Goal: Task Accomplishment & Management: Complete application form

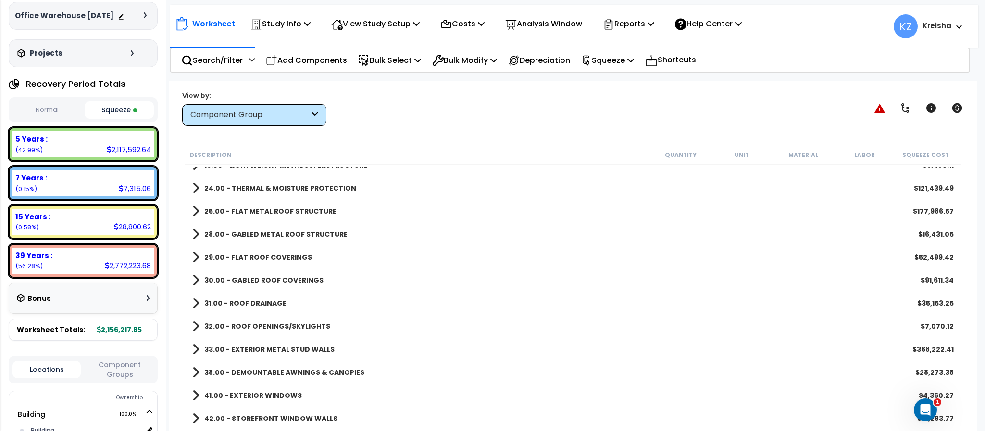
scroll to position [142, 0]
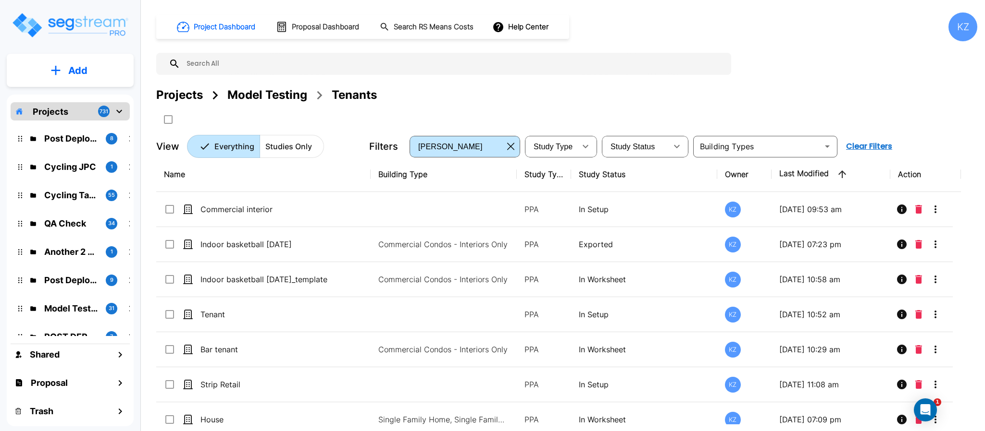
click at [189, 96] on div "Projects" at bounding box center [179, 94] width 47 height 17
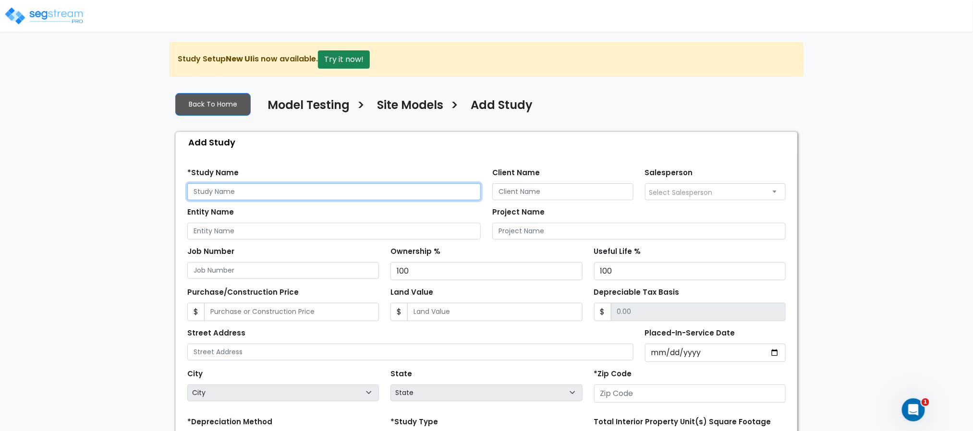
click at [248, 192] on input "text" at bounding box center [334, 192] width 294 height 17
type input "Multiple Site"
click at [332, 167] on div "*Study Name Multiple Site" at bounding box center [334, 183] width 294 height 35
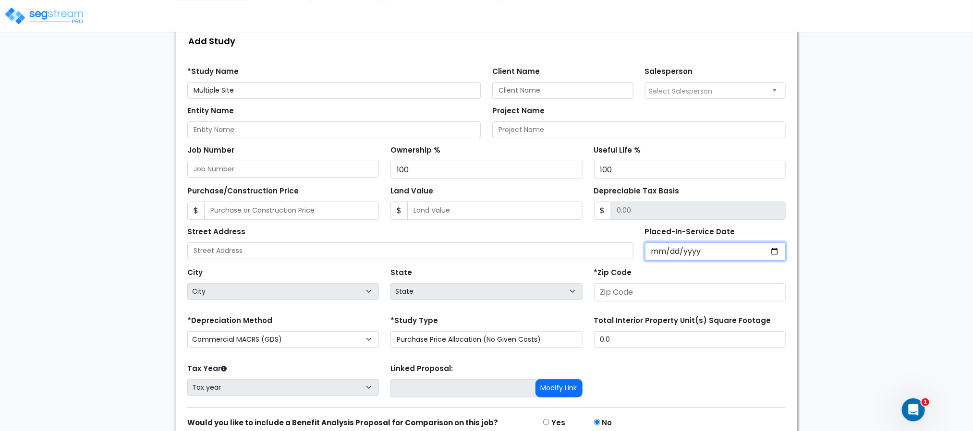
click at [662, 250] on input "Placed-In-Service Date" at bounding box center [715, 252] width 141 height 18
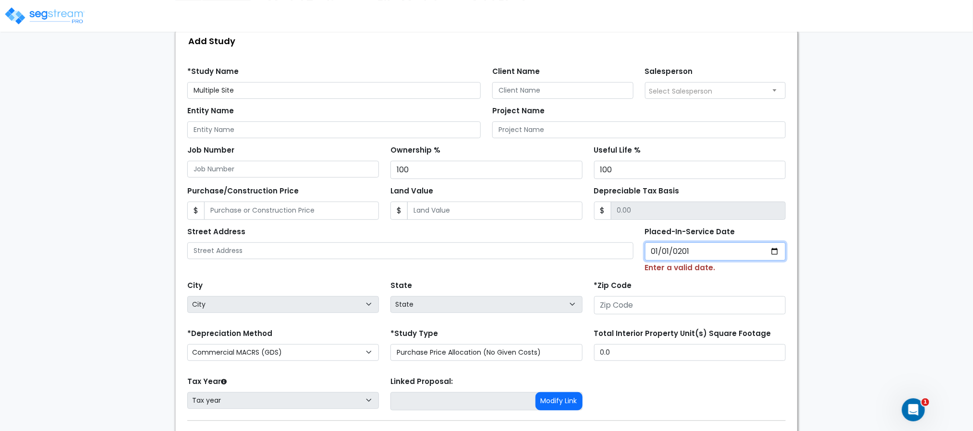
type input "[DATE]"
select select "2019"
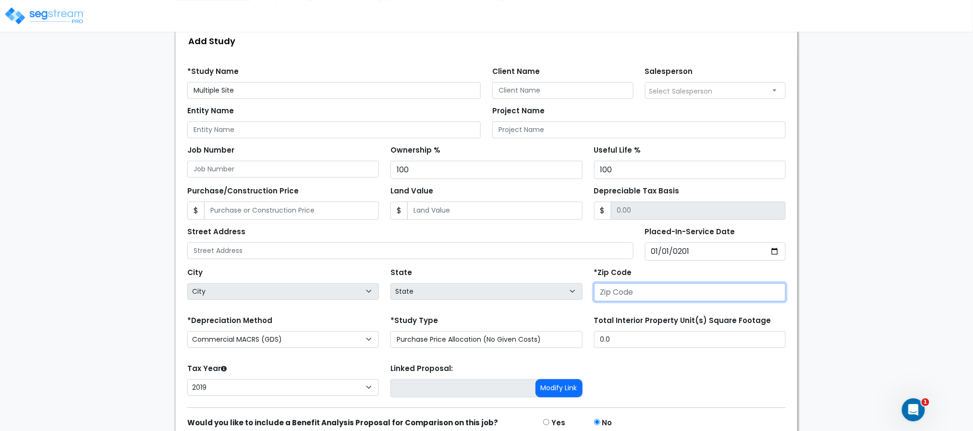
click at [646, 291] on input "number" at bounding box center [690, 292] width 192 height 18
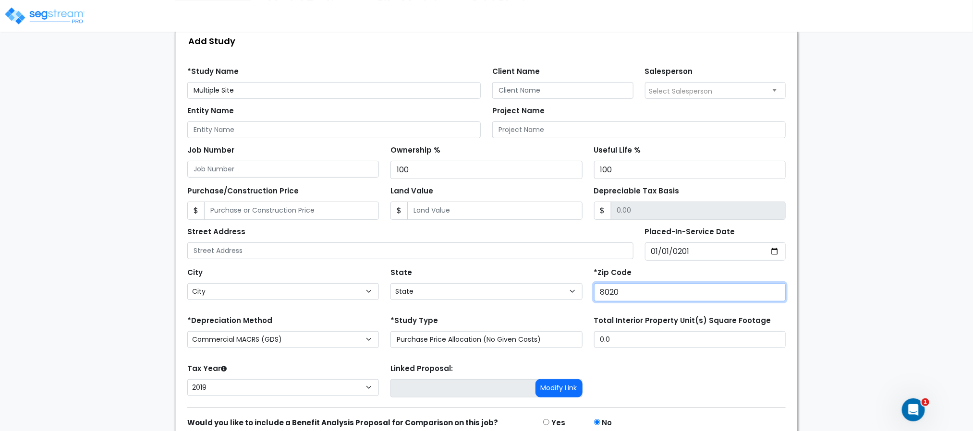
type input "80206"
select select "CO"
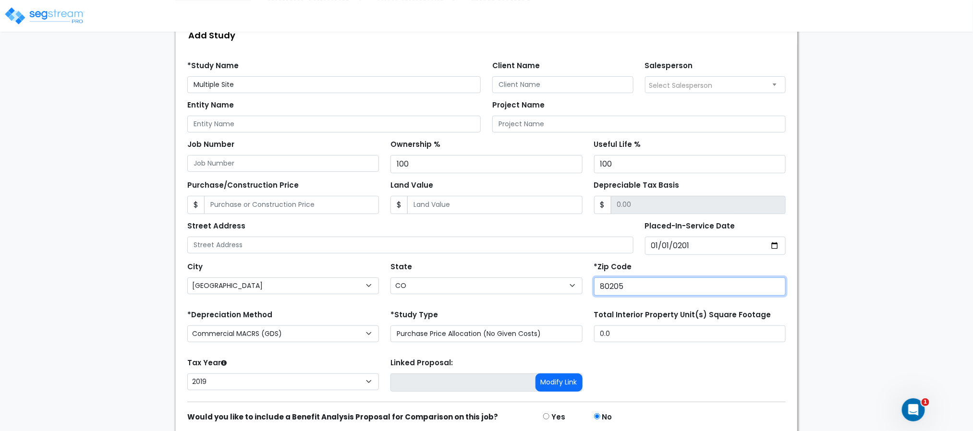
type input "80205"
click at [666, 392] on div "Tax Year Please Enter The Placed In Service Date First. 2026 2025 2024 2023 202…" at bounding box center [487, 375] width 610 height 38
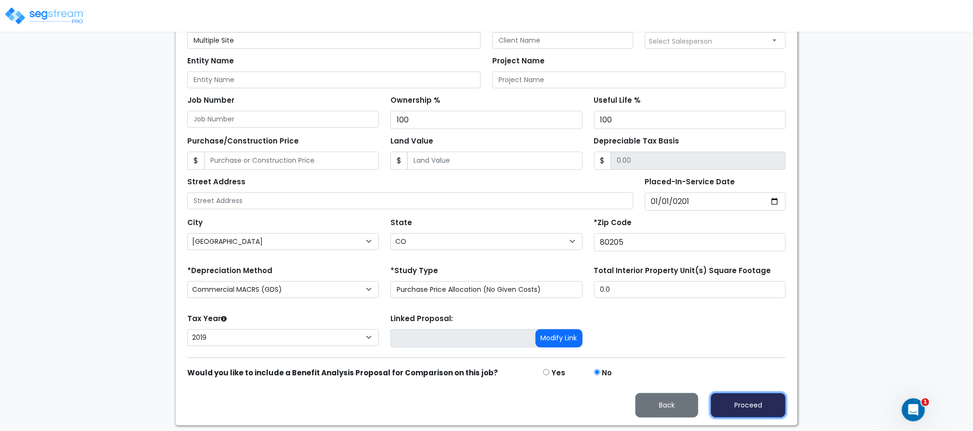
click at [733, 402] on button "Proceed" at bounding box center [748, 406] width 75 height 25
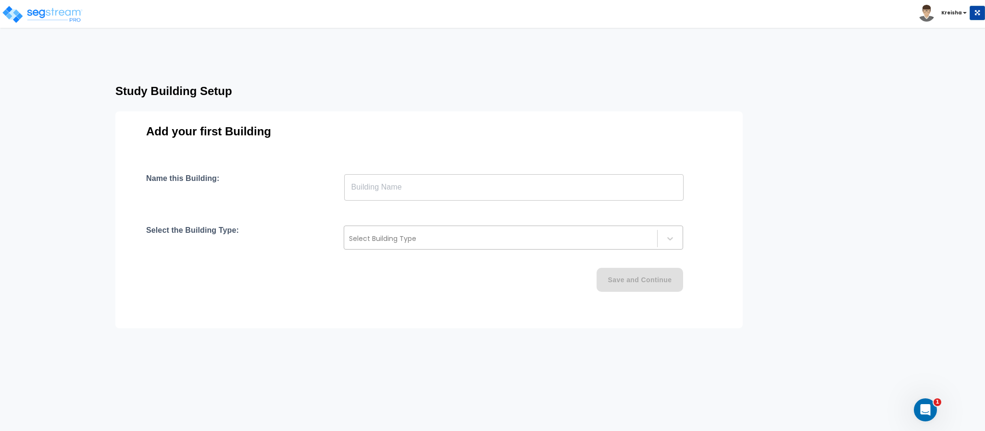
click at [599, 235] on div at bounding box center [500, 239] width 303 height 12
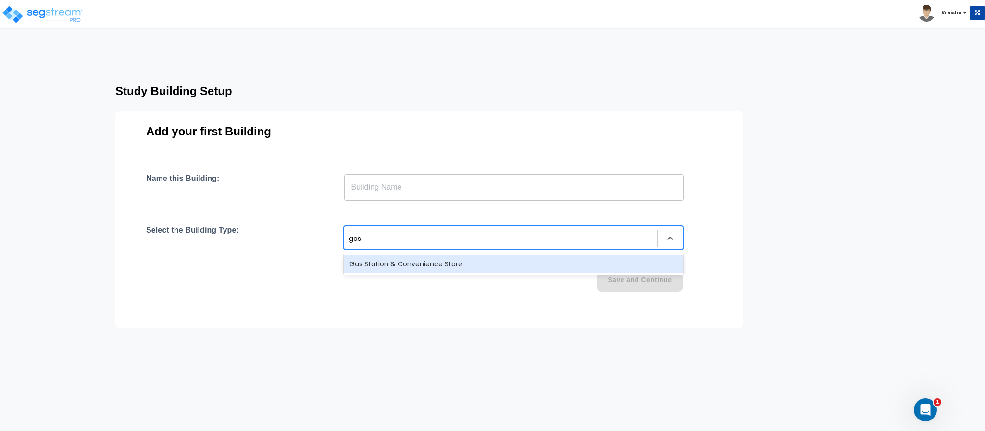
type input "gas s"
click at [582, 261] on div "Gas Station & Convenience Store" at bounding box center [513, 264] width 339 height 17
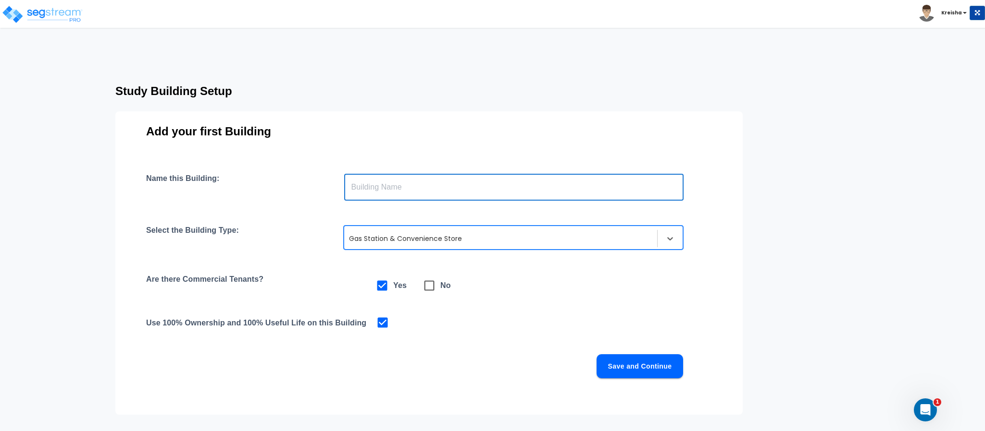
click at [565, 178] on input "text" at bounding box center [513, 187] width 339 height 27
type input "Gas Station"
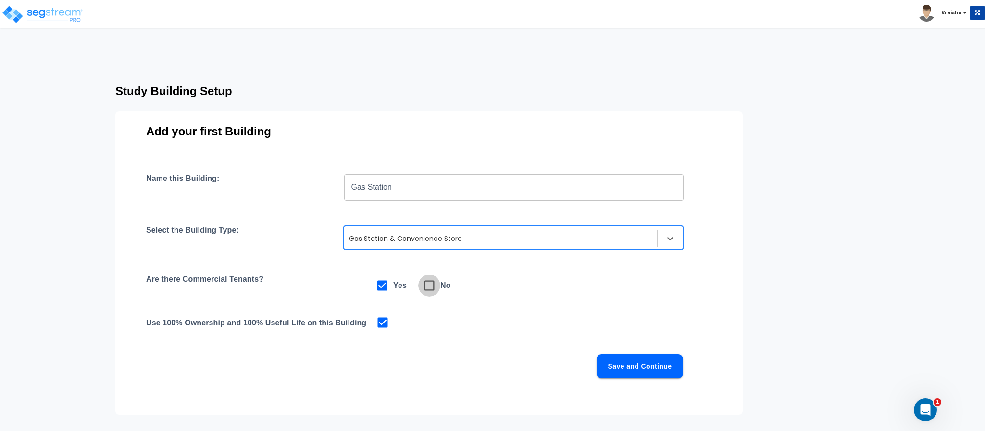
click at [439, 283] on span at bounding box center [429, 286] width 22 height 22
checkbox input "false"
checkbox input "true"
click at [627, 369] on button "Save and Continue" at bounding box center [639, 367] width 86 height 24
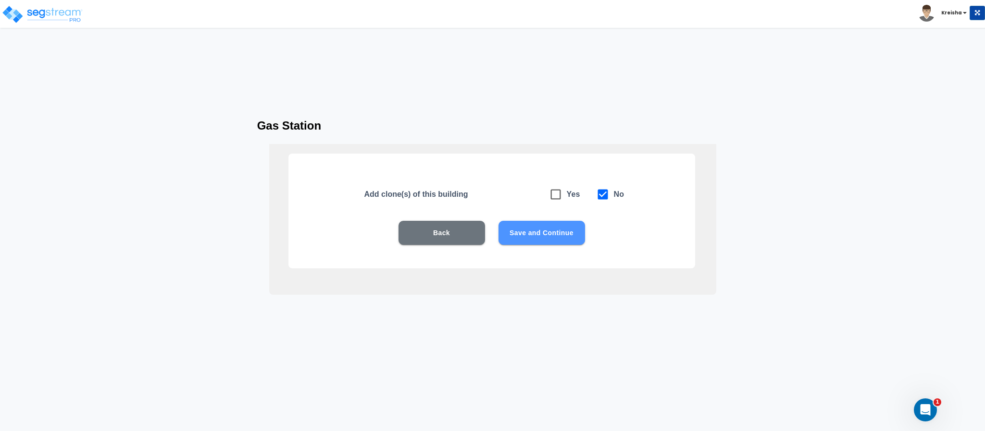
click at [549, 228] on button "Save and Continue" at bounding box center [541, 233] width 86 height 24
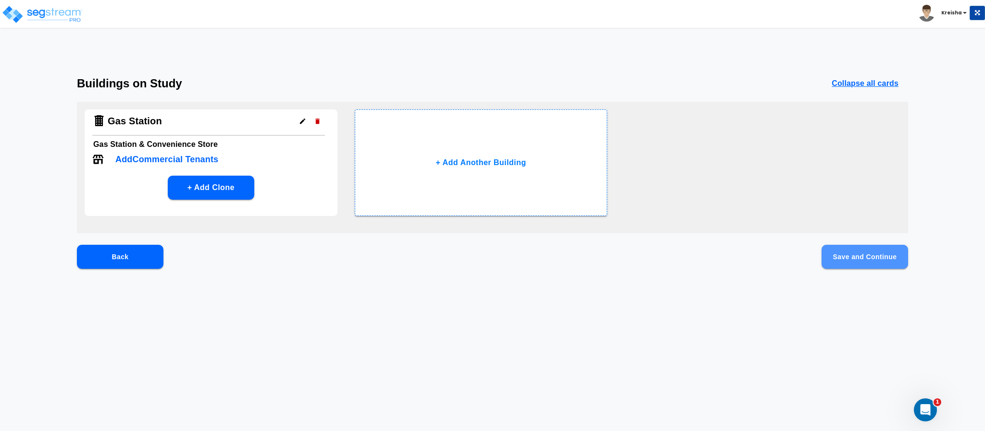
click at [865, 254] on button "Save and Continue" at bounding box center [864, 257] width 86 height 24
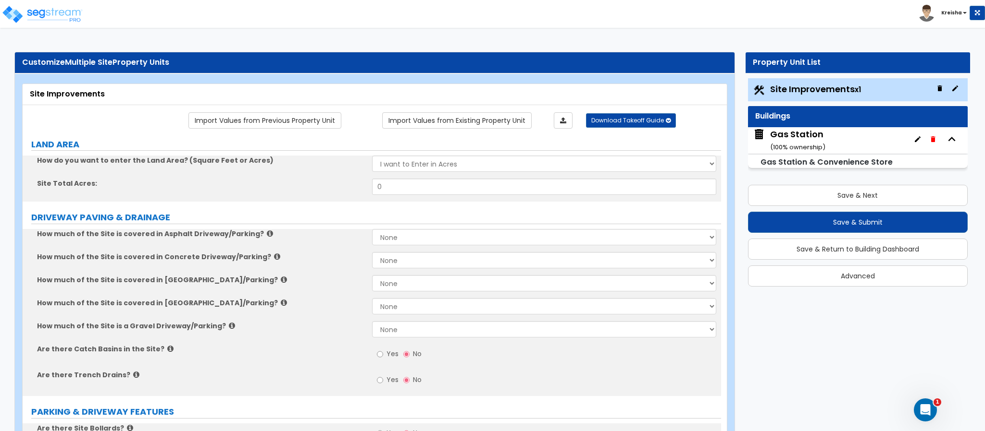
click at [953, 92] on icon "button" at bounding box center [955, 89] width 8 height 8
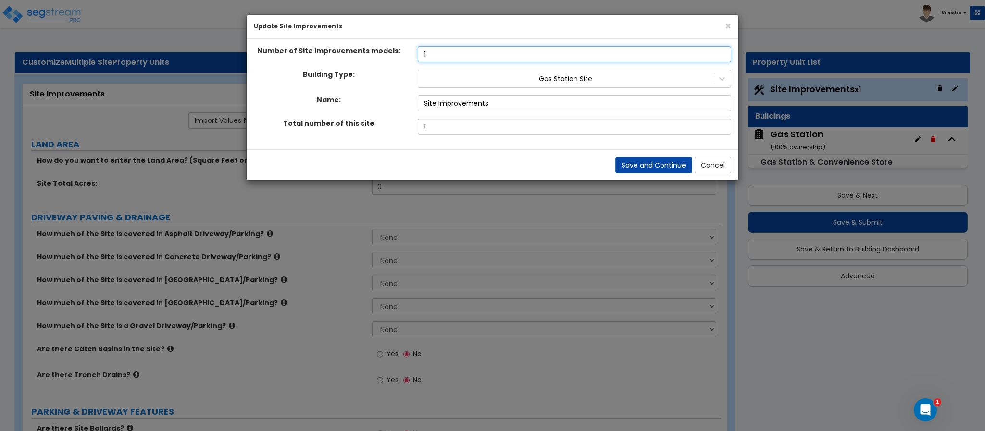
click at [442, 60] on input "1" at bounding box center [574, 54] width 313 height 16
drag, startPoint x: 442, startPoint y: 60, endPoint x: 393, endPoint y: 67, distance: 49.5
click at [393, 67] on div "Number of Site Improvements models: 1 Building Type: Gas Station Site Name: Sit…" at bounding box center [492, 94] width 492 height 111
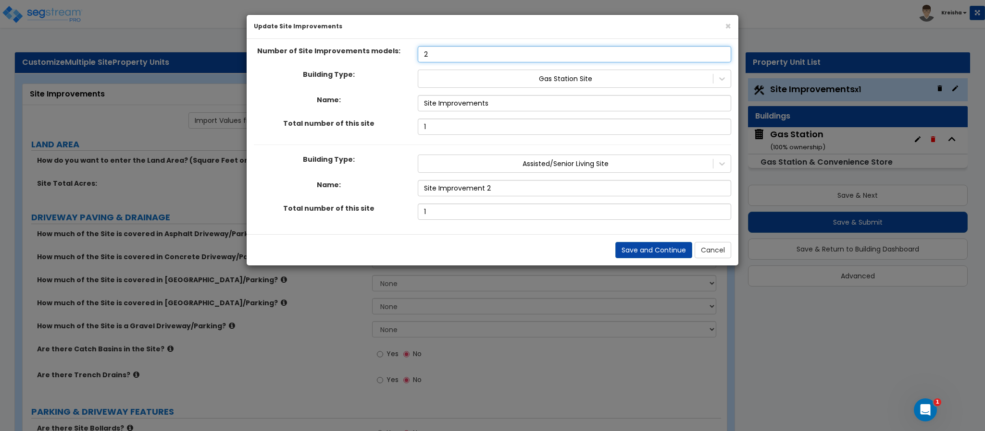
type input "2"
click at [396, 115] on div "Building Type: Gas Station Site Name: Site Improvements Total number of this si…" at bounding box center [492, 102] width 477 height 65
click at [510, 168] on div at bounding box center [565, 164] width 285 height 12
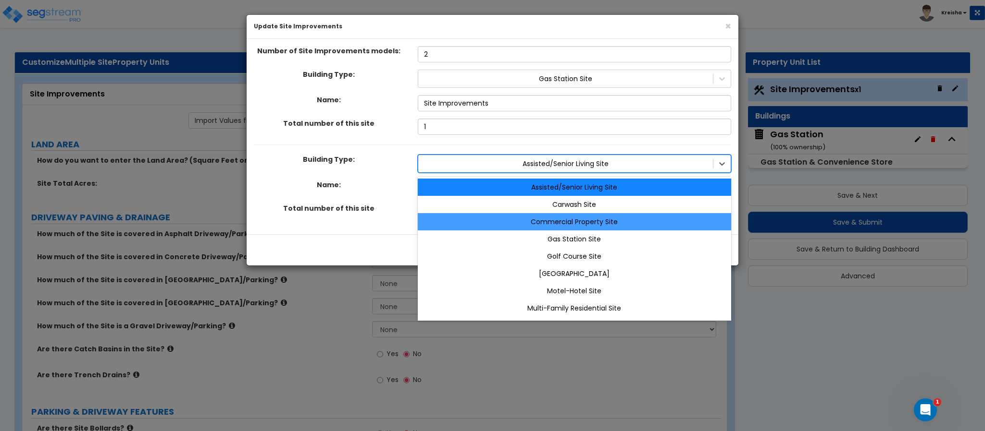
click at [578, 220] on div "Commercial Property Site" at bounding box center [574, 221] width 313 height 17
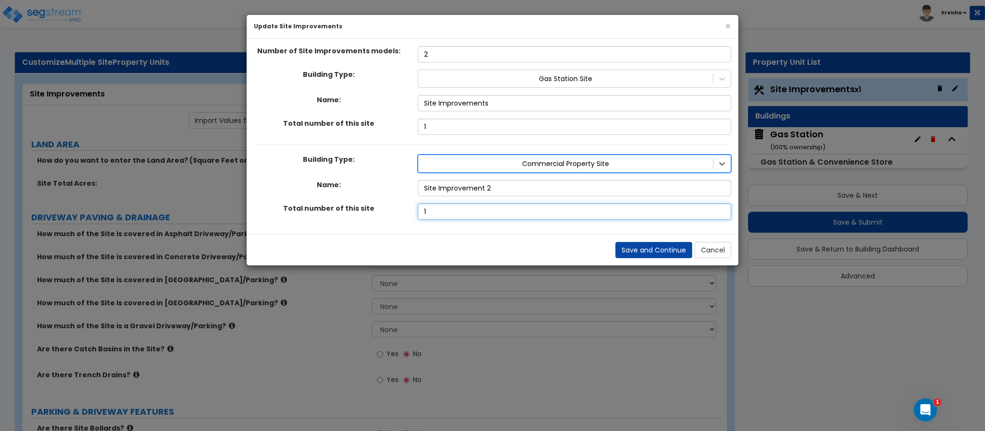
click at [515, 216] on input "1" at bounding box center [574, 212] width 313 height 16
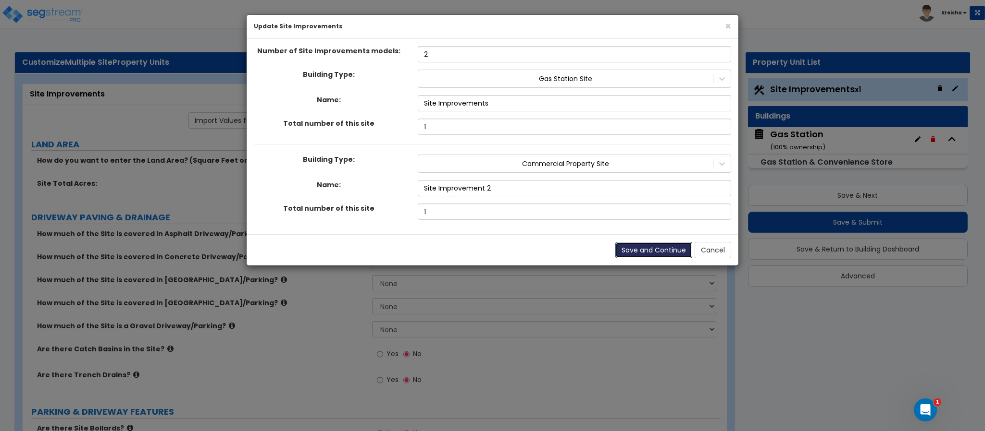
click at [634, 251] on button "Save and Continue" at bounding box center [653, 250] width 77 height 16
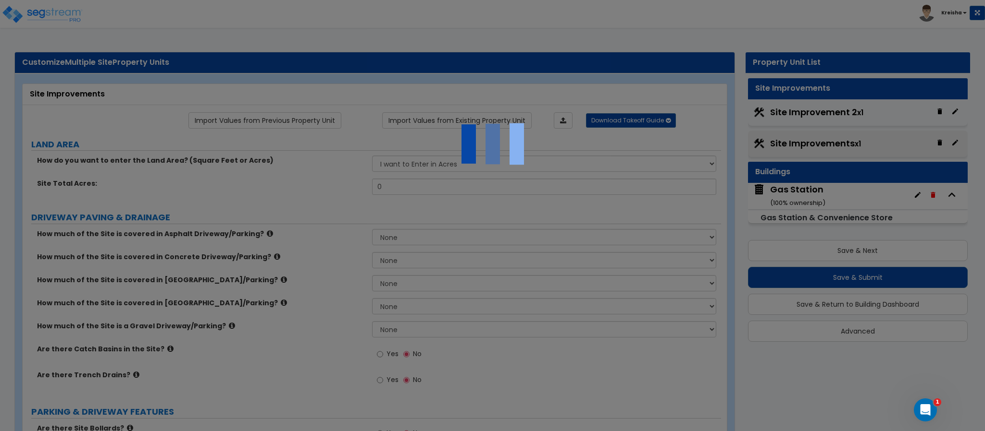
click at [634, 251] on div at bounding box center [492, 215] width 985 height 431
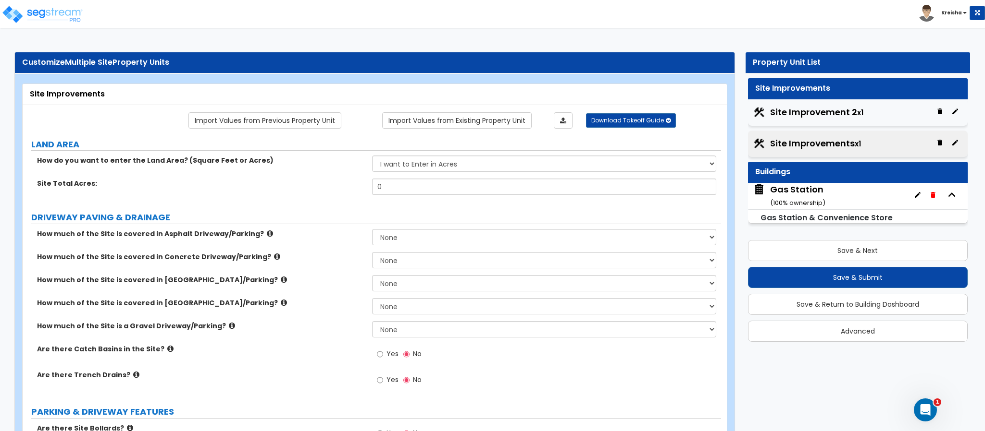
click at [696, 252] on div "How much of the Site is covered in Asphalt Driveway/Parking? None I want to Ent…" at bounding box center [372, 240] width 698 height 23
click at [951, 113] on icon "button" at bounding box center [955, 112] width 8 height 8
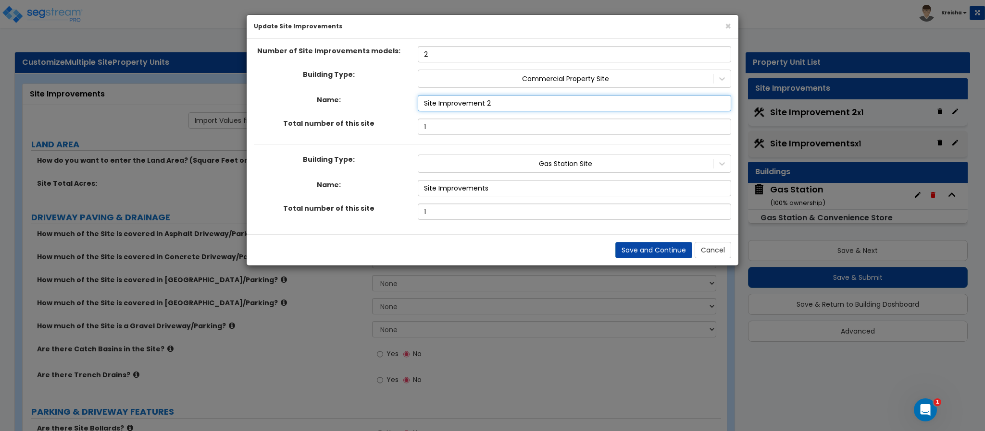
click at [538, 104] on input "Site Improvement 2" at bounding box center [574, 103] width 313 height 16
type input "Strip Retail Site"
click at [505, 197] on input "Site Improvements" at bounding box center [574, 188] width 313 height 16
type input "Gas Station Site"
click at [630, 251] on button "Save and Continue" at bounding box center [653, 250] width 77 height 16
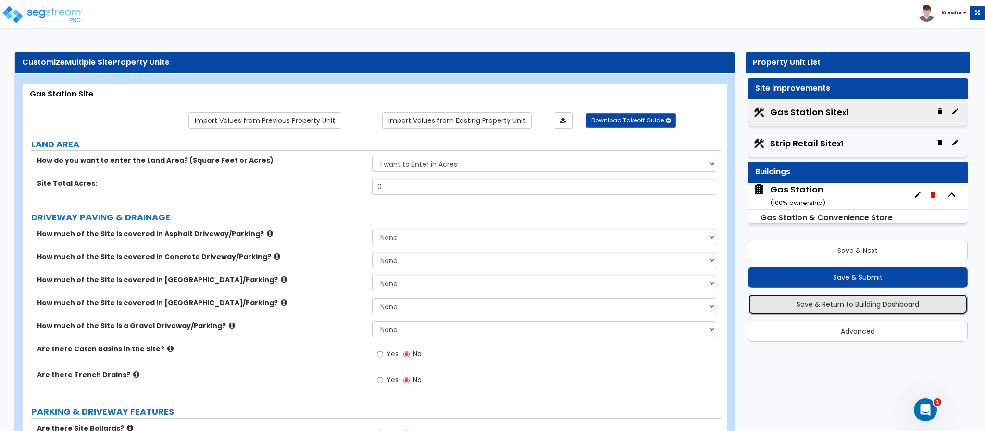
click at [818, 306] on button "Save & Return to Building Dashboard" at bounding box center [858, 304] width 220 height 21
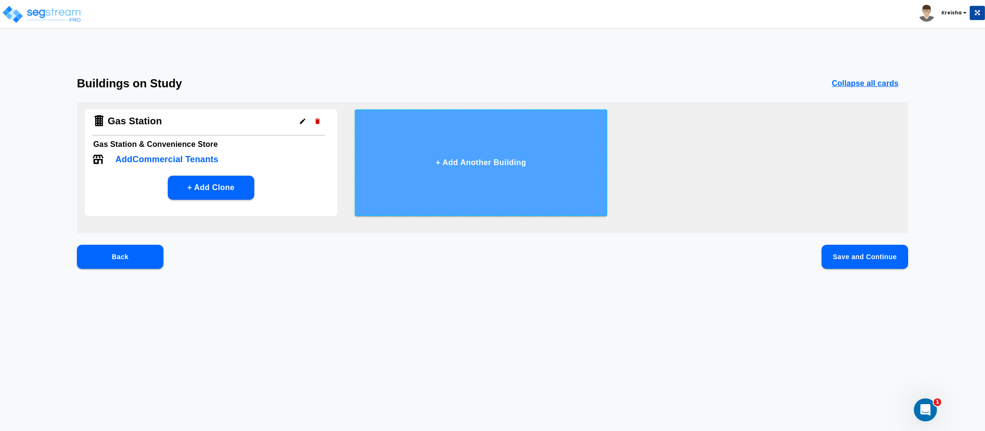
click at [483, 189] on button "+ Add Another Building" at bounding box center [481, 163] width 253 height 107
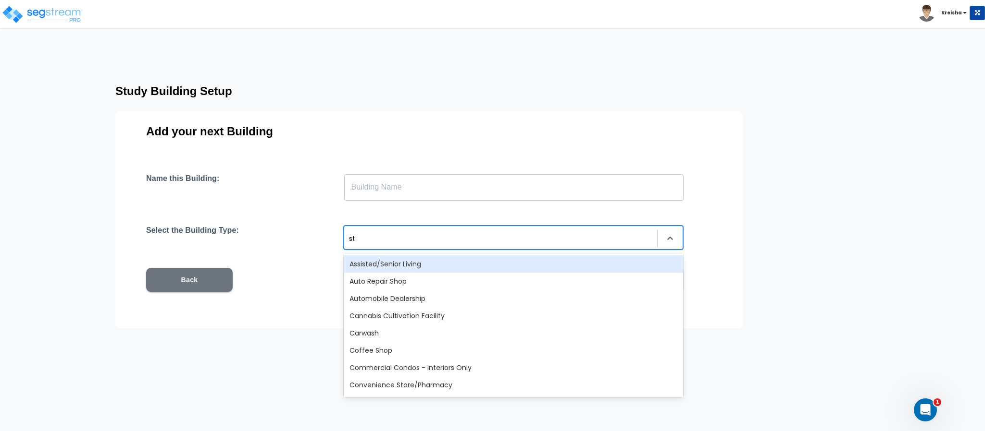
type input "str"
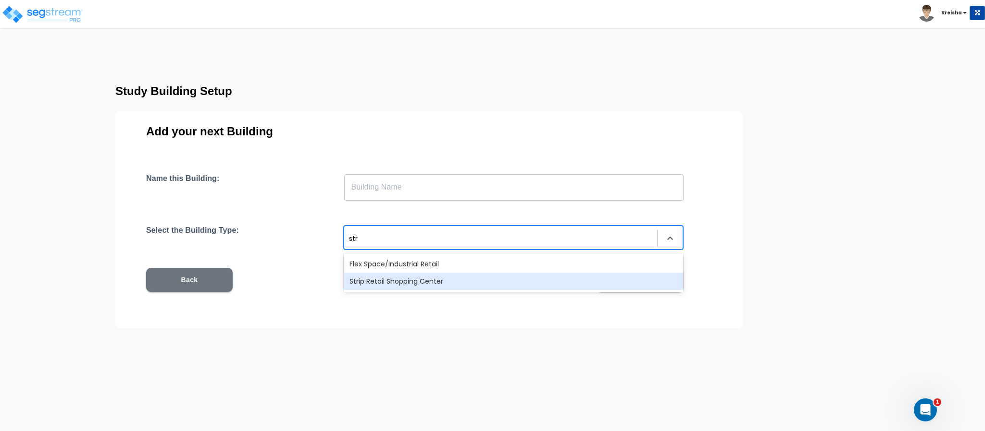
click at [406, 278] on div "Strip Retail Shopping Center" at bounding box center [513, 281] width 339 height 17
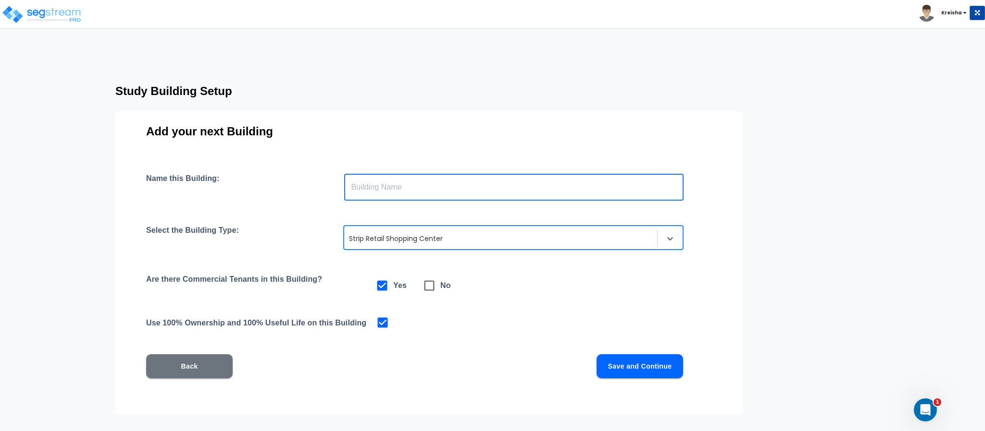
click at [427, 189] on input "text" at bounding box center [513, 187] width 339 height 27
type input "Building"
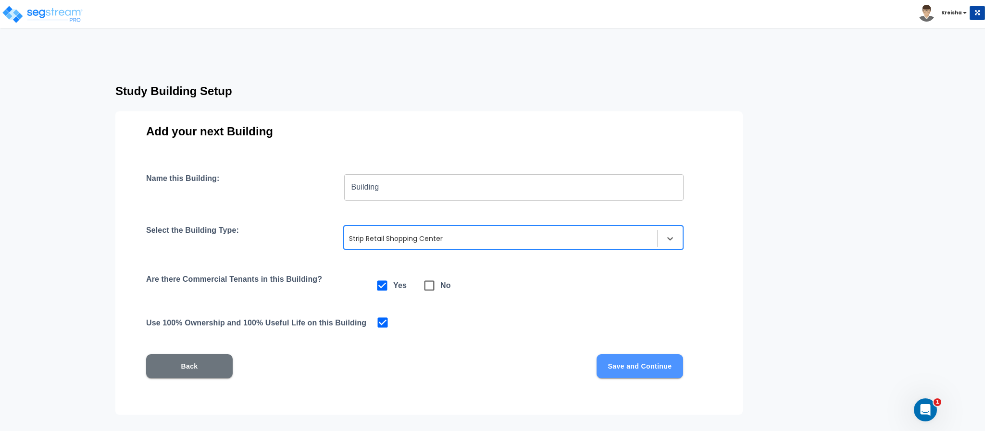
click at [637, 368] on button "Save and Continue" at bounding box center [639, 367] width 86 height 24
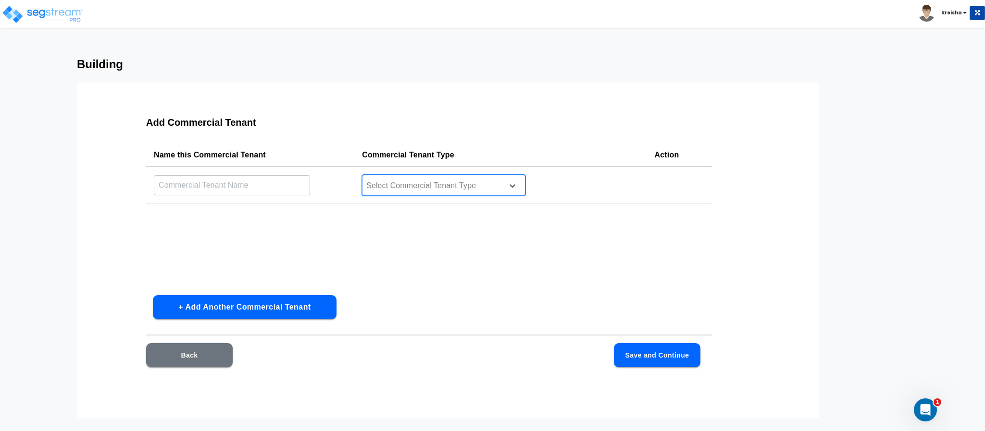
click at [419, 195] on div "Select Commercial Tenant Type" at bounding box center [443, 185] width 163 height 21
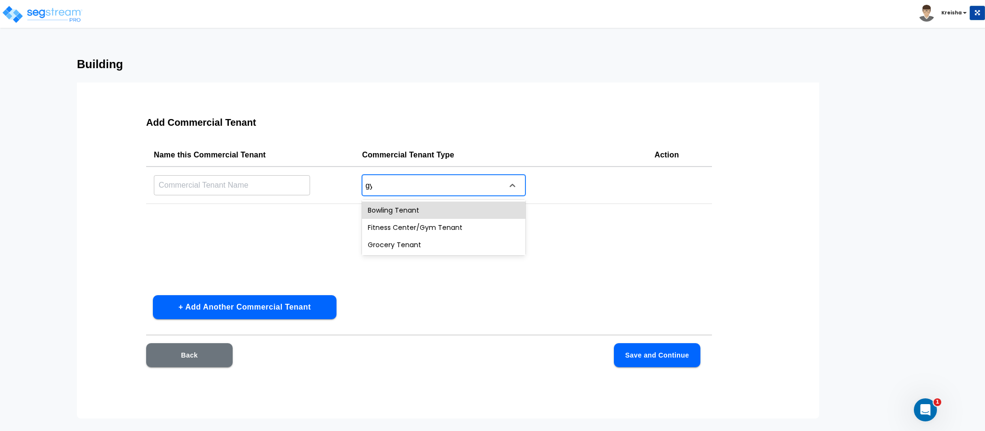
type input "gym"
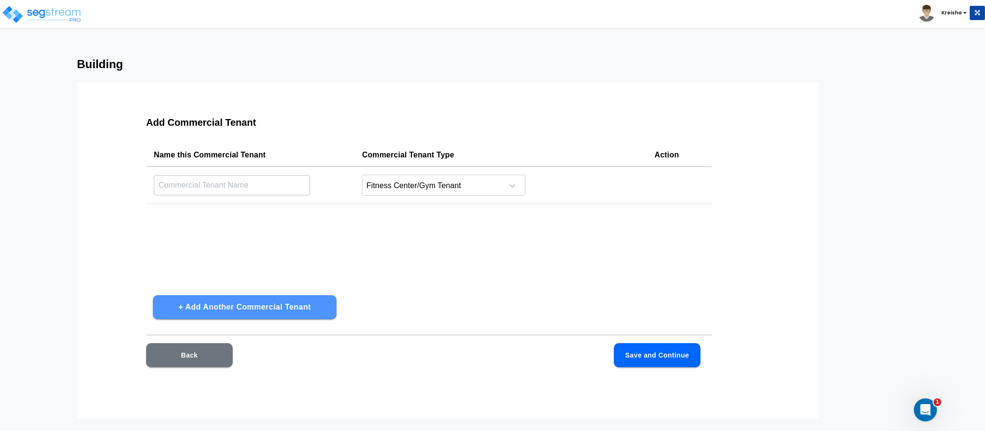
click at [235, 313] on button "+ Add Another Commercial Tenant" at bounding box center [245, 307] width 184 height 24
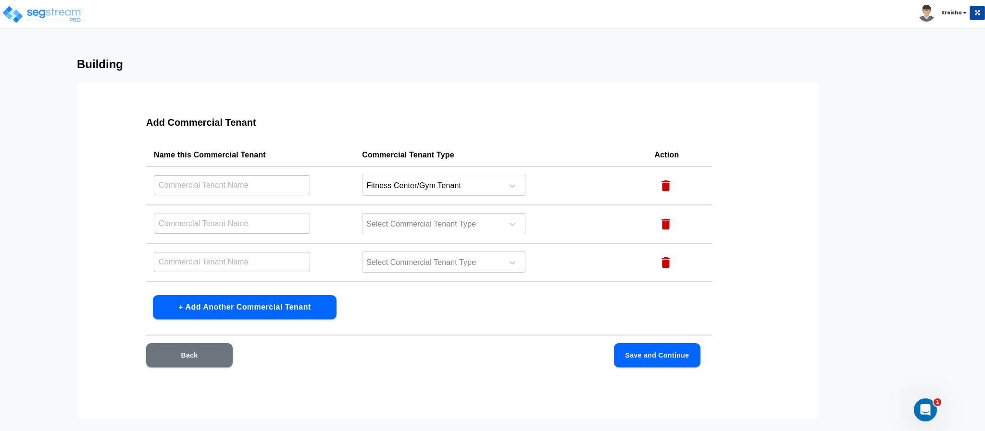
scroll to position [32, 0]
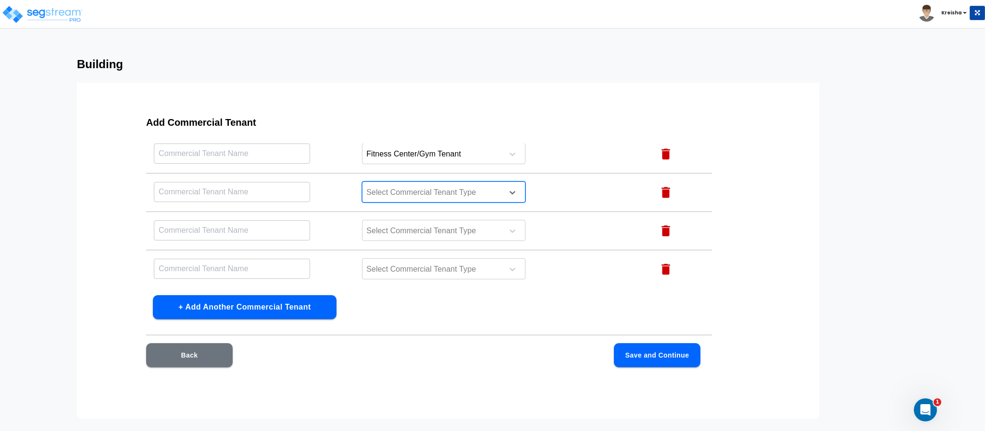
click at [390, 182] on div "Select Commercial Tenant Type" at bounding box center [443, 192] width 163 height 21
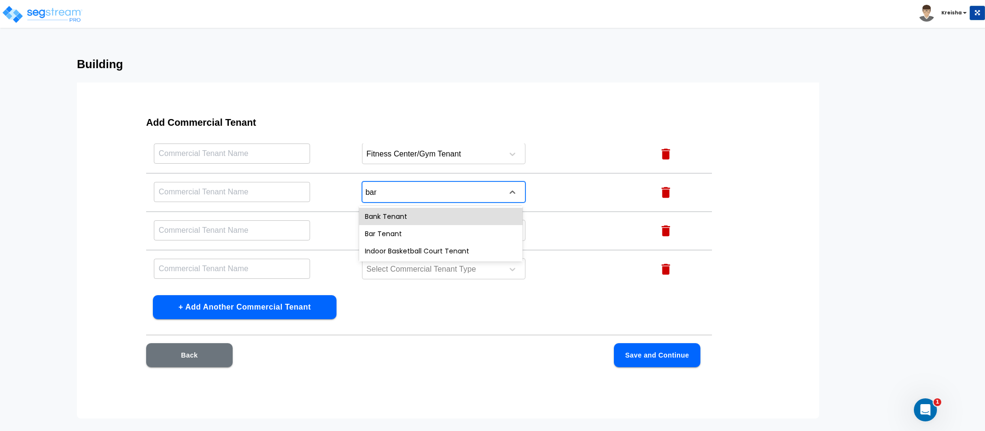
type input "bank"
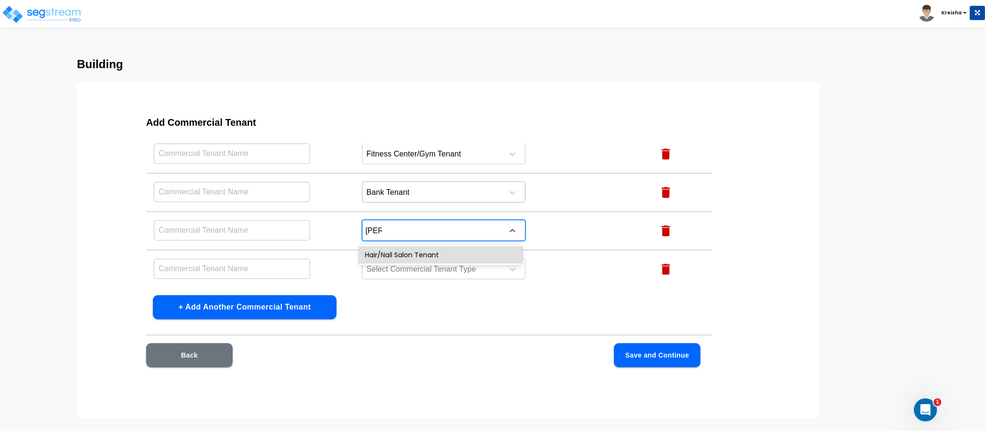
type input "salon"
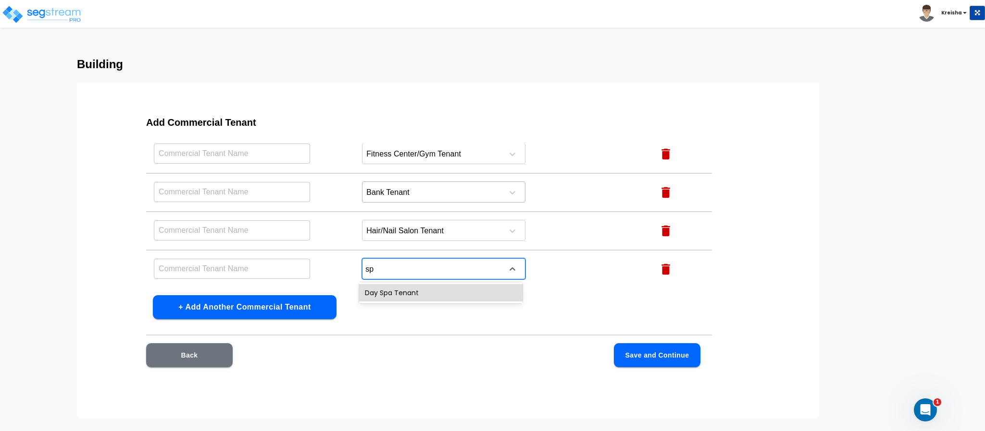
type input "spa"
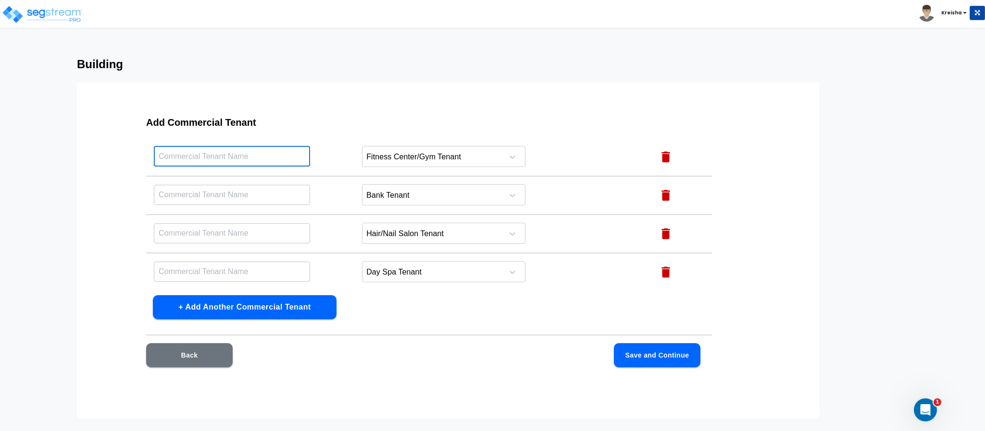
click at [276, 160] on input "text" at bounding box center [232, 156] width 156 height 21
type input "gym"
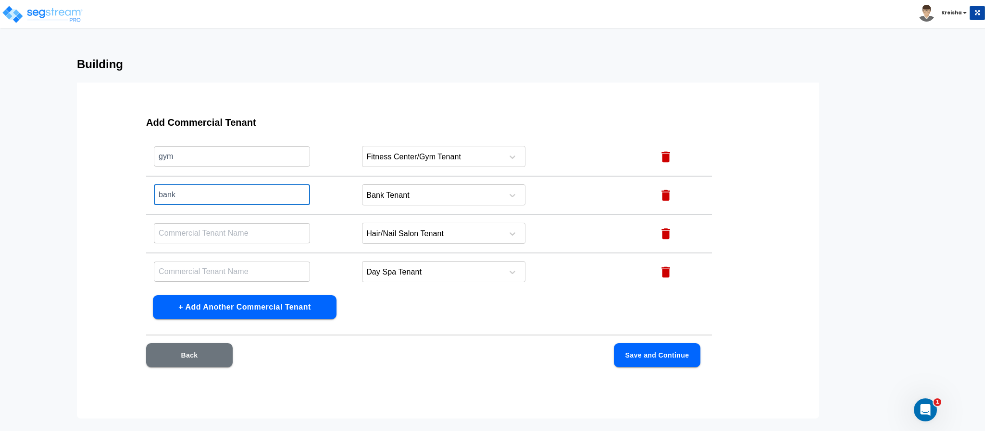
type input "bank"
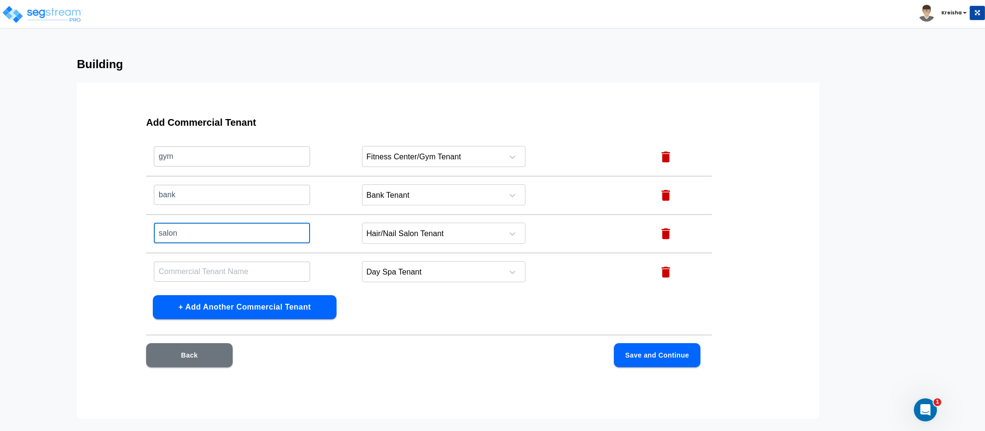
type input "salon"
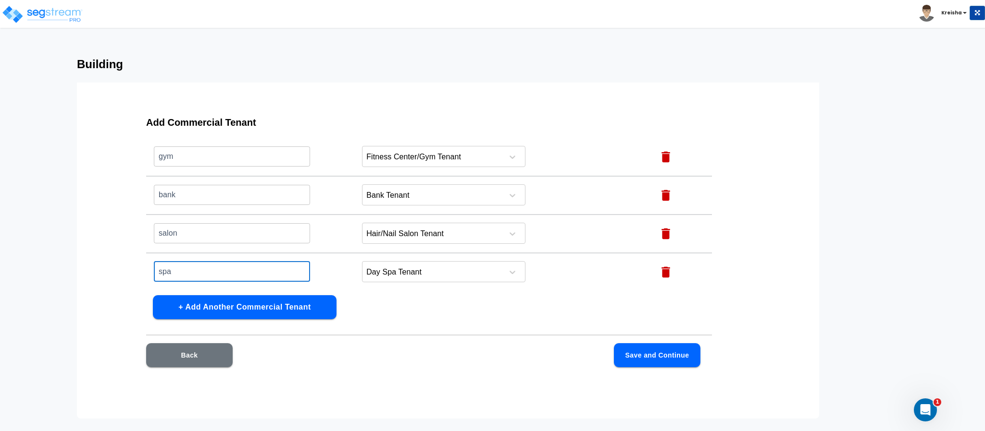
type input "spa"
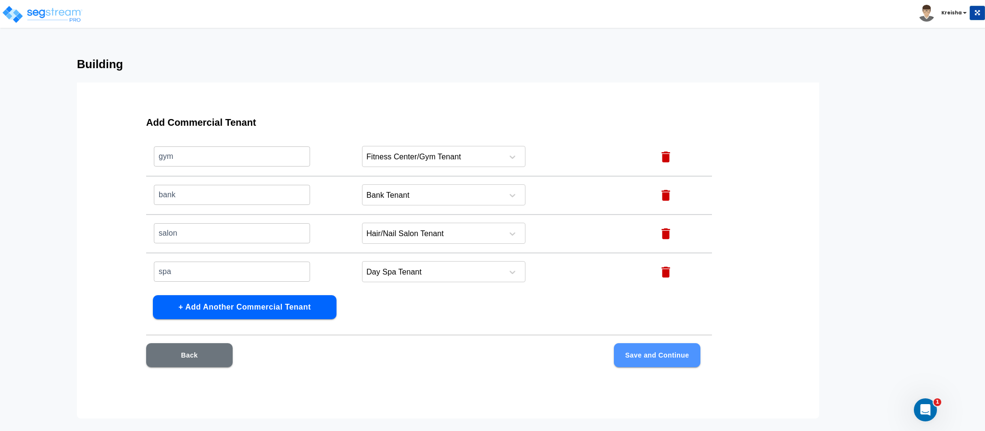
click at [639, 362] on button "Save and Continue" at bounding box center [657, 356] width 86 height 24
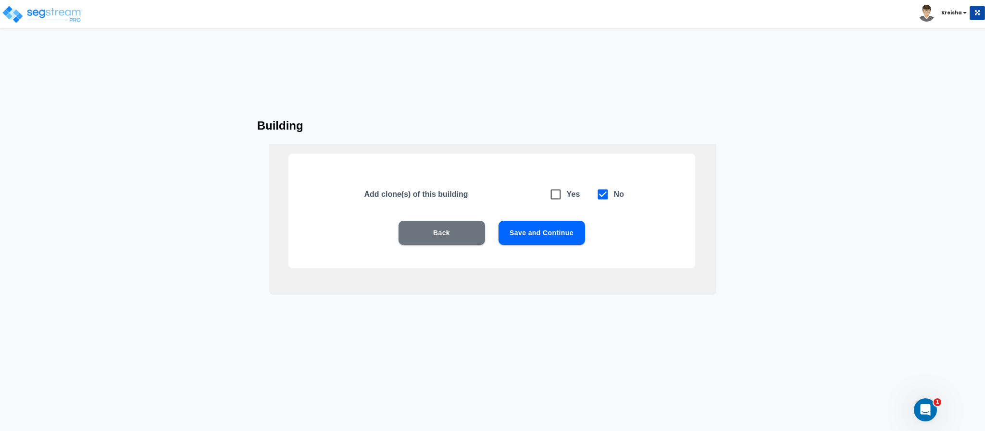
drag, startPoint x: 541, startPoint y: 245, endPoint x: 559, endPoint y: 235, distance: 20.9
click at [559, 235] on div "Back Save and Continue" at bounding box center [491, 247] width 345 height 53
click at [559, 235] on button "Save and Continue" at bounding box center [541, 233] width 86 height 24
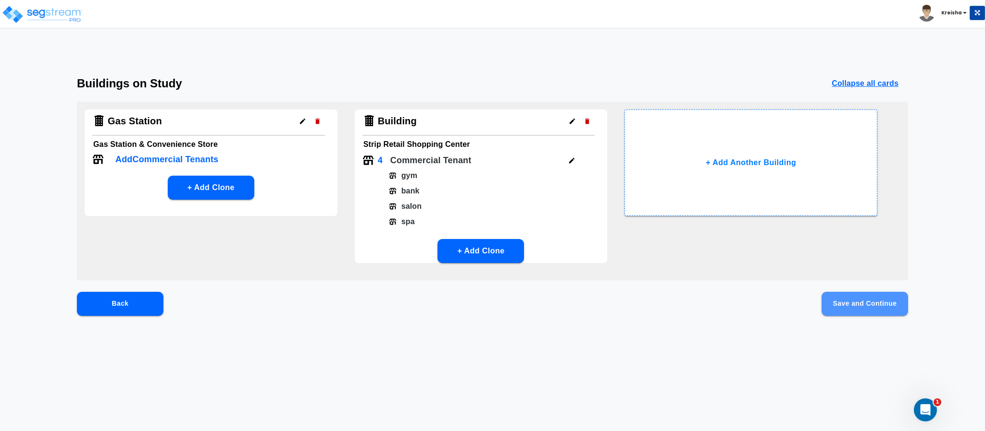
click at [862, 307] on button "Save and Continue" at bounding box center [864, 304] width 86 height 24
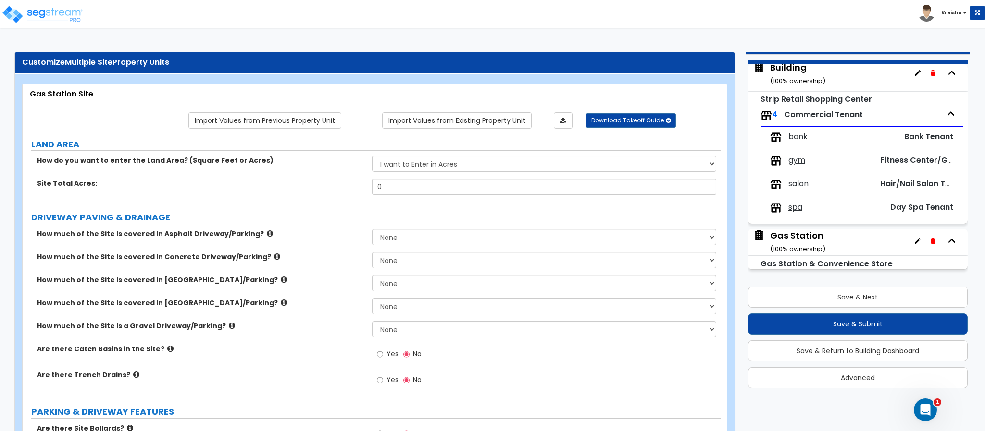
scroll to position [0, 0]
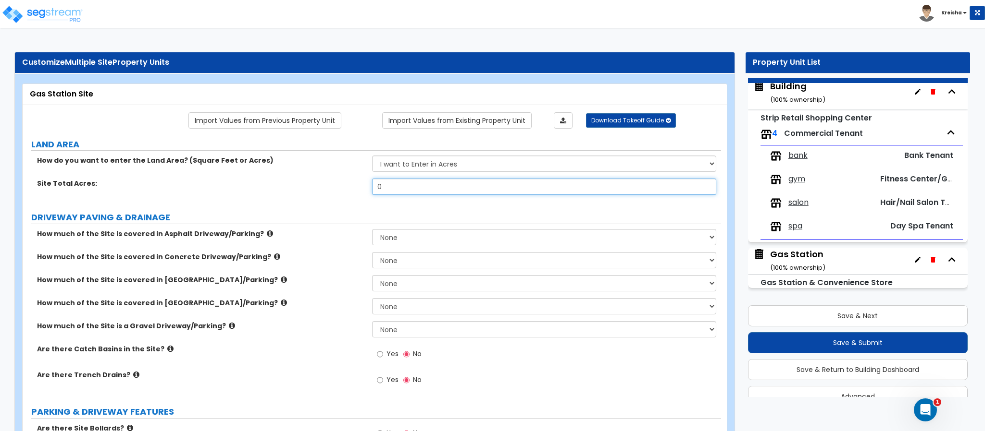
click at [421, 191] on input "0" at bounding box center [544, 187] width 345 height 16
type input "1"
select select "1"
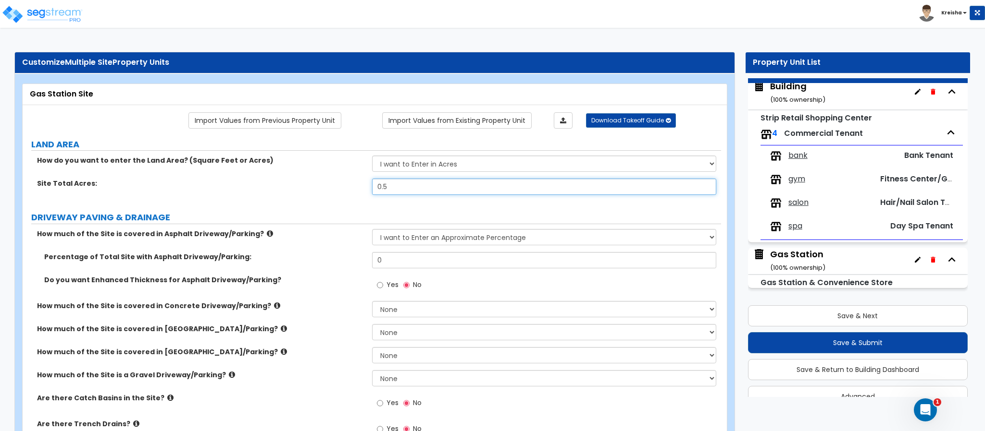
type input "0.5"
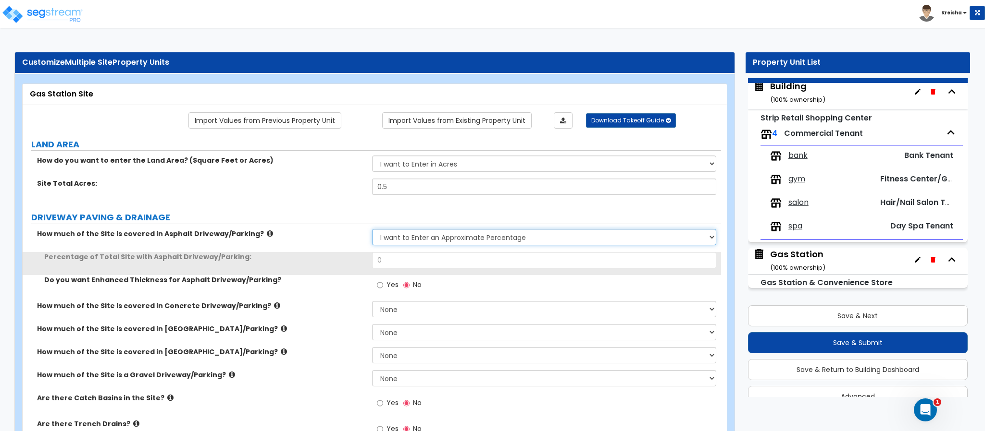
select select "0"
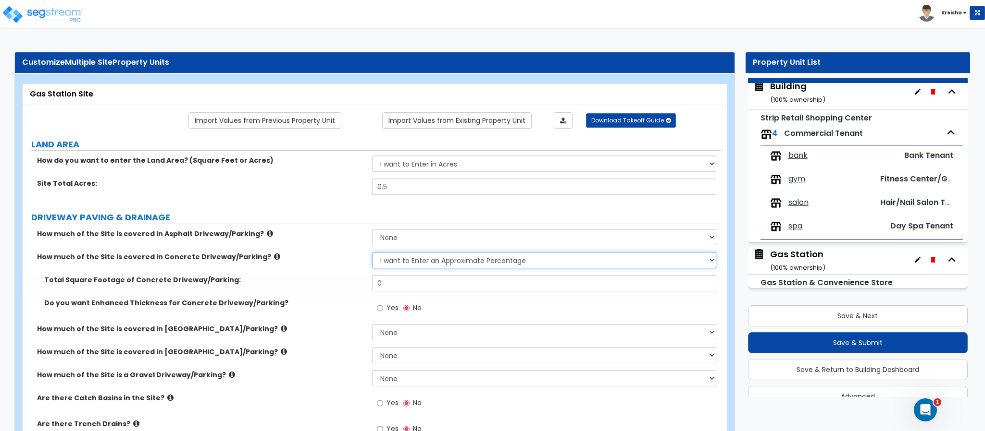
select select "0"
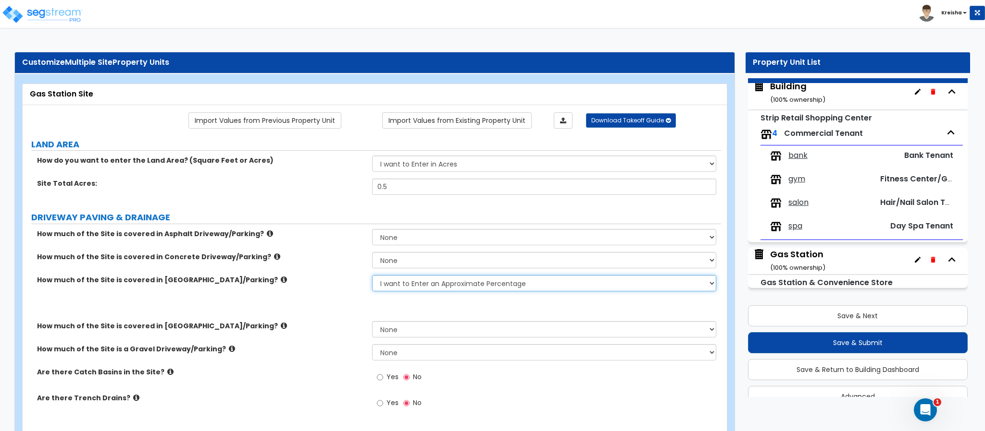
select select "0"
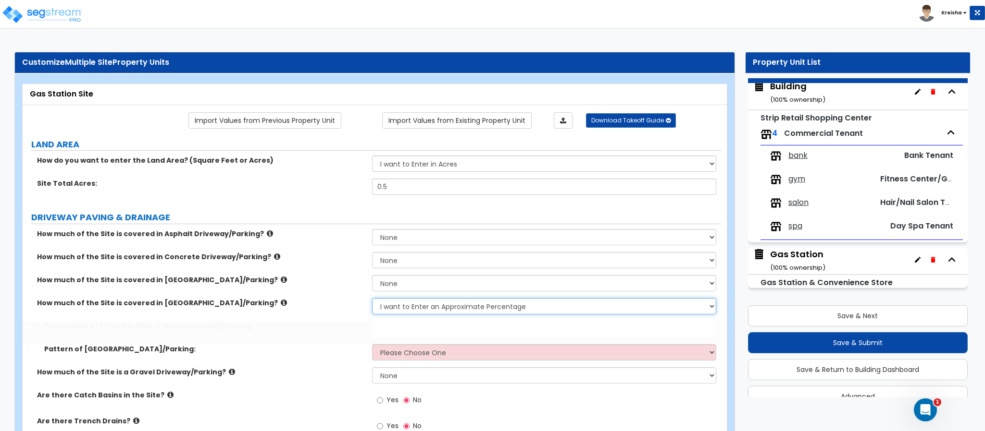
select select "0"
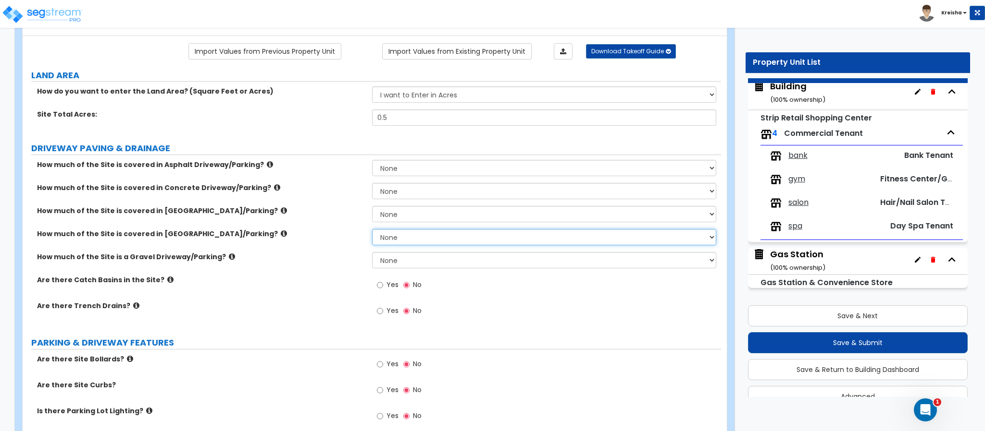
scroll to position [91, 0]
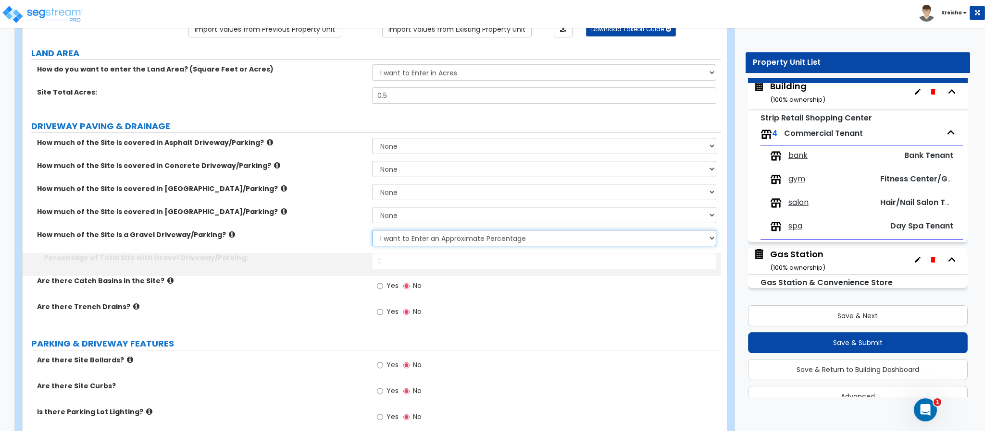
select select "2"
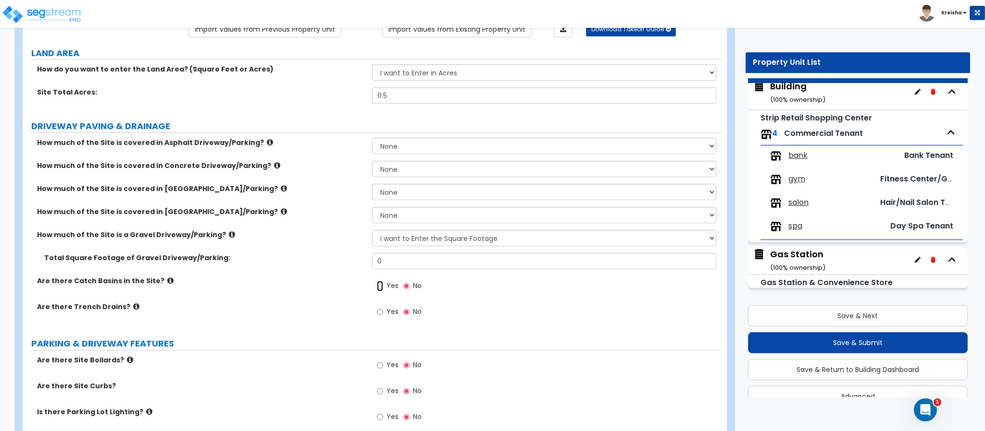
click at [377, 281] on input "Yes" at bounding box center [380, 286] width 6 height 11
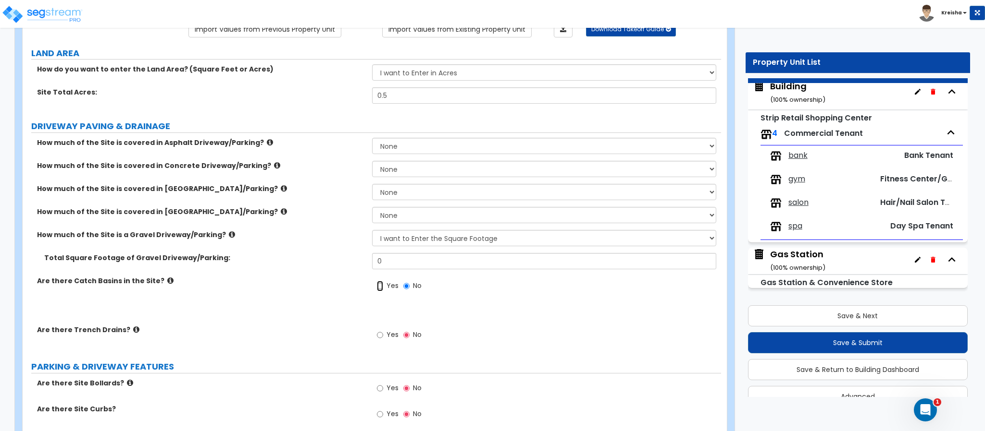
radio input "true"
click at [377, 330] on input "Yes" at bounding box center [380, 335] width 6 height 11
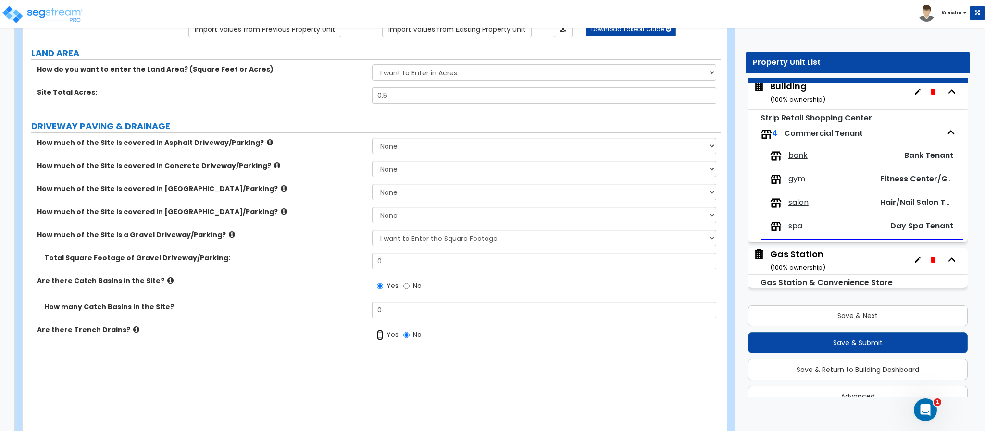
radio input "true"
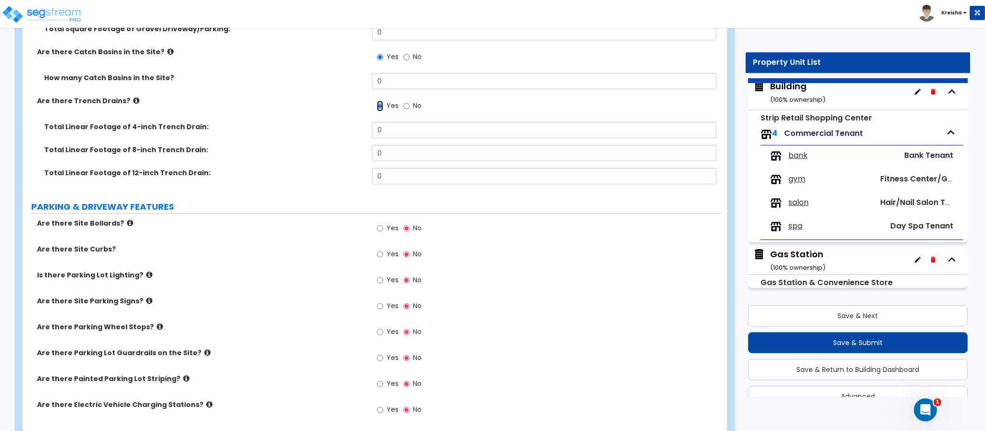
scroll to position [326, 0]
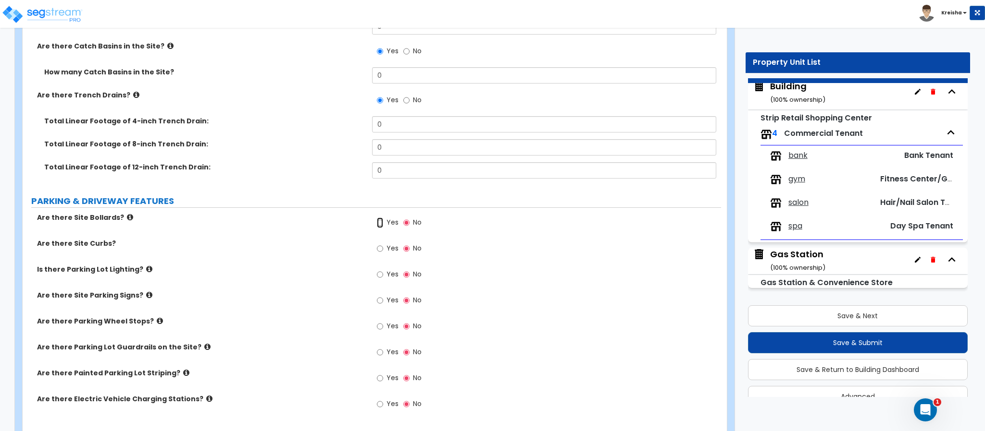
click at [377, 218] on input "Yes" at bounding box center [380, 223] width 6 height 11
radio input "true"
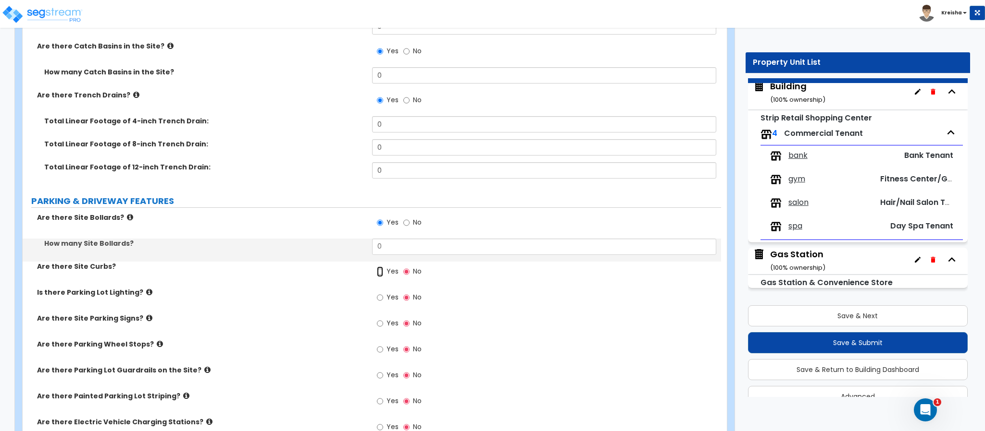
click at [377, 267] on input "Yes" at bounding box center [380, 272] width 6 height 11
radio input "true"
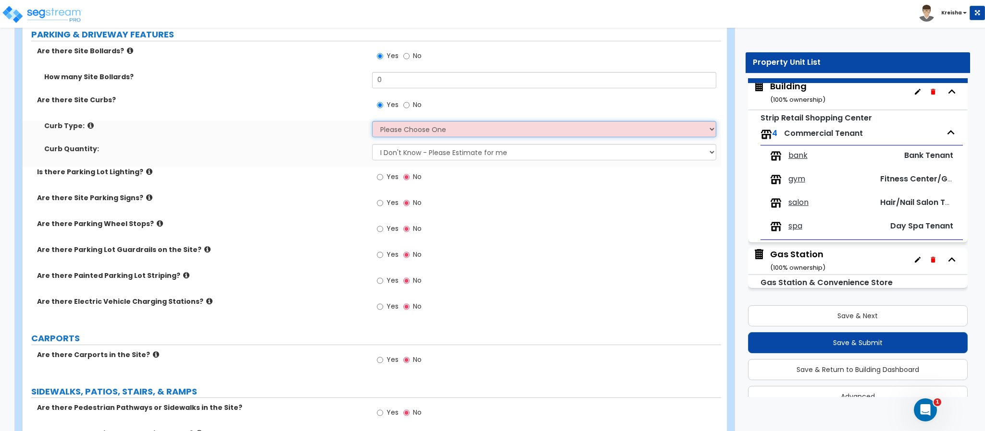
scroll to position [499, 0]
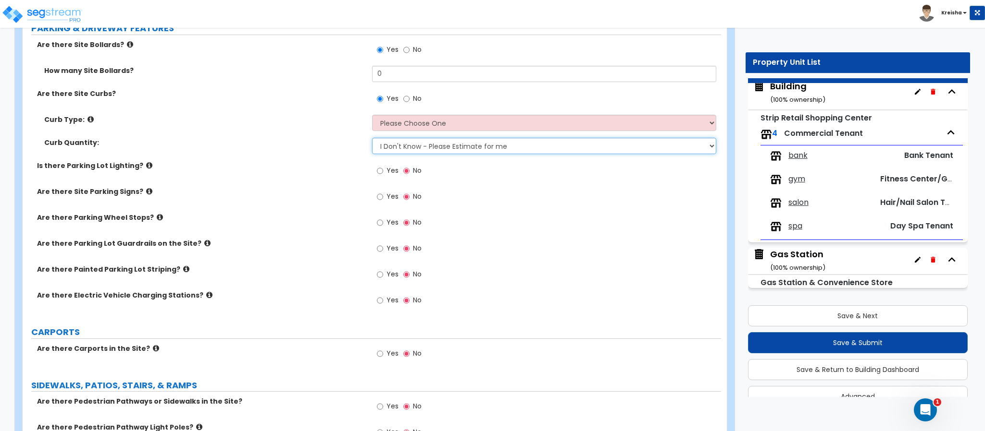
select select "1"
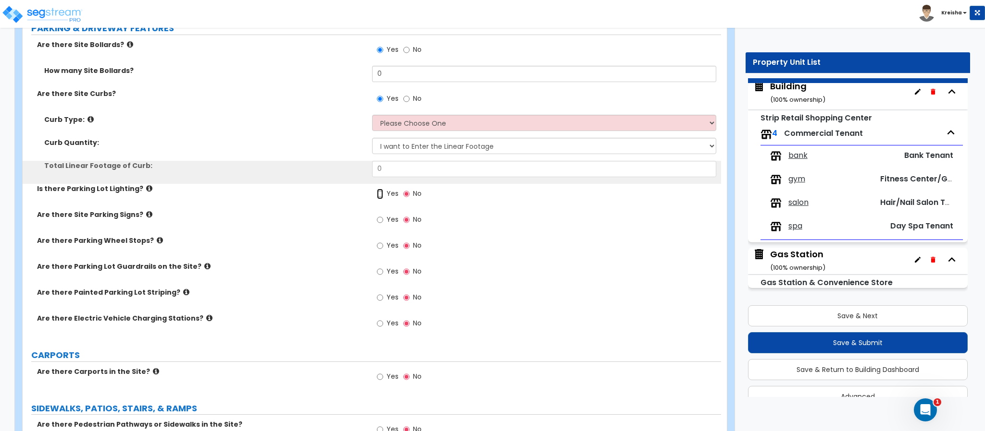
click at [377, 189] on input "Yes" at bounding box center [380, 194] width 6 height 11
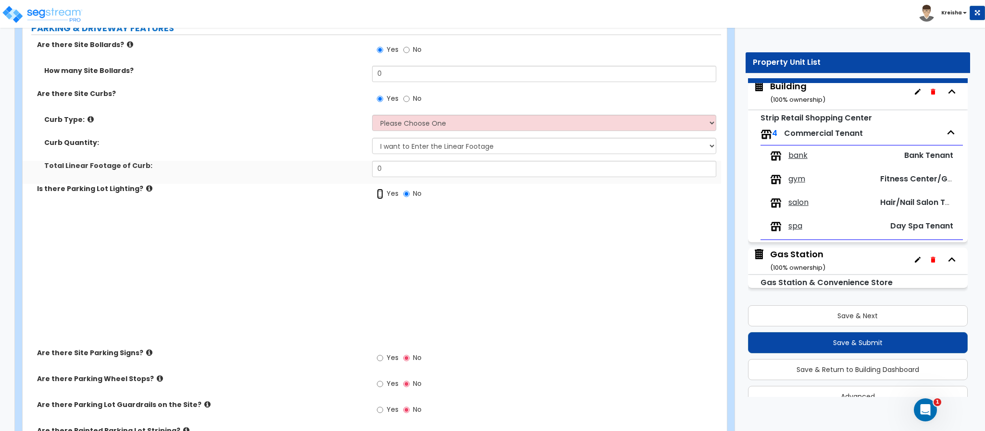
radio input "true"
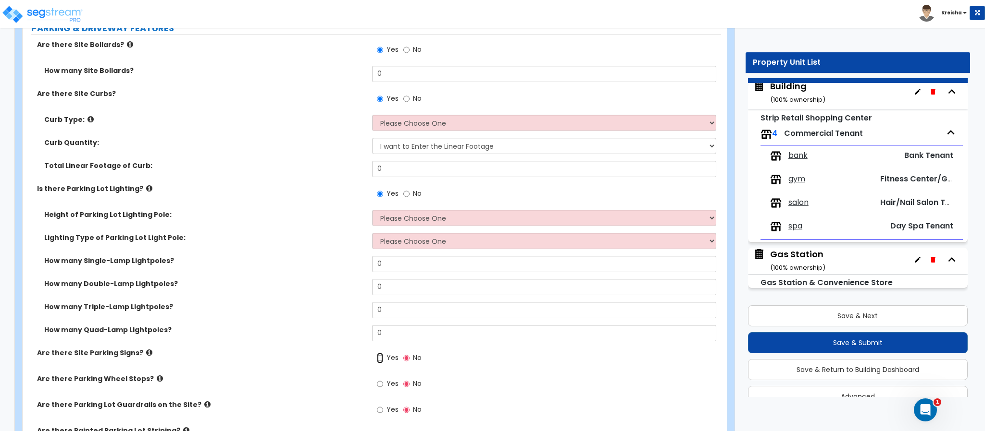
click at [377, 353] on input "Yes" at bounding box center [380, 358] width 6 height 11
radio input "true"
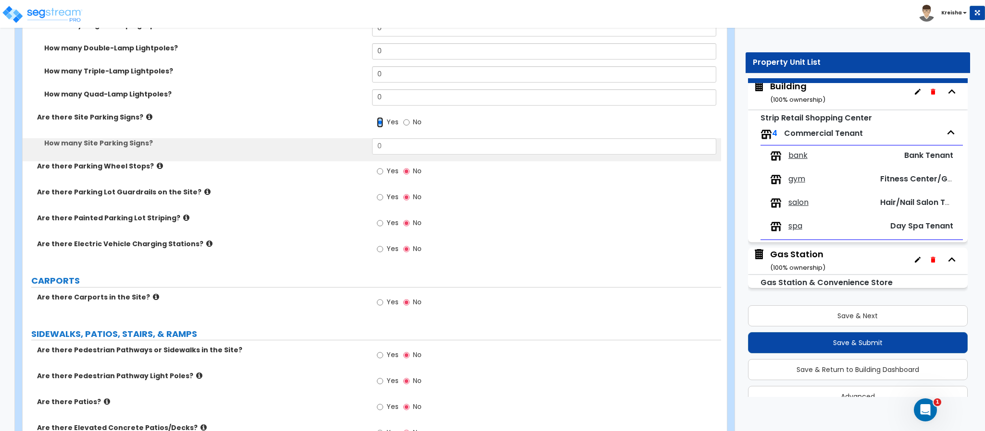
scroll to position [738, 0]
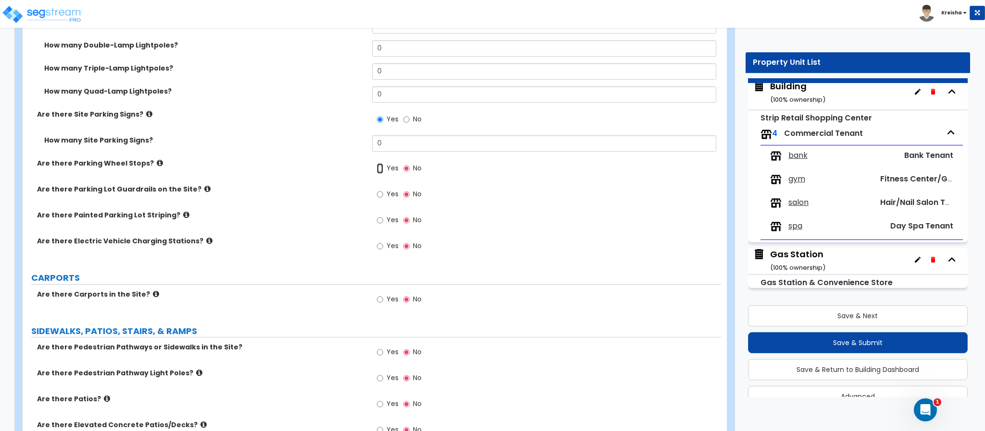
click at [377, 163] on input "Yes" at bounding box center [380, 168] width 6 height 11
radio input "true"
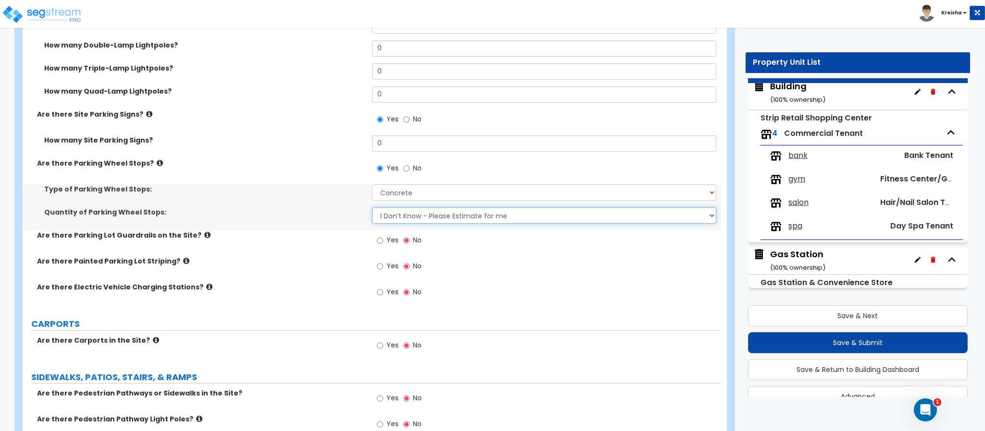
select select "1"
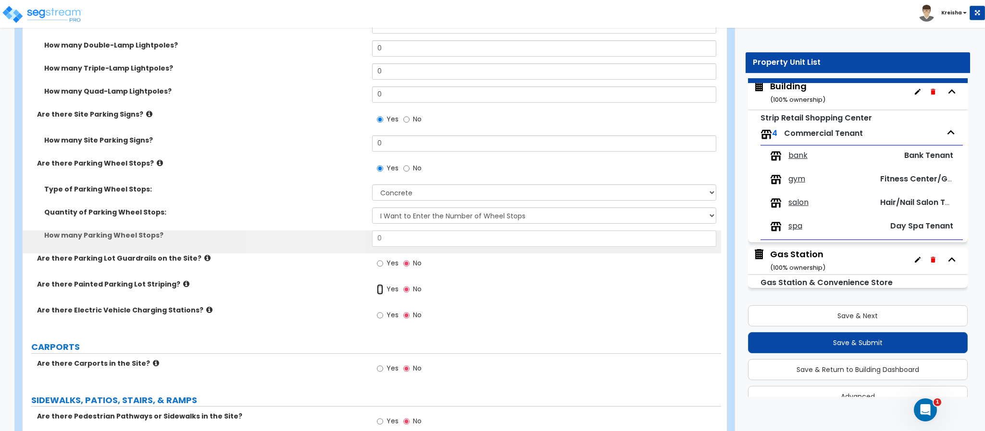
click at [377, 284] on input "Yes" at bounding box center [380, 289] width 6 height 11
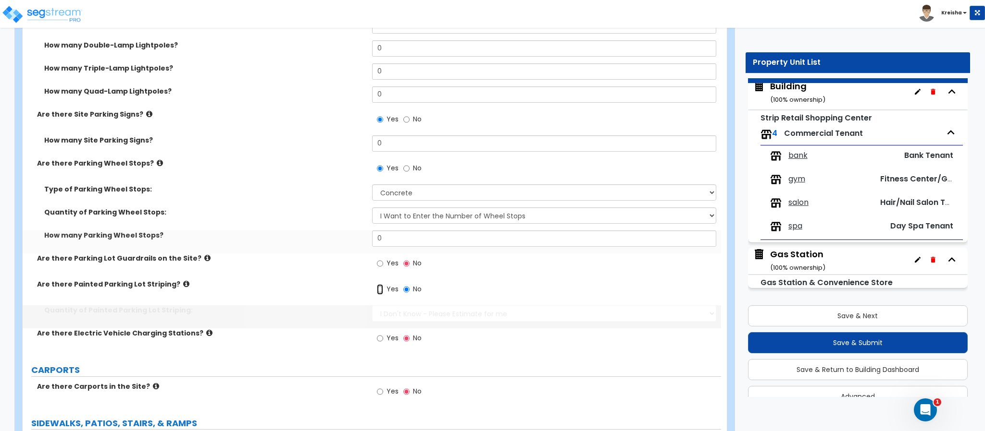
radio input "true"
click at [377, 258] on input "Yes" at bounding box center [380, 263] width 6 height 11
radio input "true"
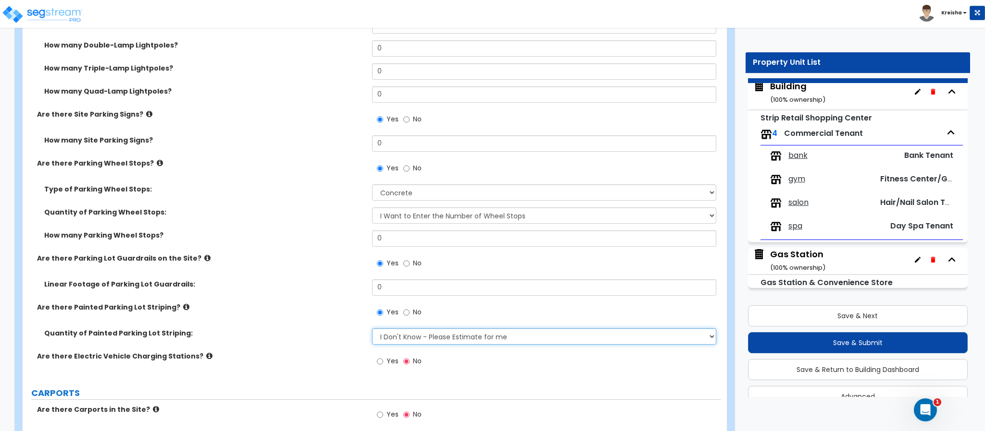
select select "1"
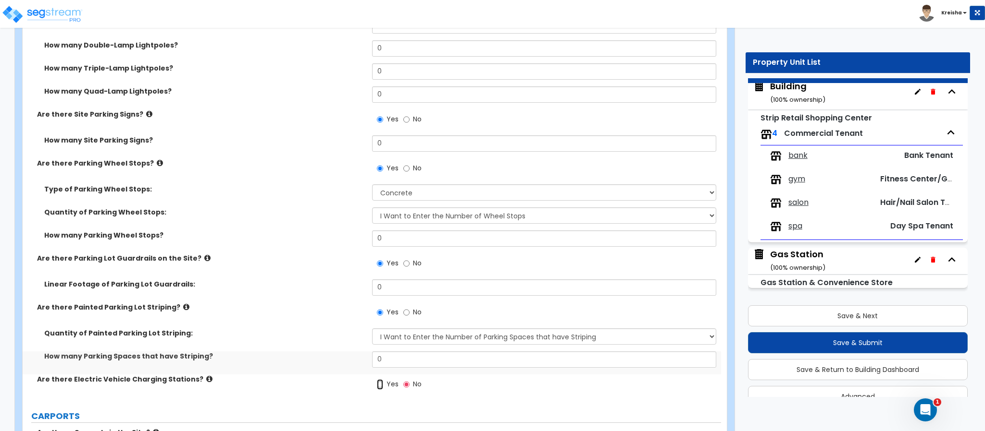
click at [377, 380] on input "Yes" at bounding box center [380, 385] width 6 height 11
radio input "true"
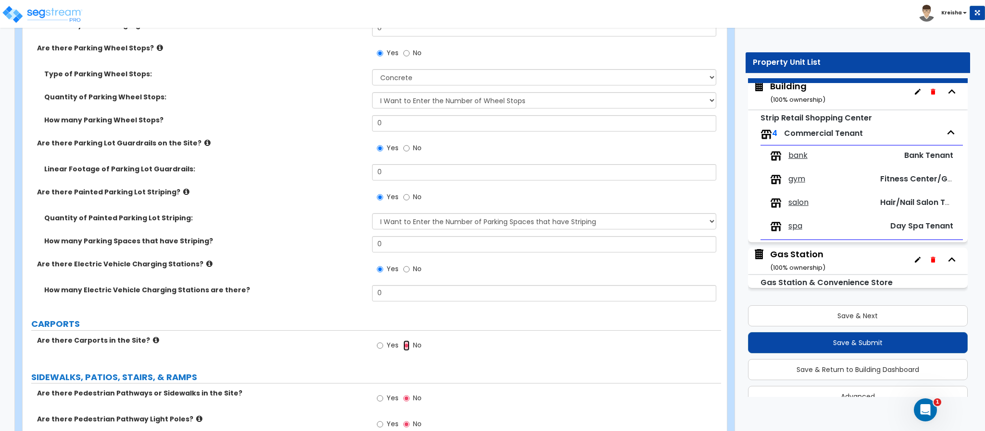
scroll to position [854, 0]
click at [377, 340] on input "Yes" at bounding box center [380, 345] width 6 height 11
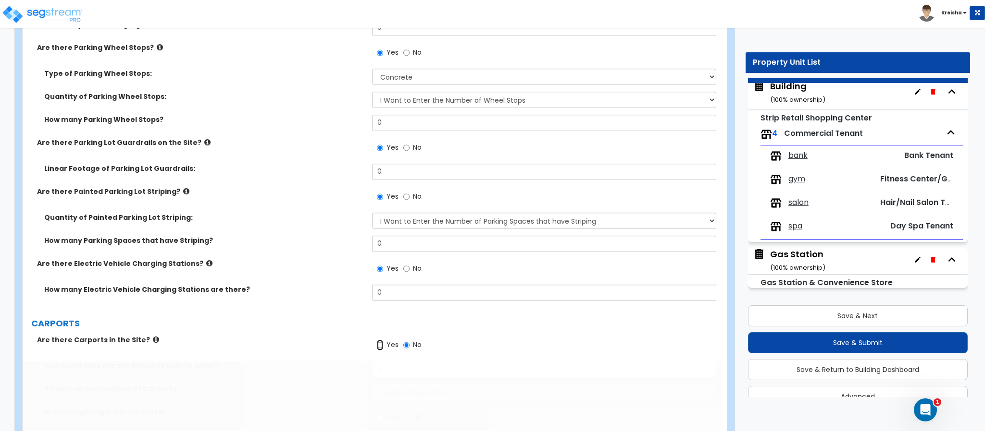
radio input "true"
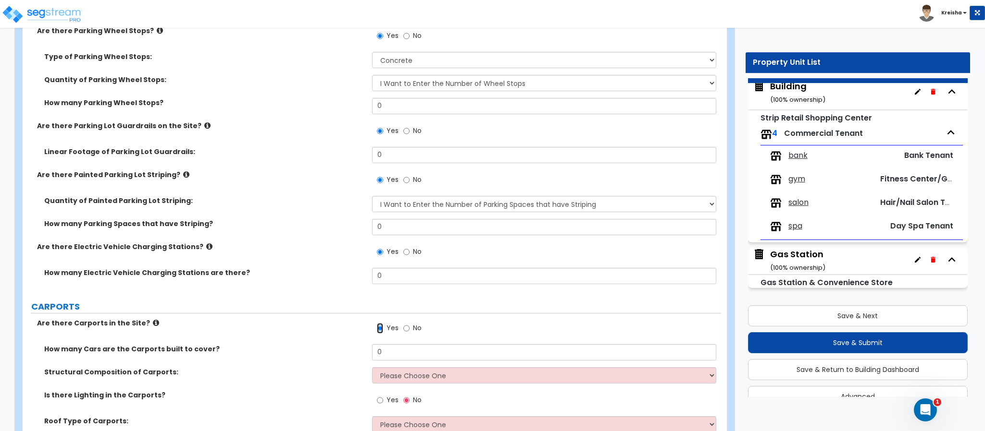
scroll to position [1056, 0]
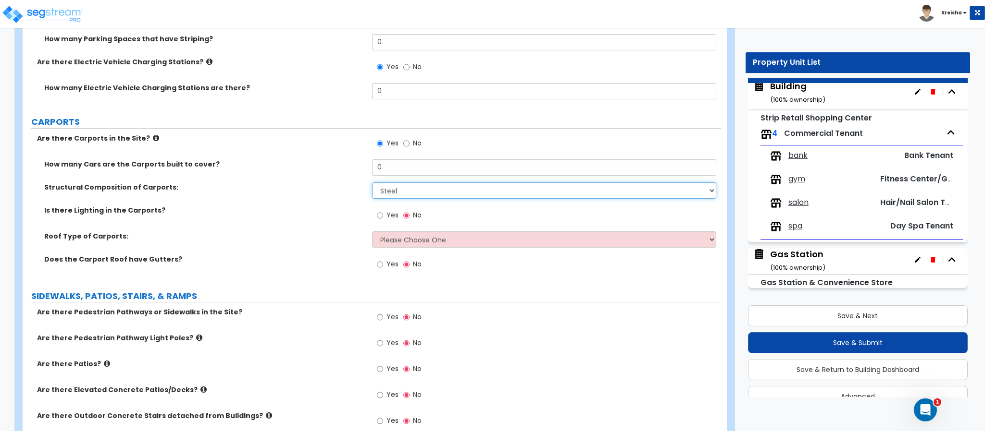
select select "2"
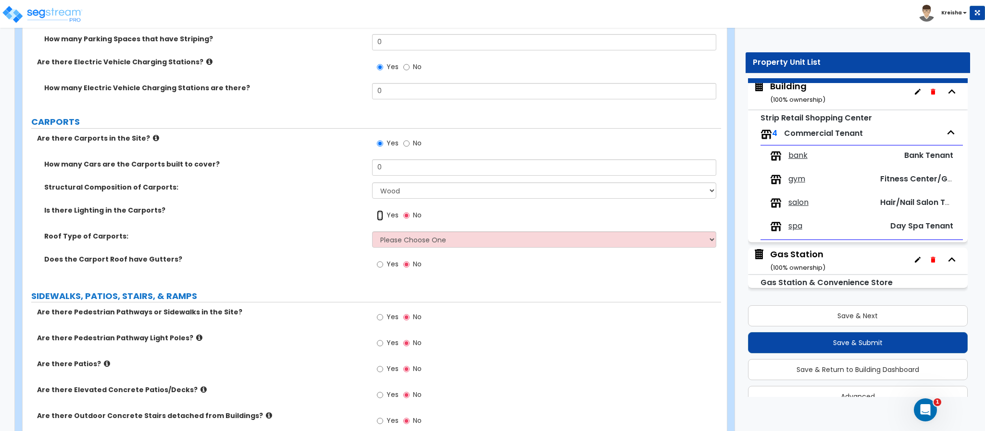
click at [377, 210] on input "Yes" at bounding box center [380, 215] width 6 height 11
radio input "true"
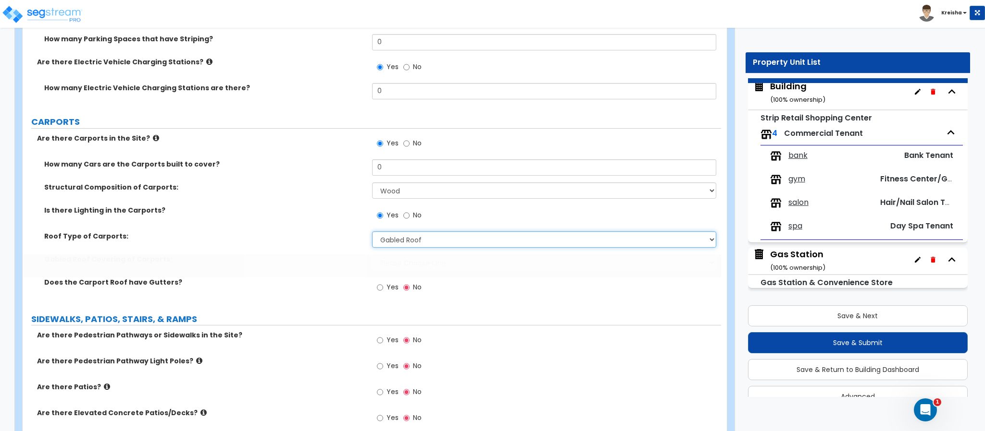
select select "2"
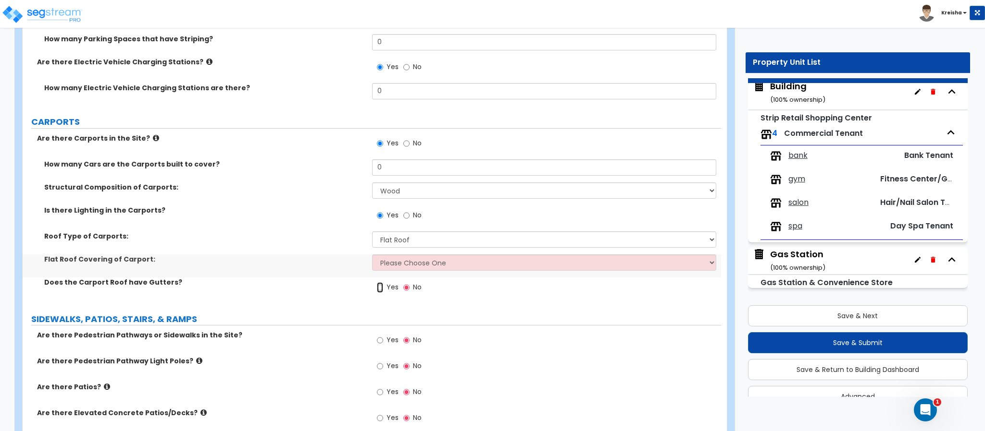
click at [377, 283] on input "Yes" at bounding box center [380, 288] width 6 height 11
radio input "true"
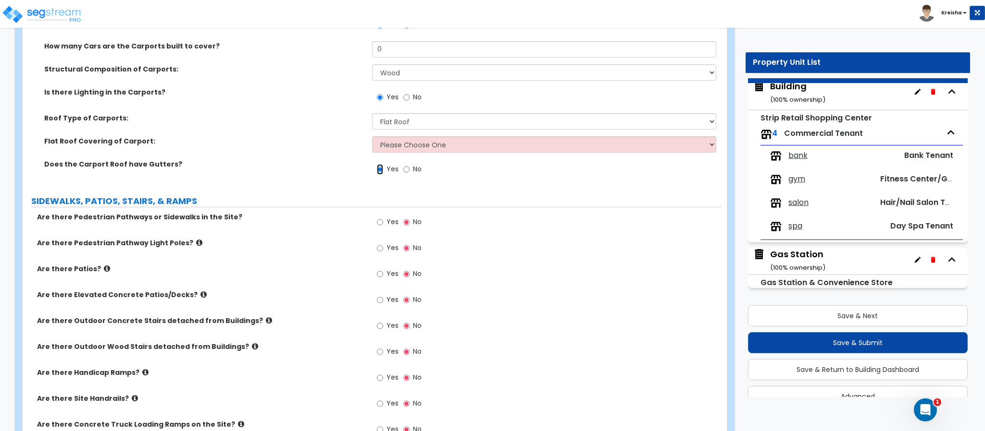
scroll to position [1175, 0]
click at [377, 242] on input "Yes" at bounding box center [380, 247] width 6 height 11
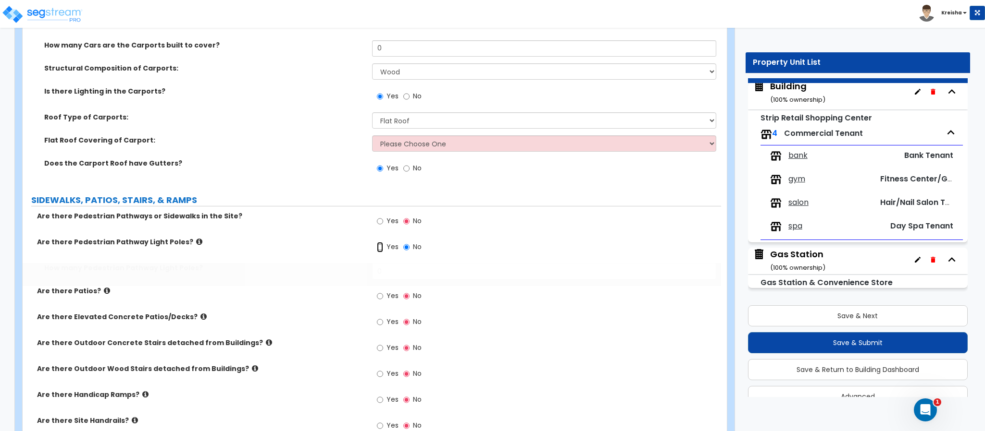
radio input "true"
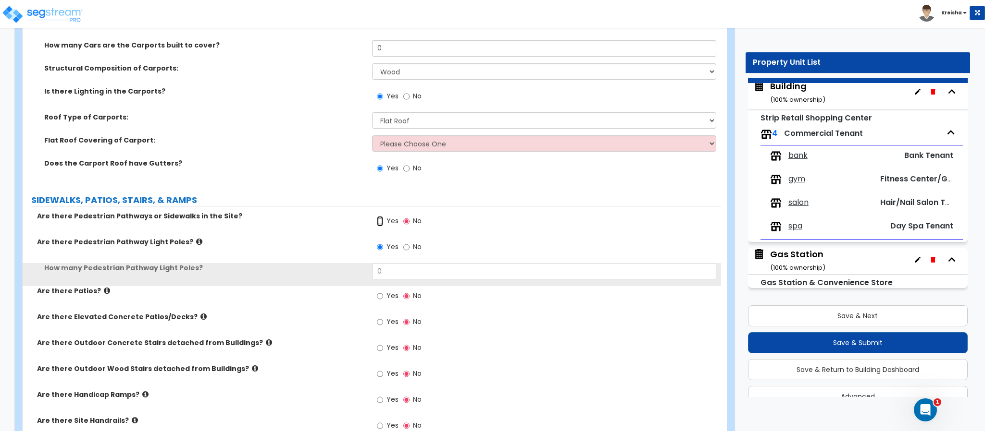
click at [377, 216] on input "Yes" at bounding box center [380, 221] width 6 height 11
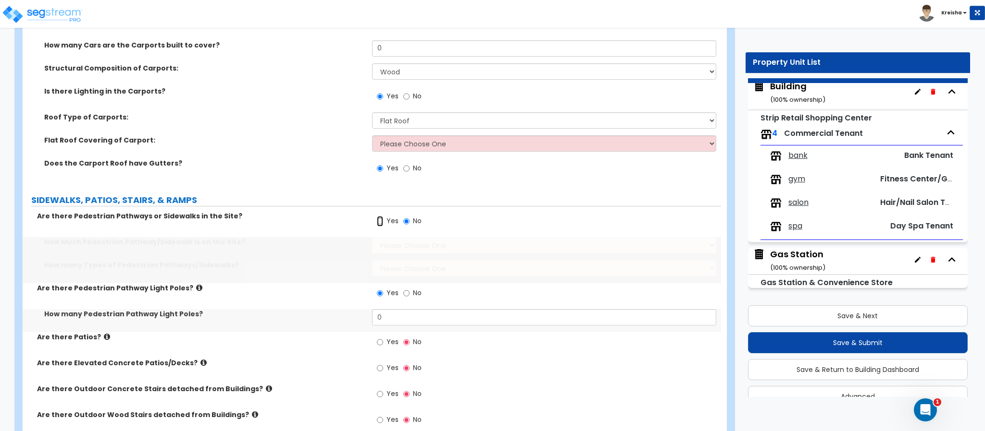
radio input "true"
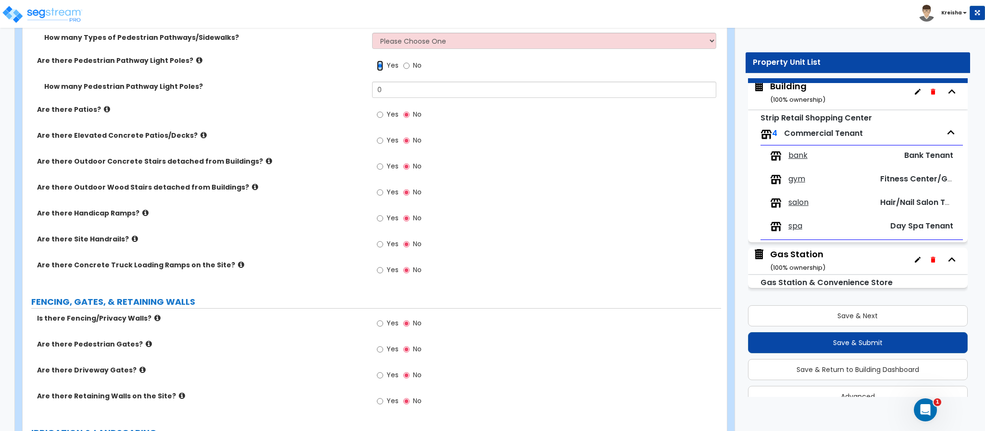
scroll to position [1407, 0]
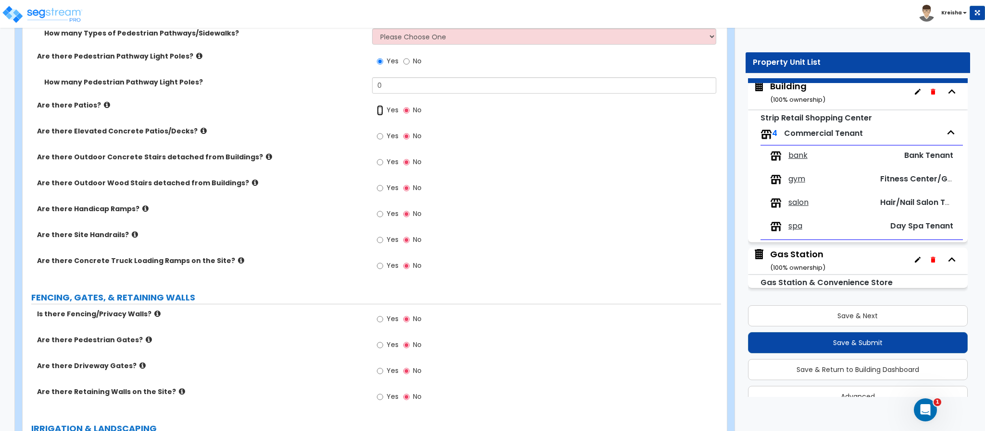
click at [377, 105] on input "Yes" at bounding box center [380, 110] width 6 height 11
radio input "true"
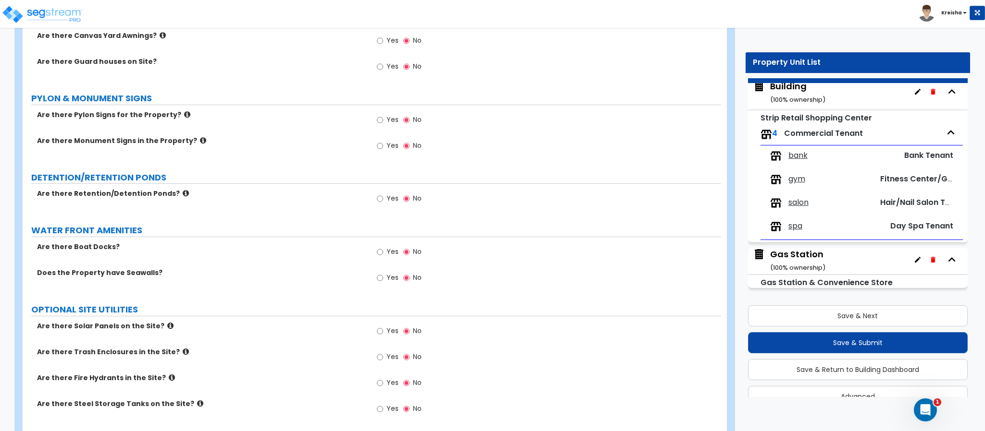
scroll to position [2213, 0]
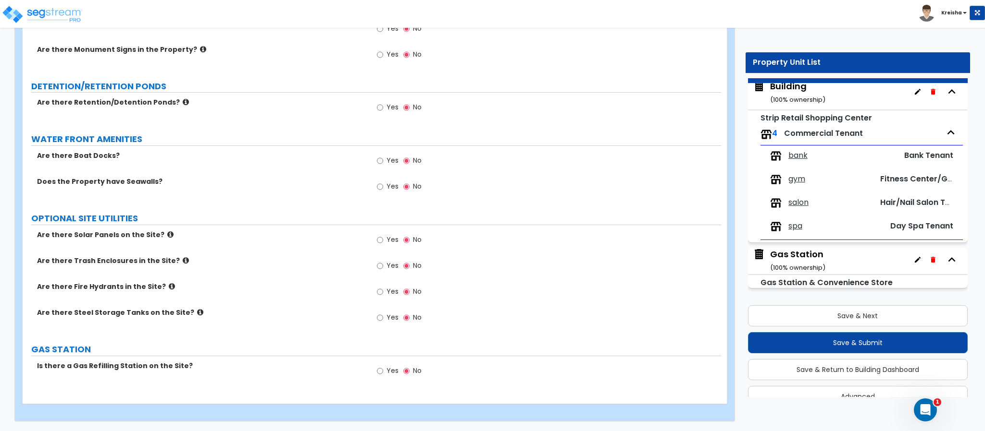
click at [383, 372] on label "Yes" at bounding box center [388, 372] width 22 height 16
click at [383, 372] on input "Yes" at bounding box center [380, 371] width 6 height 11
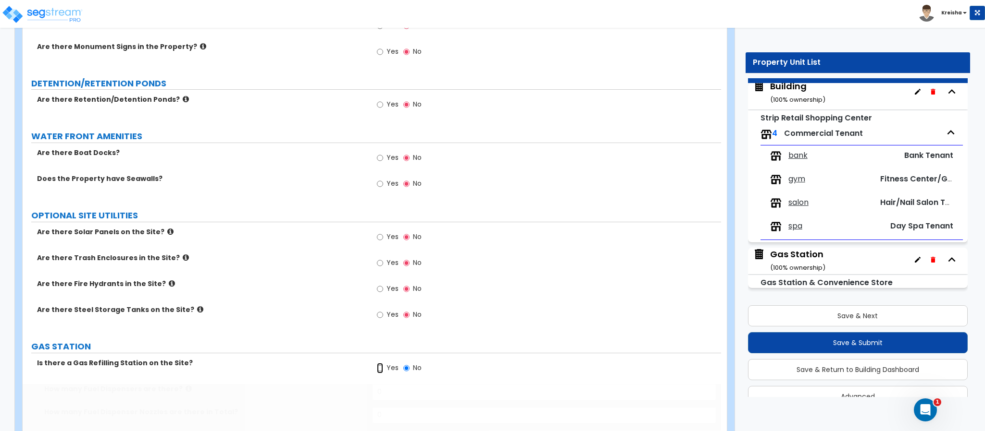
radio input "true"
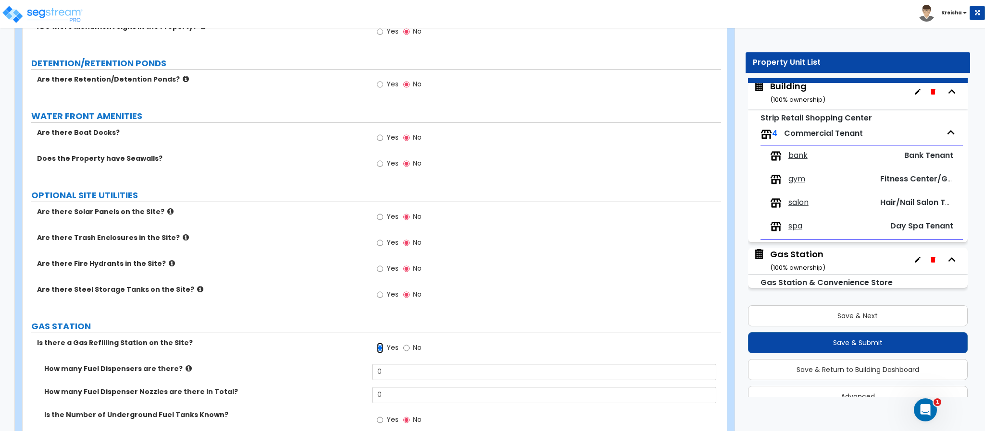
scroll to position [2478, 0]
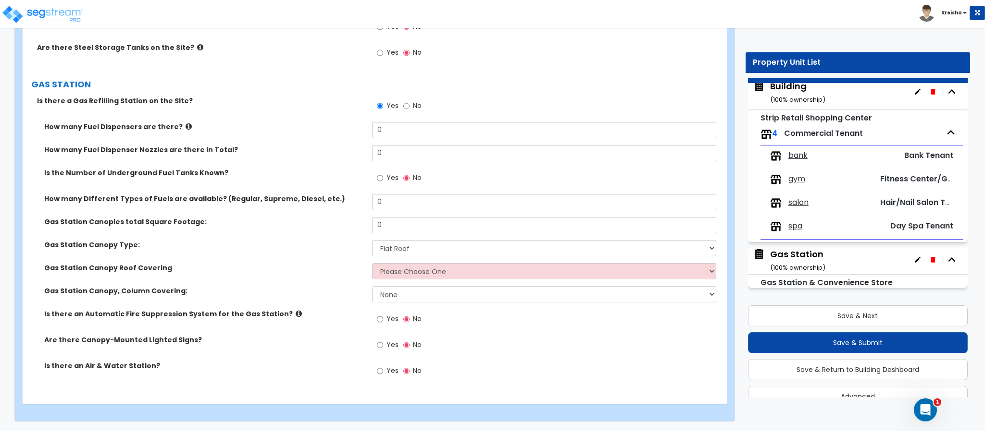
click at [390, 176] on span "Yes" at bounding box center [392, 178] width 12 height 10
click at [383, 176] on input "Yes" at bounding box center [380, 178] width 6 height 11
radio input "true"
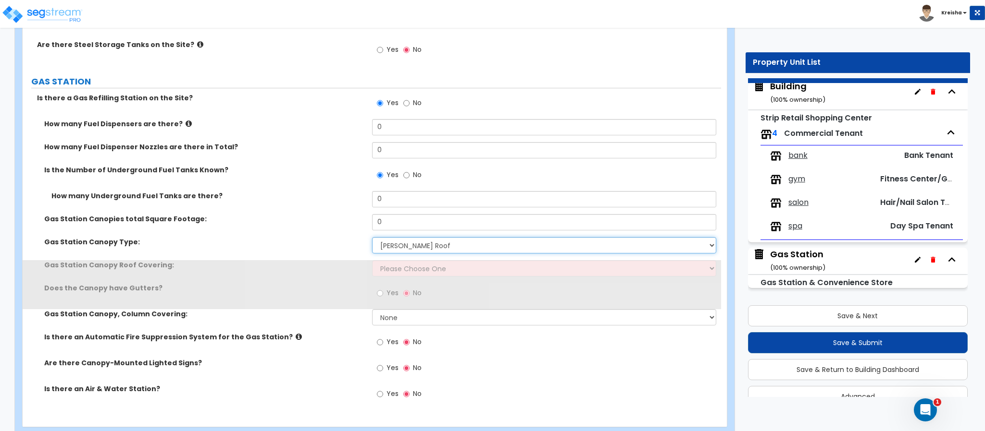
select select "0"
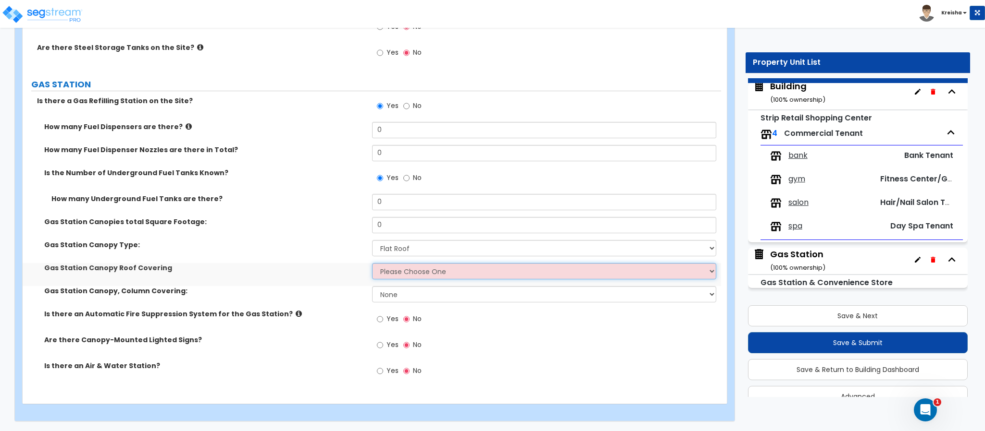
select select "1"
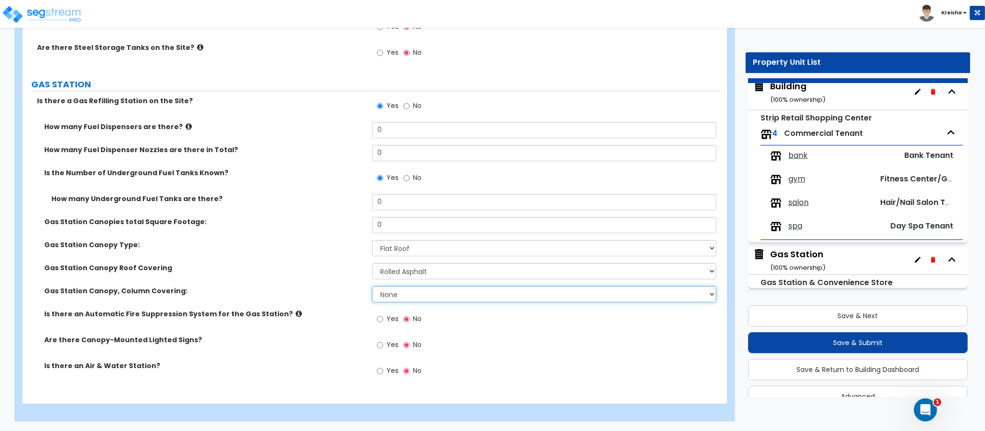
select select "1"
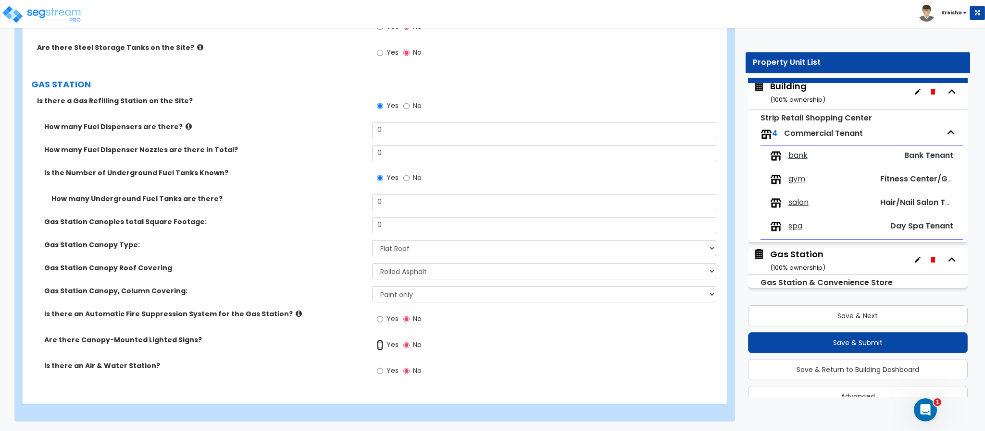
click at [377, 340] on input "Yes" at bounding box center [380, 345] width 6 height 11
radio input "true"
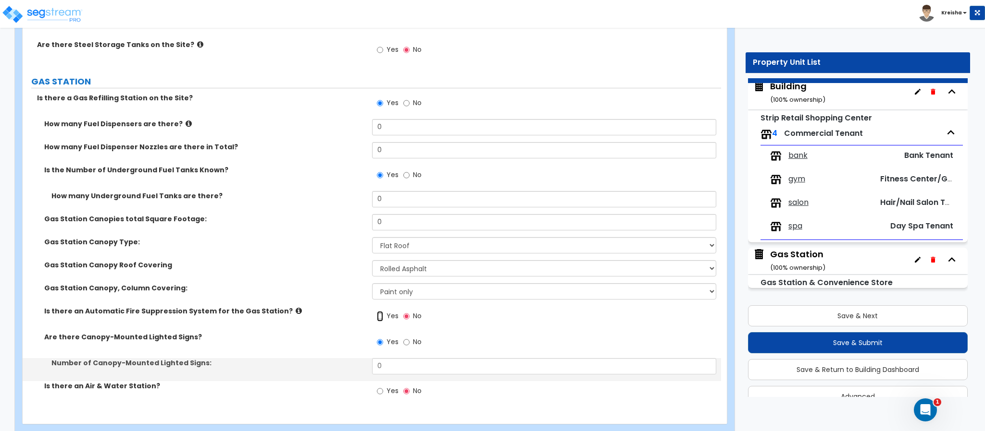
click at [377, 311] on input "Yes" at bounding box center [380, 316] width 6 height 11
radio input "true"
click at [377, 386] on input "Yes" at bounding box center [380, 391] width 6 height 11
radio input "true"
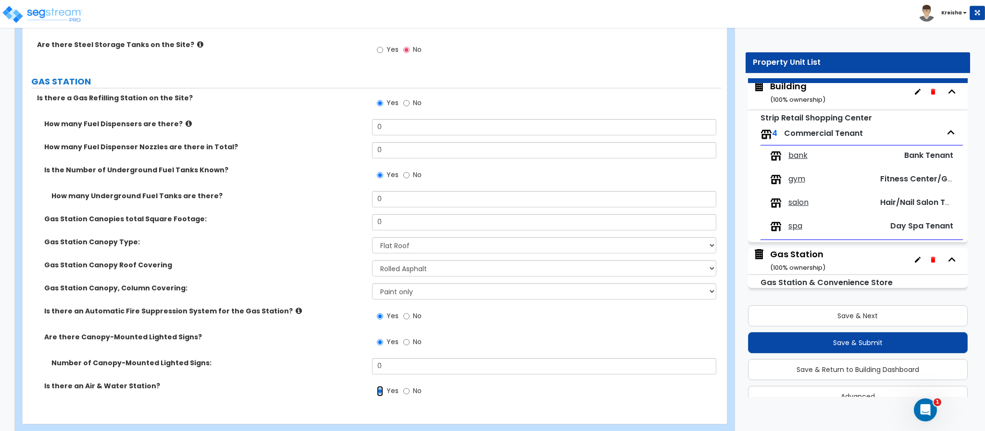
scroll to position [2501, 0]
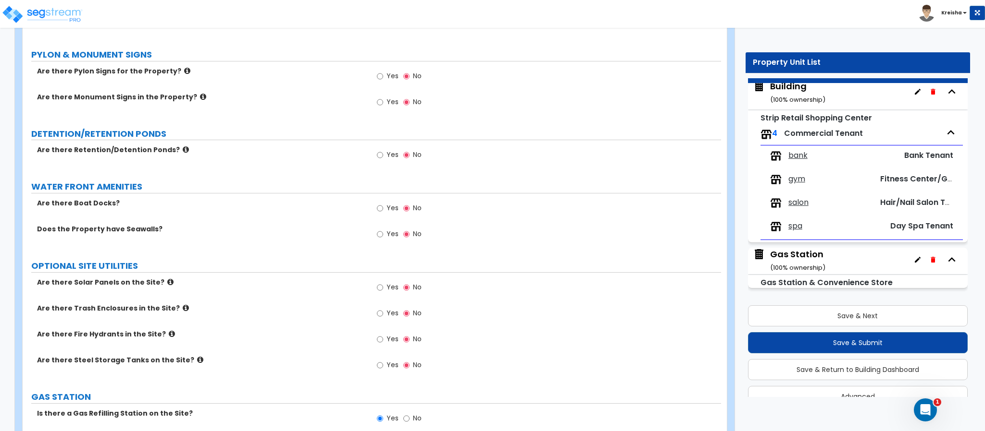
scroll to position [2160, 0]
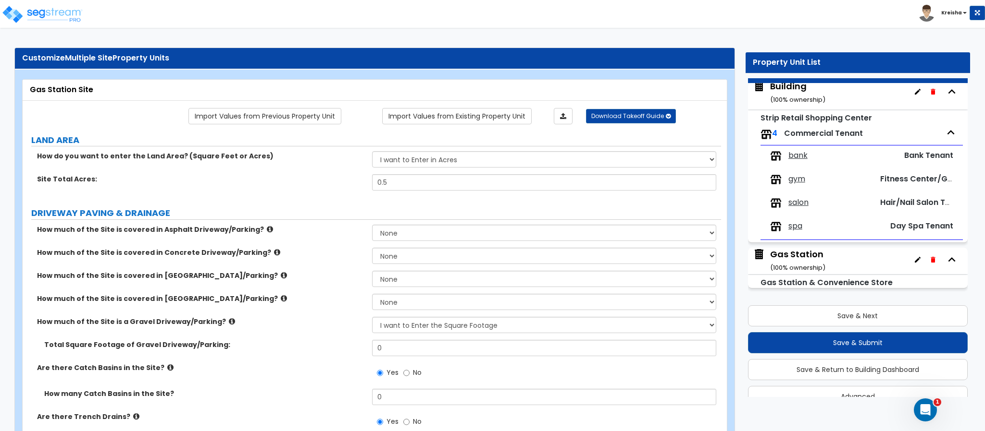
scroll to position [0, 0]
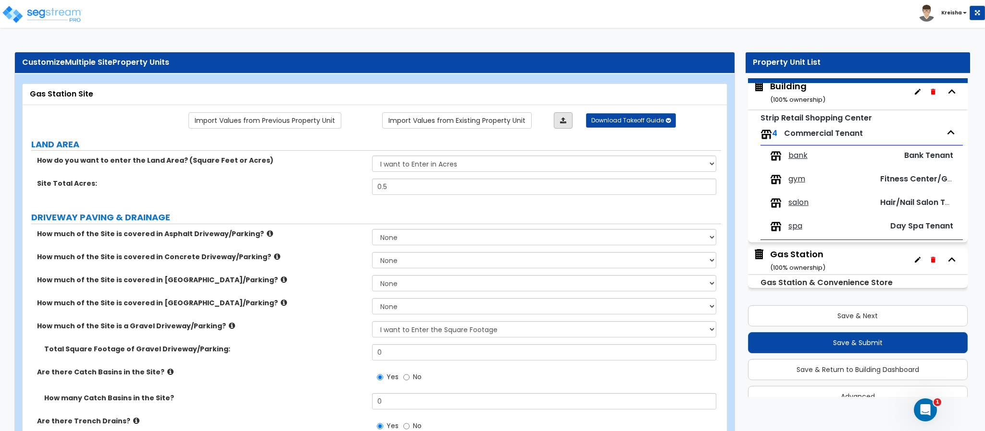
click at [566, 125] on link at bounding box center [563, 120] width 19 height 16
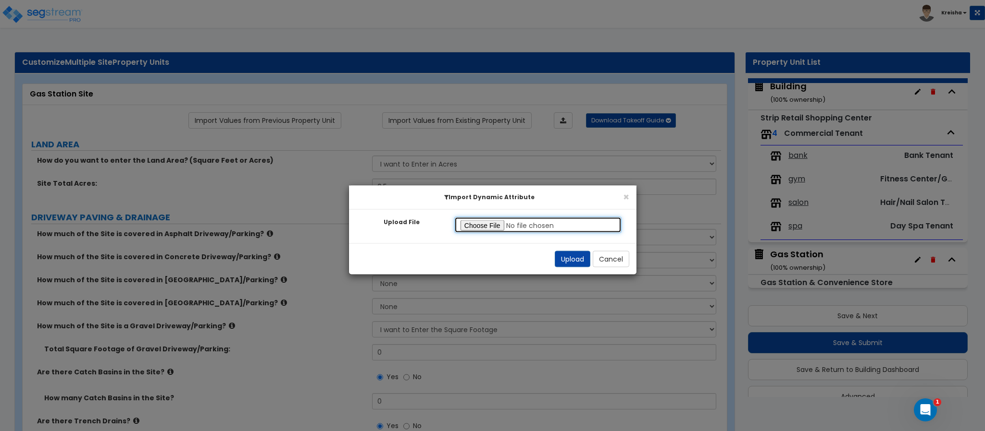
click at [480, 230] on input "Upload File" at bounding box center [538, 225] width 168 height 16
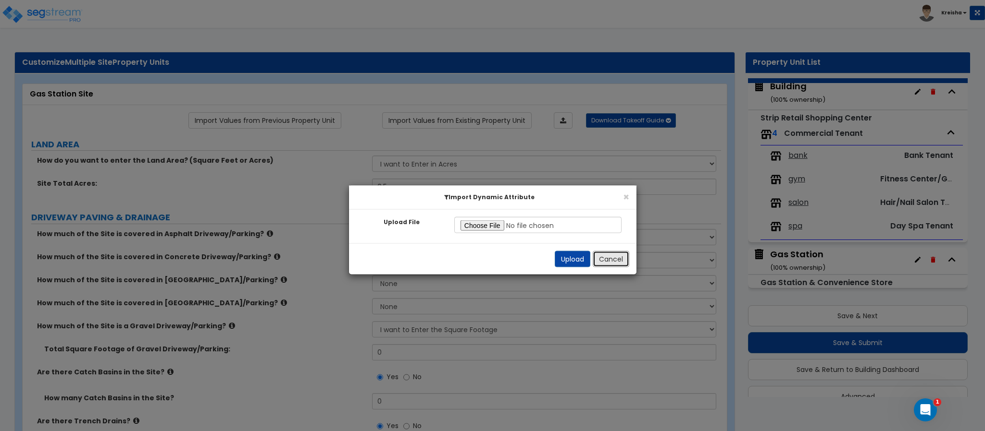
click at [612, 264] on button "Cancel" at bounding box center [610, 259] width 37 height 16
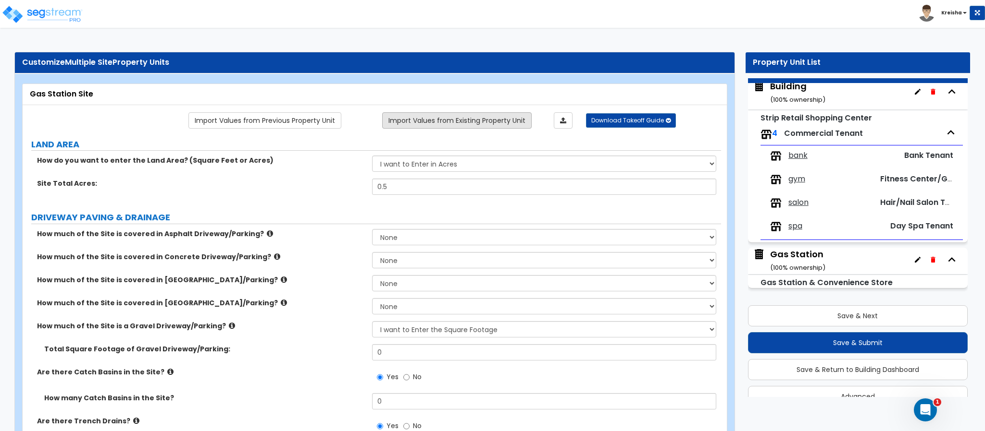
drag, startPoint x: 481, startPoint y: 111, endPoint x: 481, endPoint y: 117, distance: 5.8
click at [481, 117] on link "Import Values from Existing Property Unit" at bounding box center [456, 120] width 149 height 16
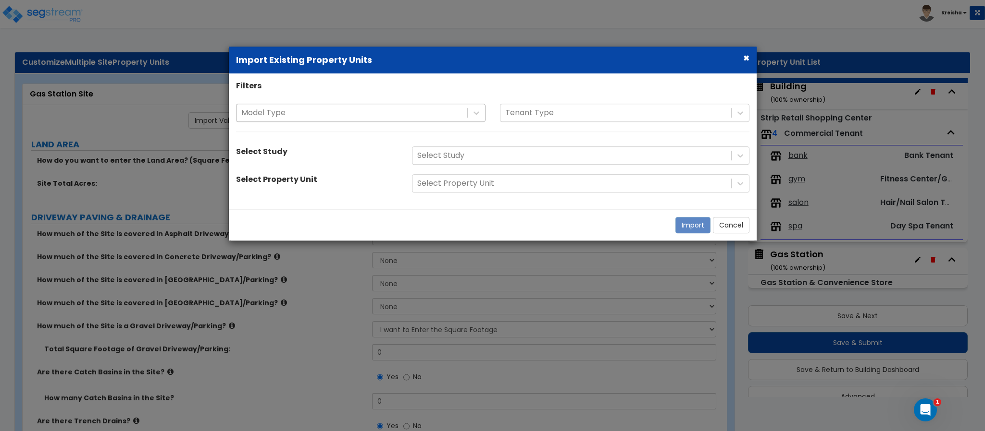
click at [461, 111] on div "Model Type" at bounding box center [351, 113] width 231 height 17
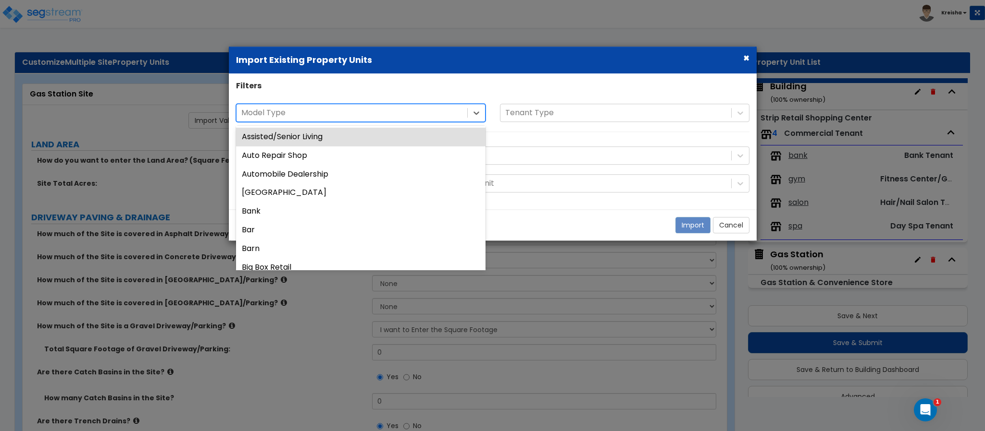
click at [462, 111] on div "Model Type" at bounding box center [351, 113] width 231 height 17
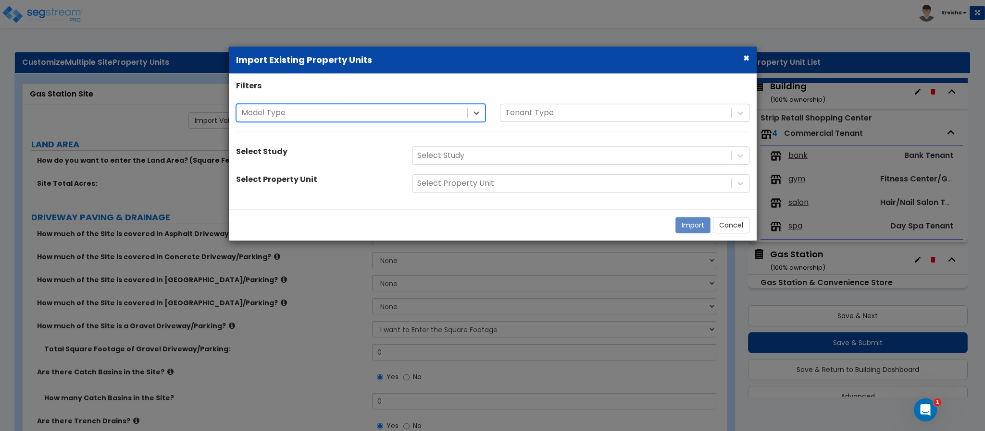
click at [745, 58] on button "×" at bounding box center [746, 58] width 6 height 10
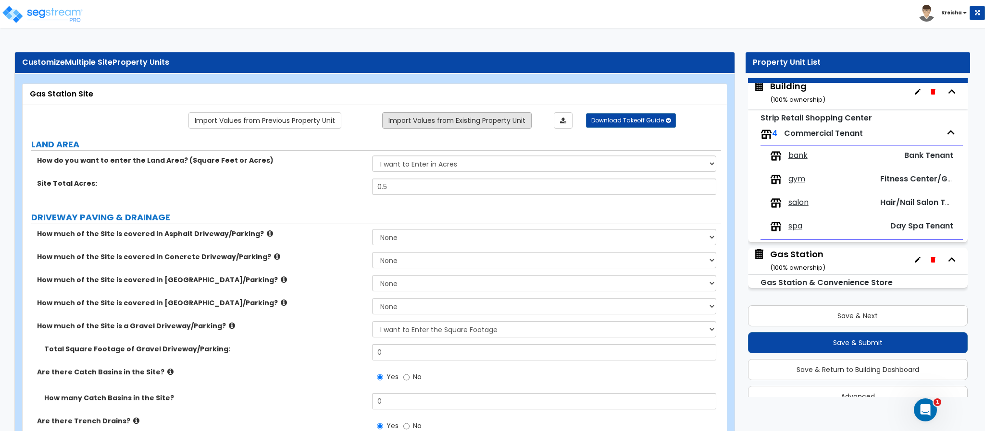
click at [515, 113] on link "Import Values from Existing Property Unit" at bounding box center [456, 120] width 149 height 16
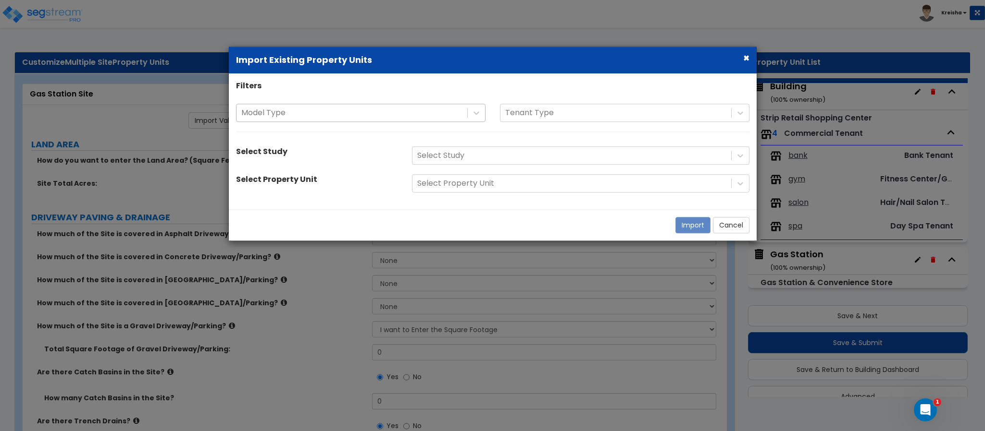
click at [411, 111] on div at bounding box center [351, 113] width 221 height 13
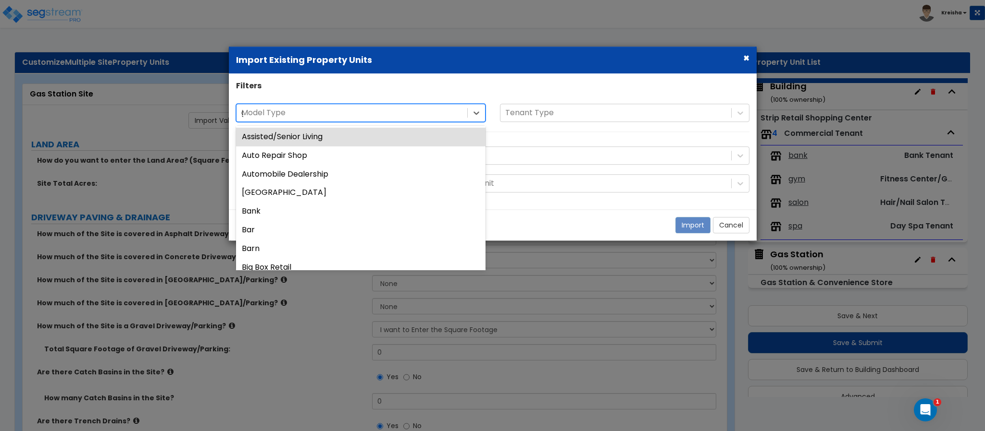
type input "gas"
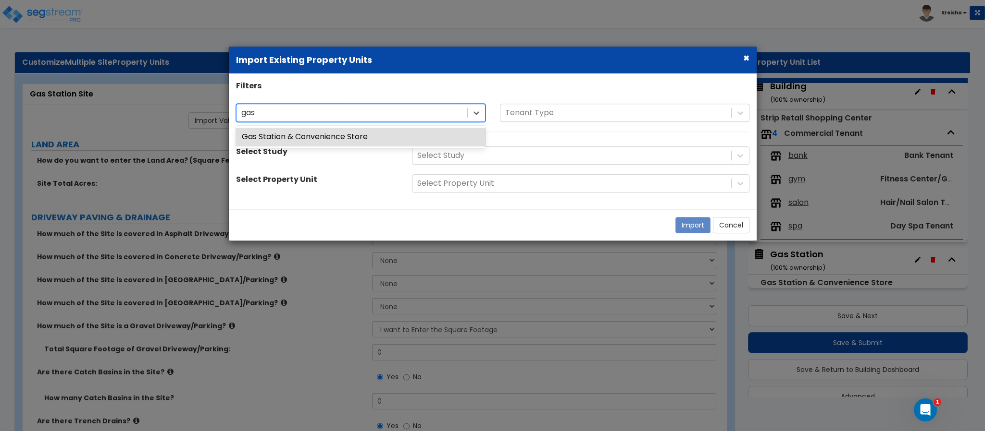
click at [391, 133] on div "Gas Station & Convenience Store" at bounding box center [360, 137] width 249 height 19
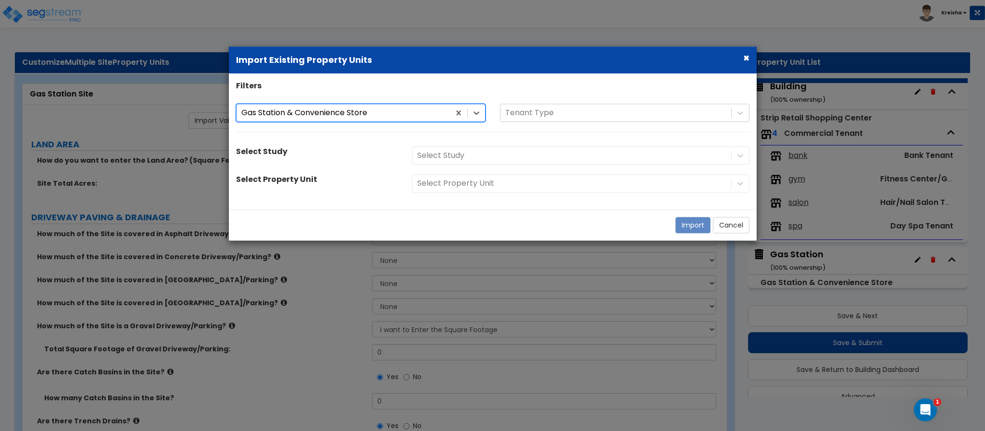
drag, startPoint x: 459, startPoint y: 150, endPoint x: 460, endPoint y: 156, distance: 5.8
click at [460, 148] on div "Filters option Gas Station & Convenience Store, selected. Gas Station & Conveni…" at bounding box center [493, 142] width 528 height 122
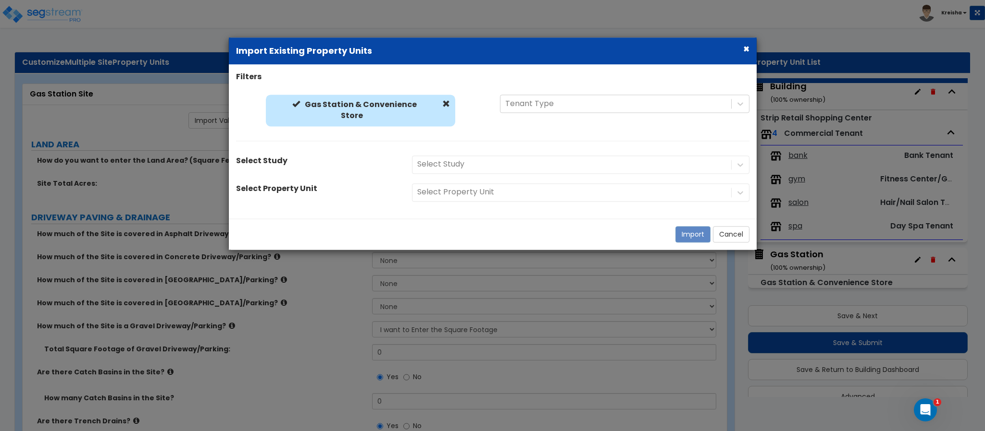
click at [460, 156] on div "Select Study" at bounding box center [581, 165] width 352 height 18
click at [463, 164] on div "Select Study" at bounding box center [581, 165] width 352 height 18
click at [463, 162] on div "Select Study" at bounding box center [581, 165] width 352 height 18
click at [474, 160] on div at bounding box center [571, 165] width 309 height 13
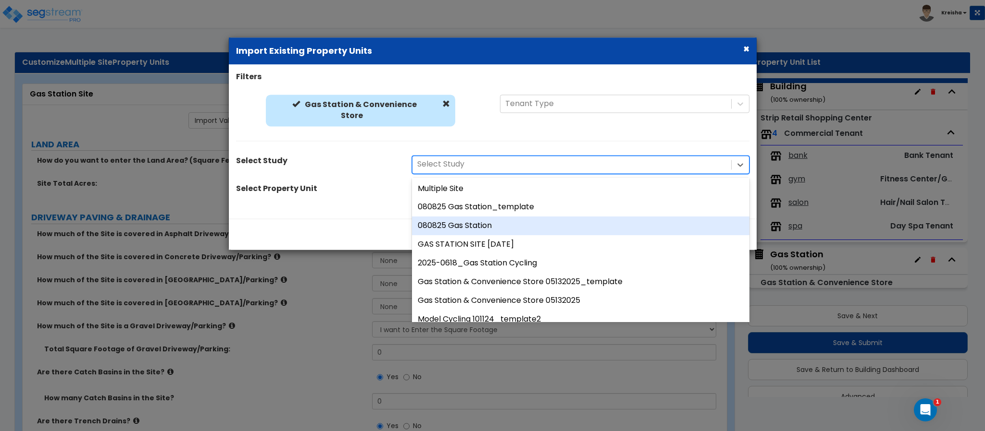
click at [459, 224] on div "080825 Gas Station" at bounding box center [580, 226] width 337 height 19
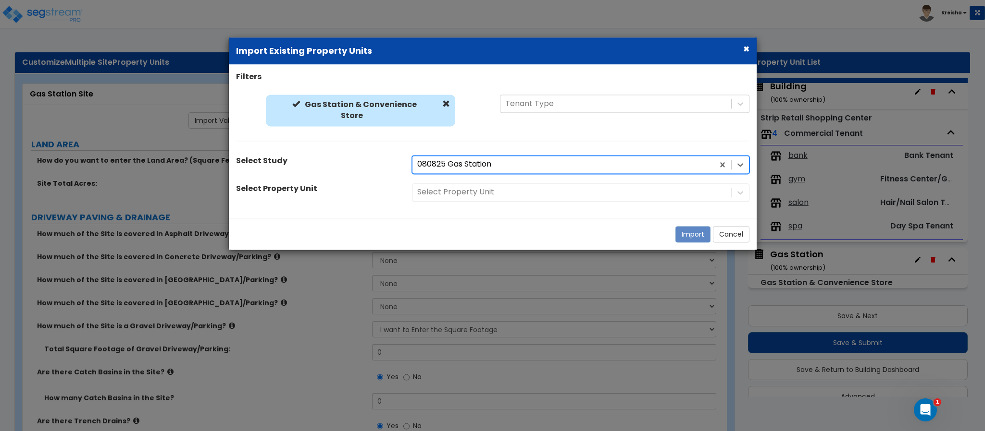
click at [466, 194] on div "Select Property Unit" at bounding box center [581, 193] width 352 height 18
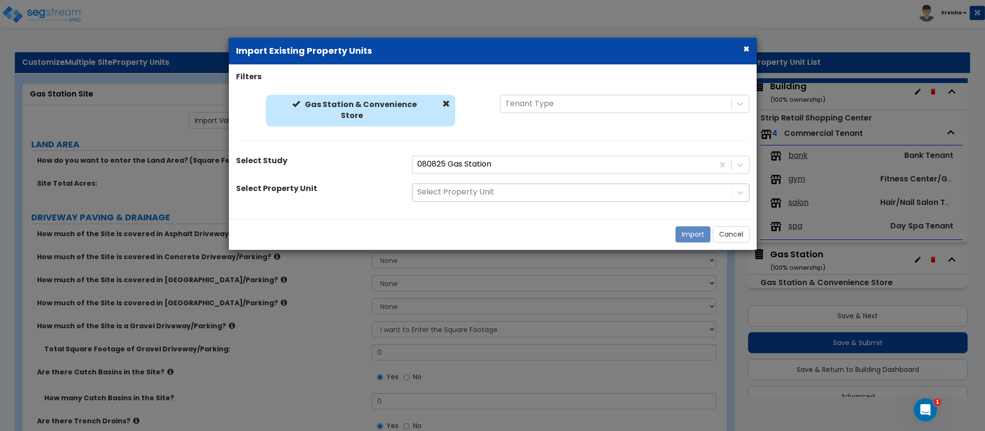
click at [466, 192] on div at bounding box center [571, 192] width 309 height 13
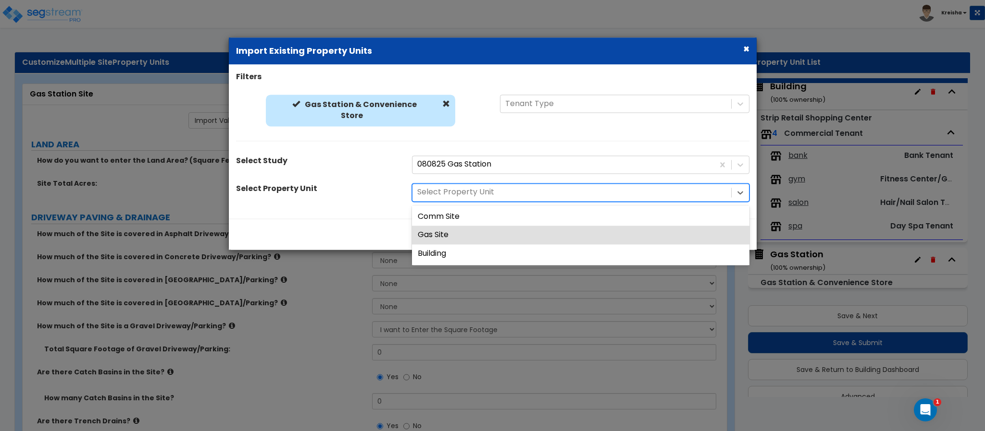
click at [450, 233] on div "Gas Site" at bounding box center [580, 235] width 337 height 19
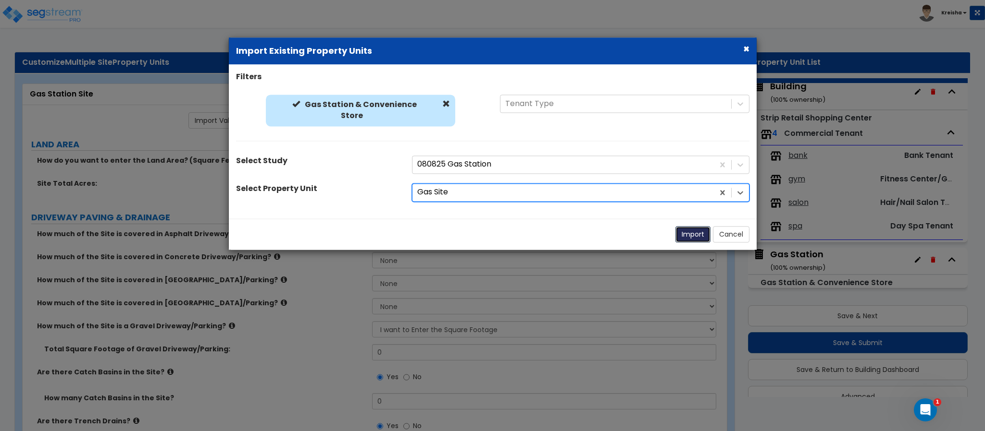
click at [696, 233] on button "Import" at bounding box center [692, 234] width 35 height 16
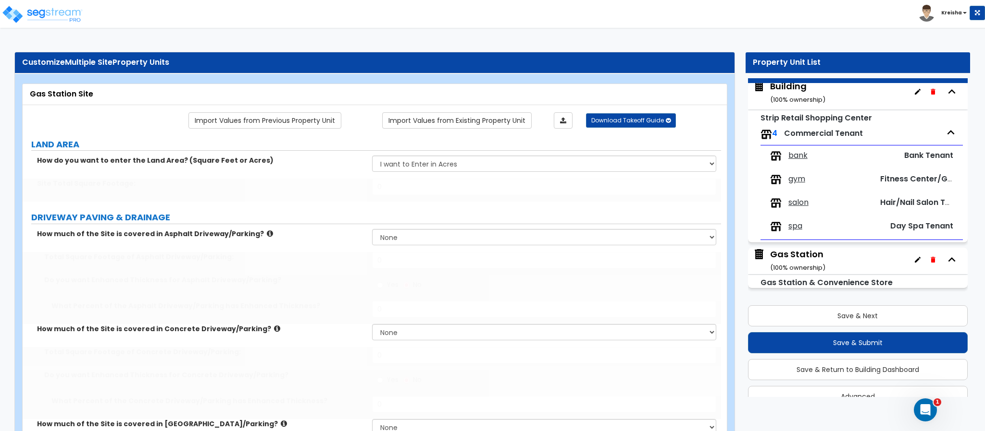
select select "2"
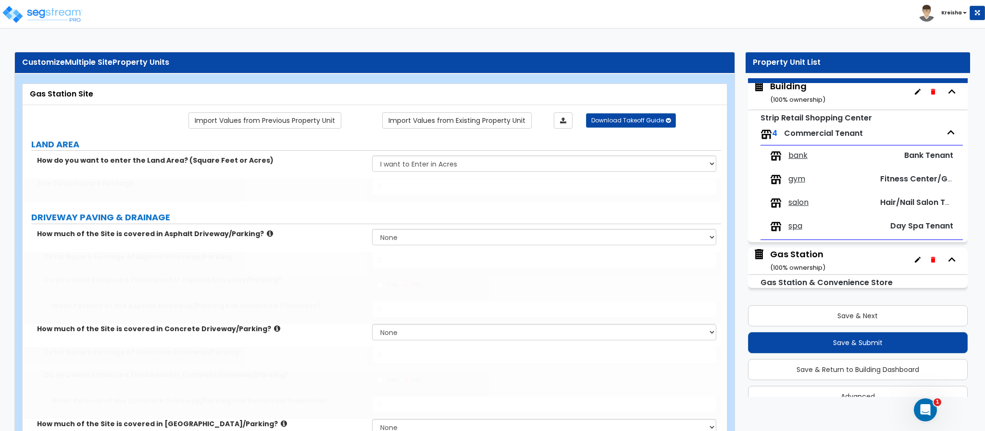
radio input "true"
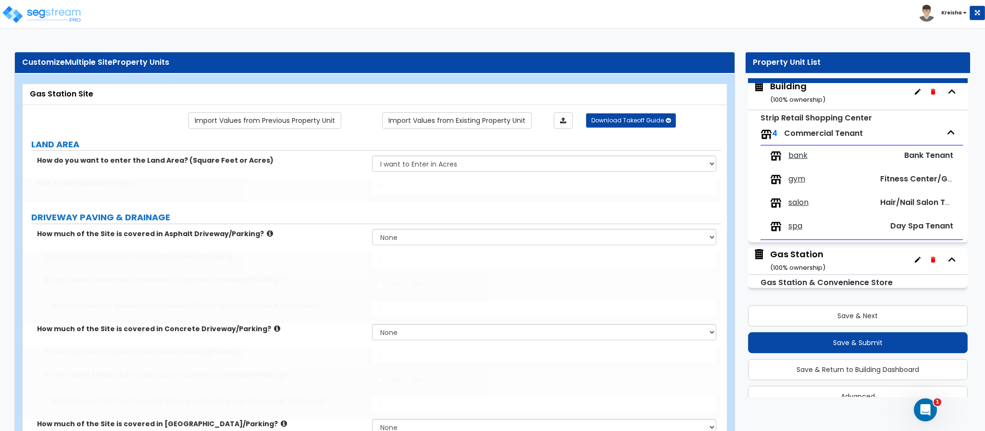
select select "1"
radio input "true"
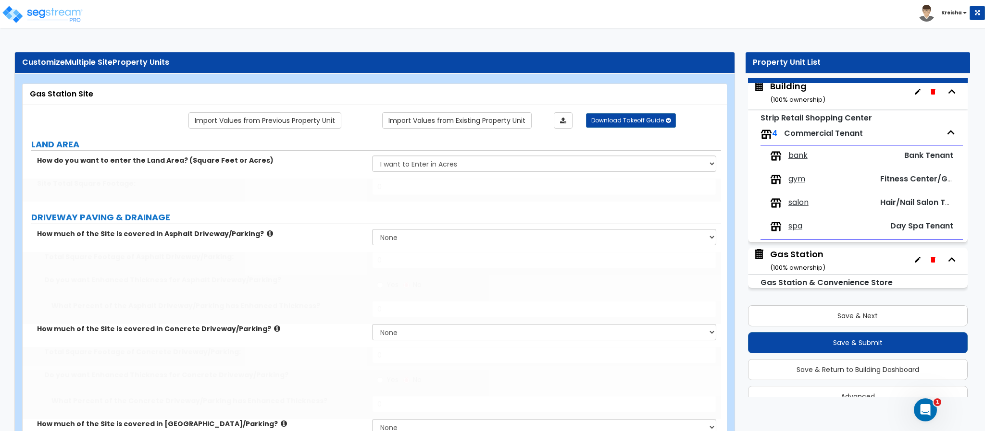
radio input "true"
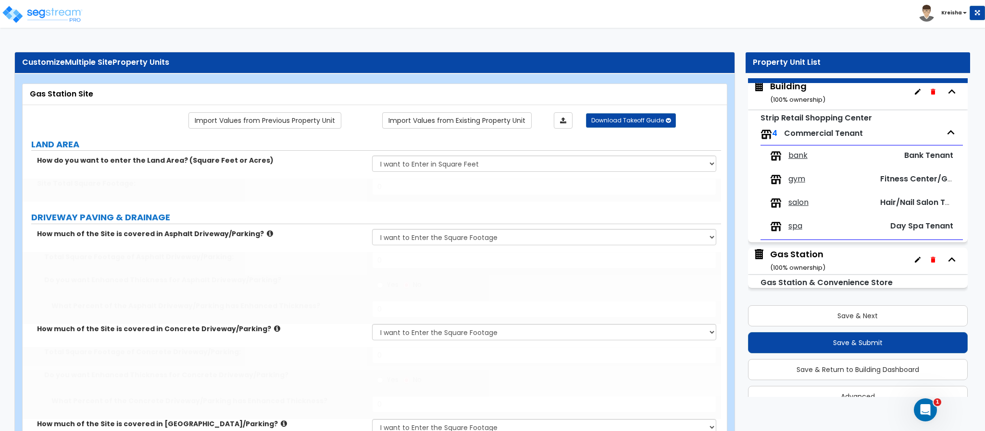
type input "200"
type input "6"
type input "2"
type input "3"
type input "4"
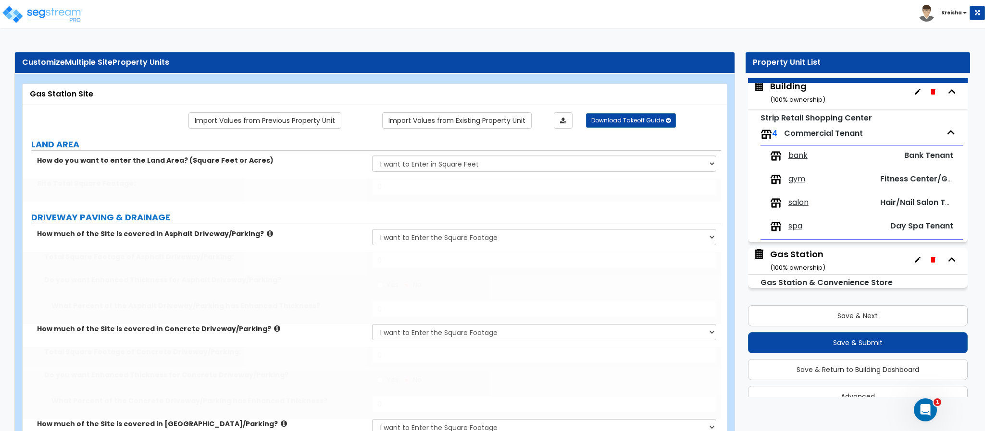
type input "25"
select select "1"
type input "100"
select select "2"
select select "3"
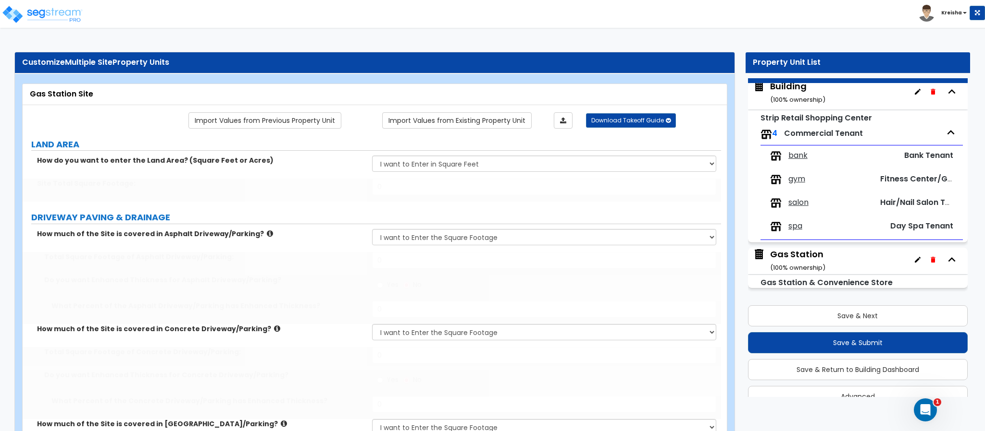
type input "2"
type input "3"
type input "4"
type input "5"
type input "8"
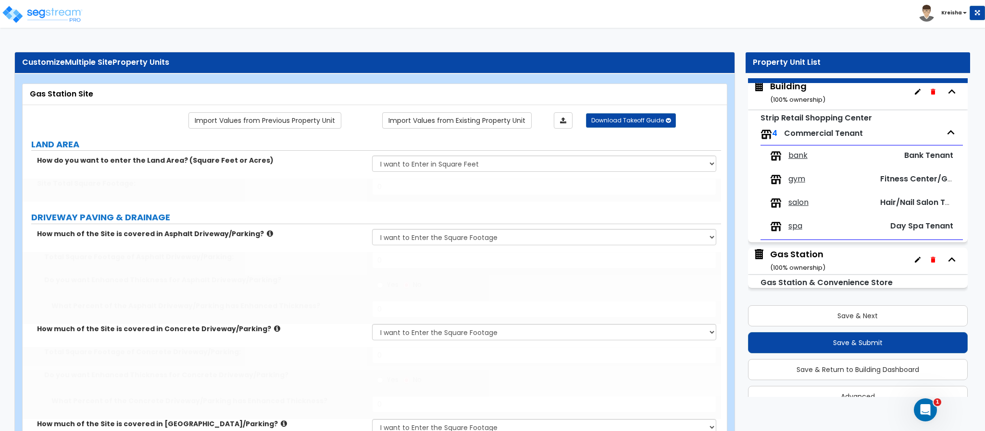
type input "25"
type input "50"
type input "25"
type input "2"
type input "5"
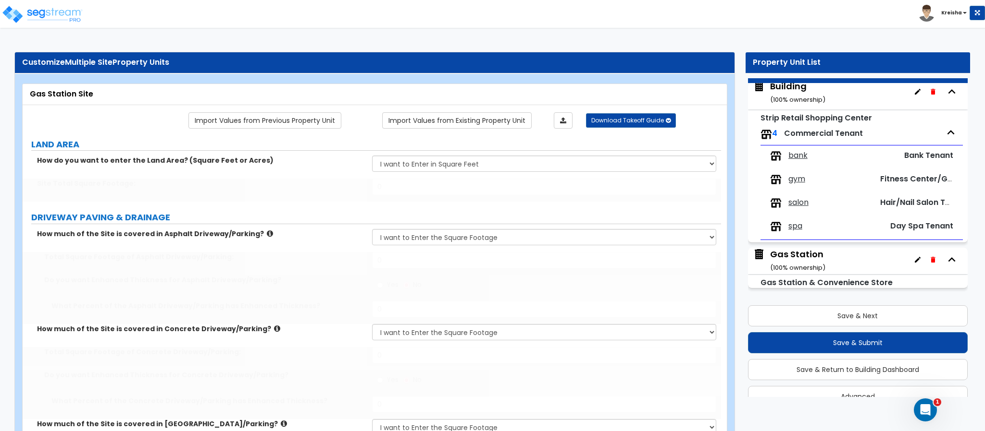
select select "1"
type input "5"
select select "2"
select select "1"
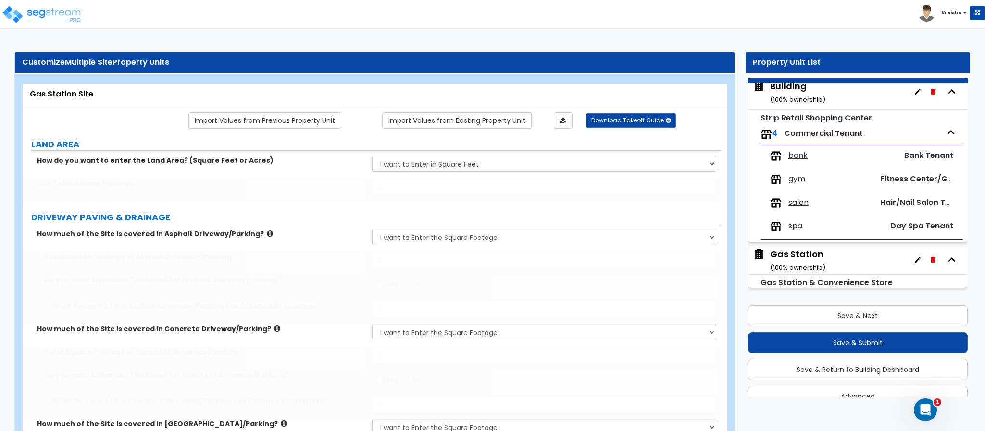
select select "2"
type input "500"
type input "6"
type input "12"
type input "1000"
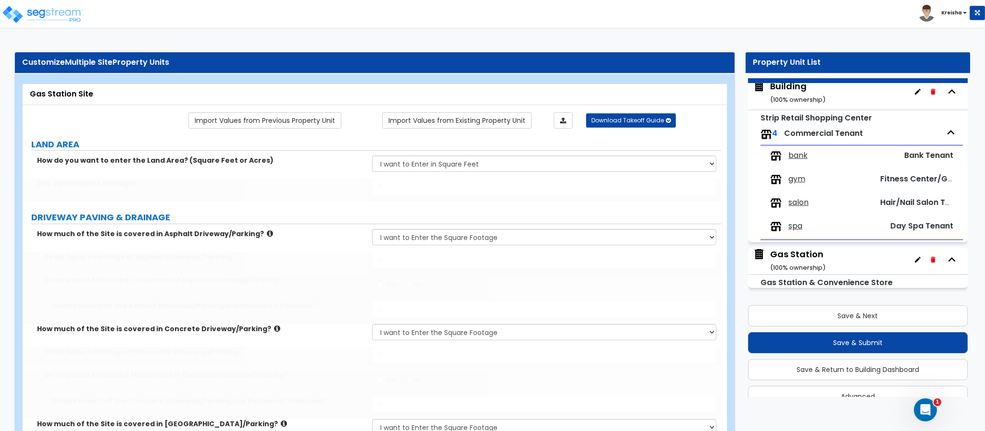
type input "1"
select select "2"
type input "1"
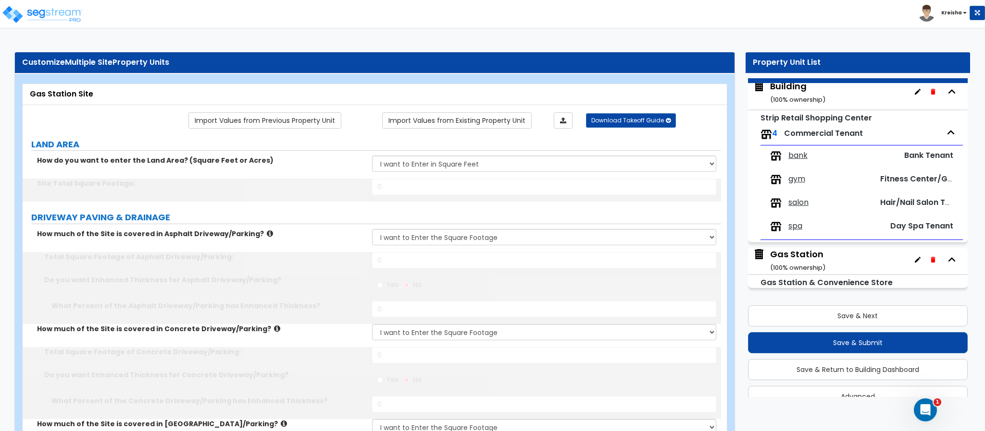
type input "10000"
type input "1000"
radio input "true"
type input "30"
type input "1000"
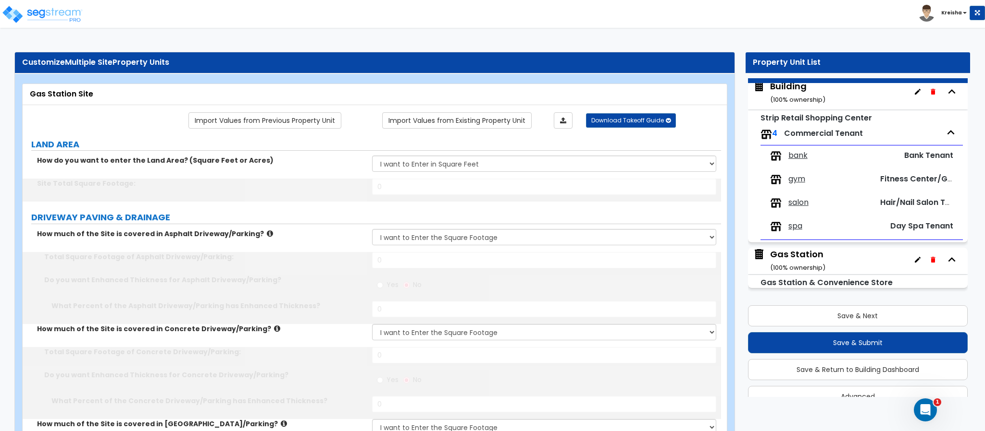
radio input "true"
type input "30"
type input "400"
select select "1"
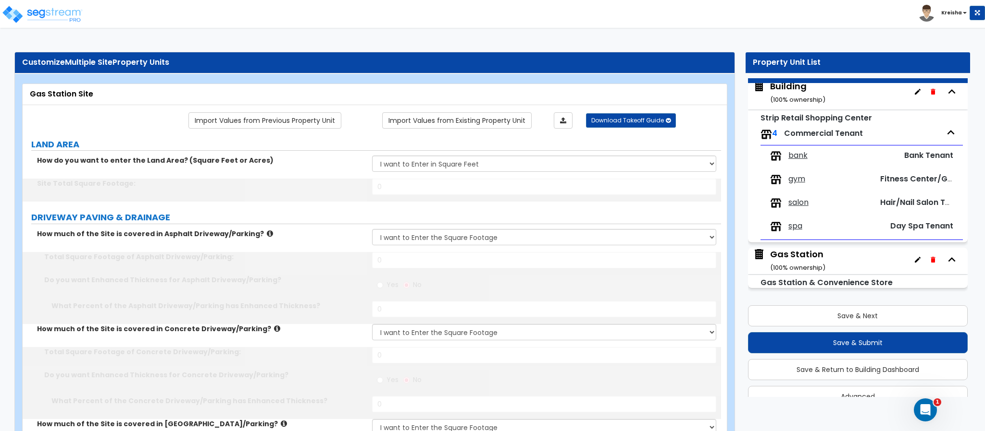
type input "50"
select select "1"
radio input "true"
select select "4"
type input "4"
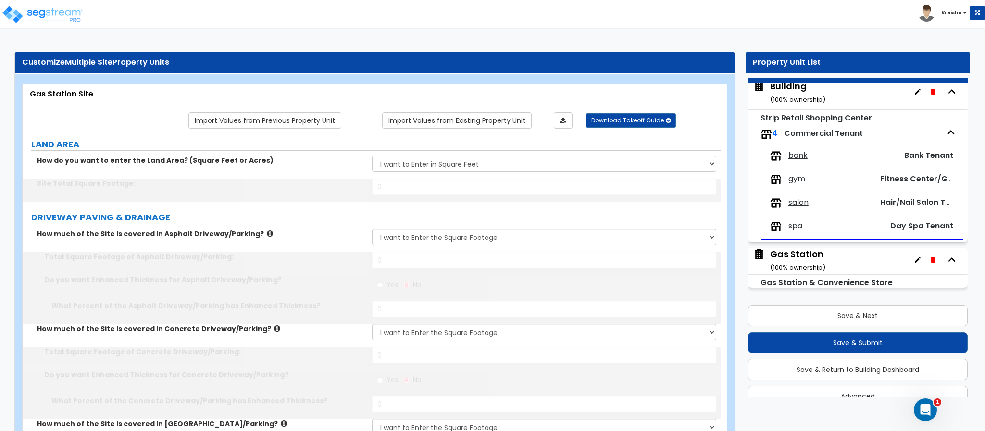
type input "8"
radio input "true"
select select "2"
type input "25"
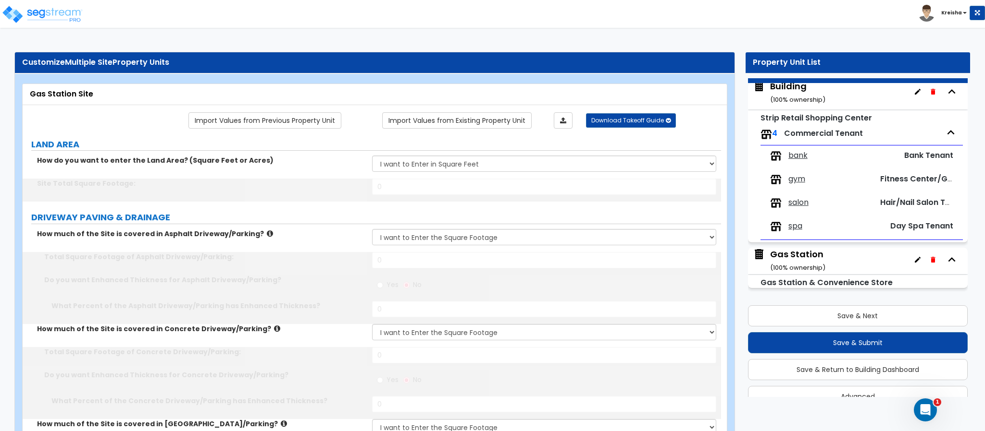
type input "50"
radio input "true"
type input "8"
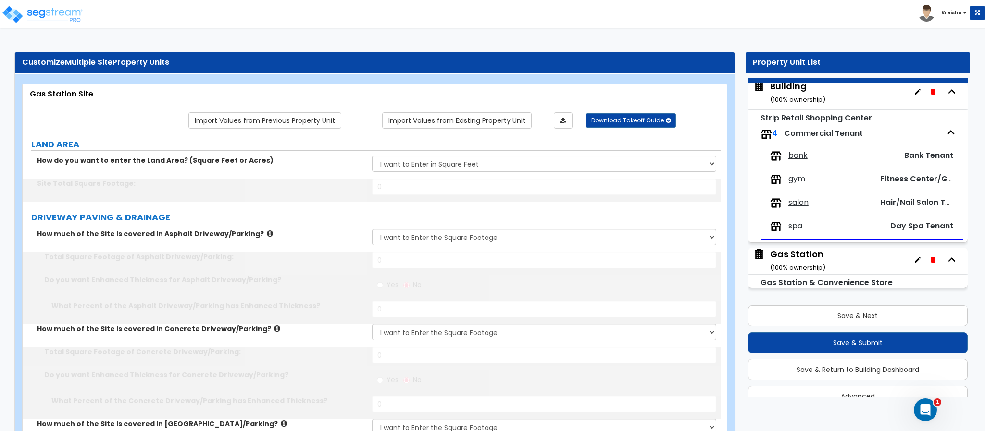
type input "500"
select select "1"
type input "500"
select select "1"
type input "500"
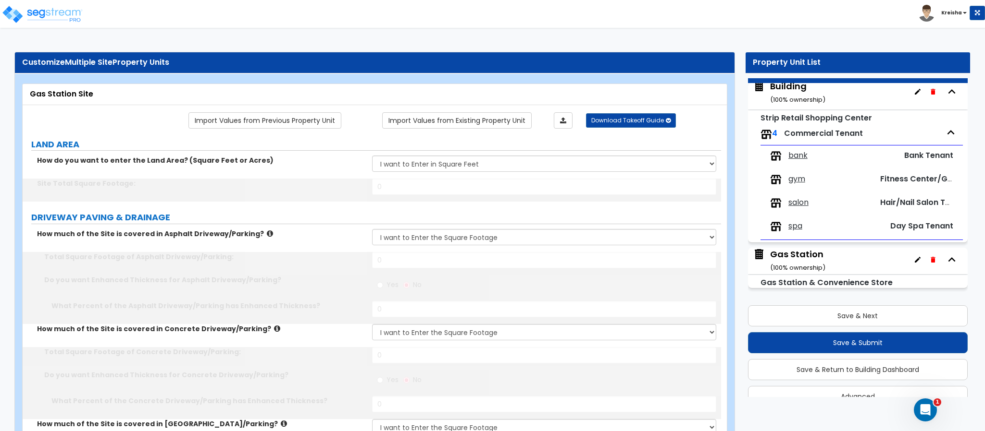
radio input "true"
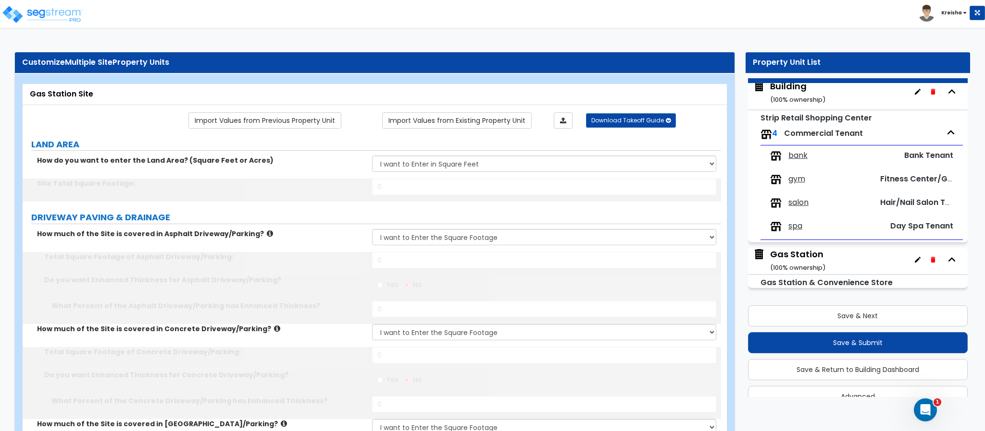
type input "12.5"
select select "1"
type input "2.5"
select select "1"
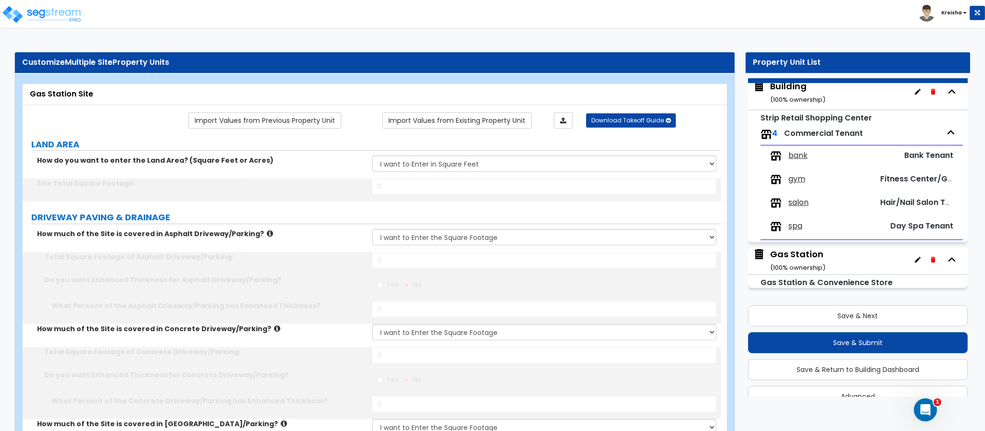
select select "4"
type input "2"
select select "5"
type input "5"
type input "200"
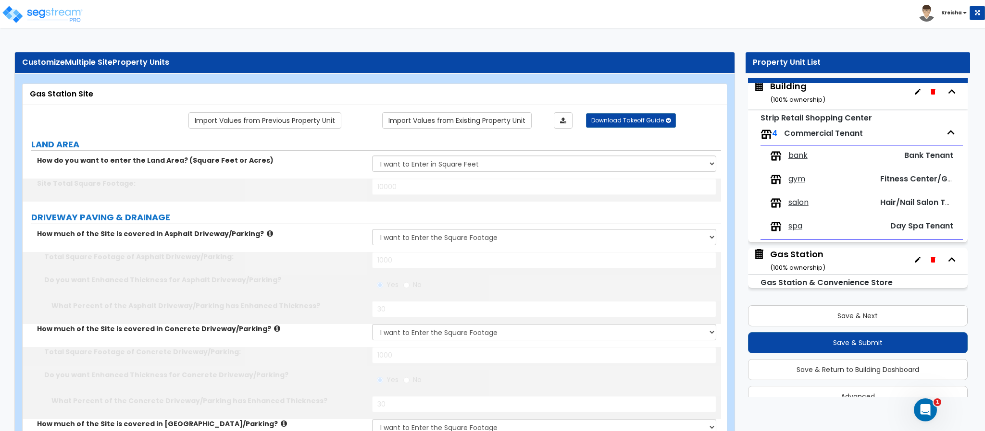
radio input "true"
type input "200"
select select "3"
type input "50"
type input "2"
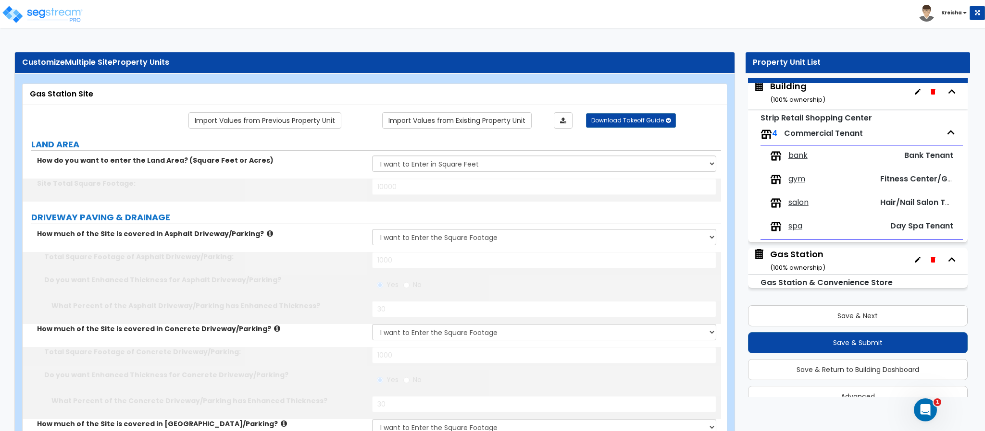
select select "2"
type input "2"
type input "1"
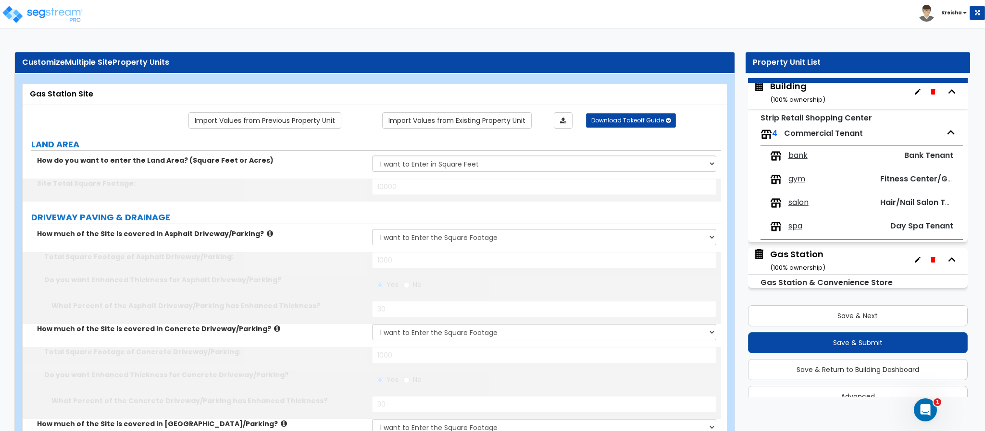
type input "200"
select select "7"
select select "2"
select select "3"
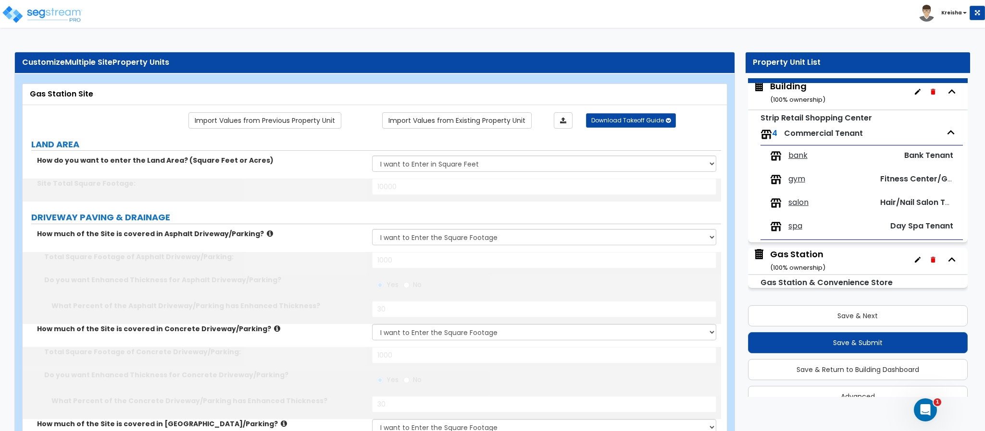
select select "1"
select select "2"
select select "20"
select select "1"
type input "30"
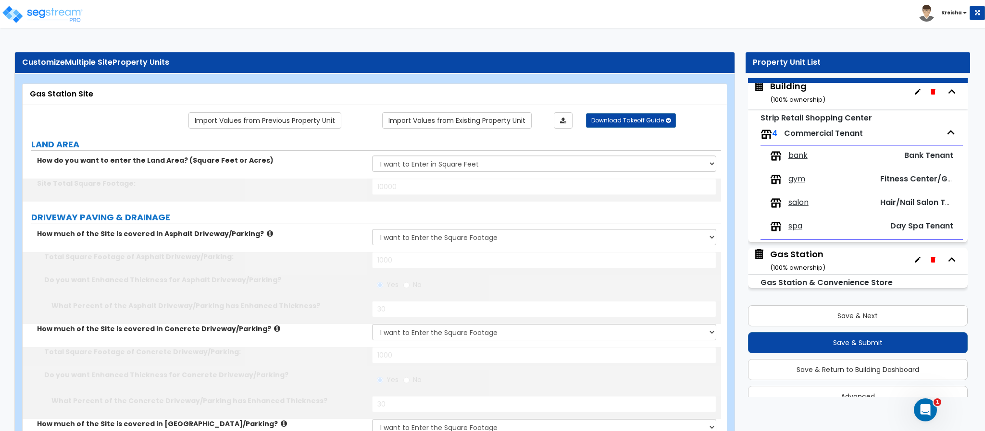
select select "4"
type input "2"
select select "1"
type input "1"
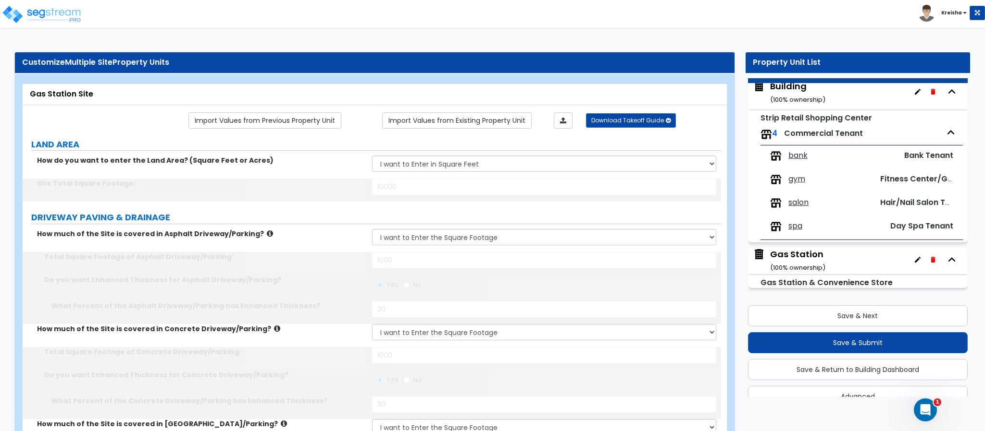
type input "500"
type input "3"
radio input "true"
type input "80"
radio input "true"
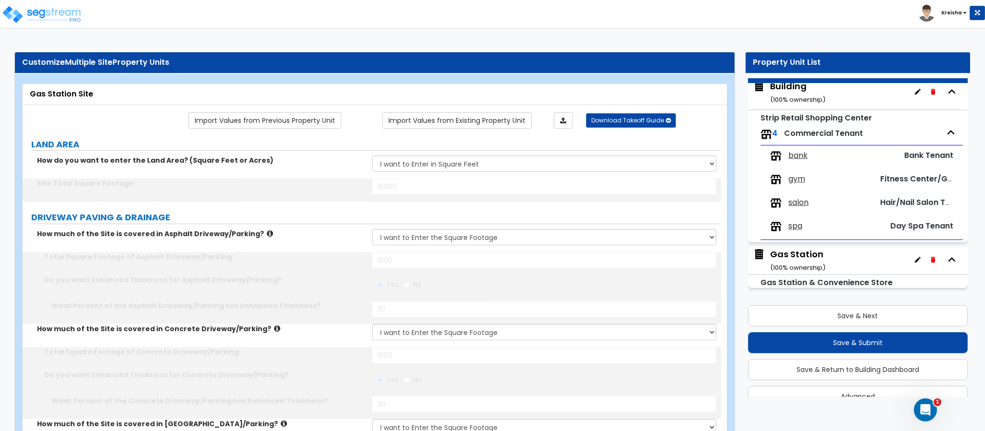
radio input "true"
select select "2"
type input "50"
type input "2"
type input "5"
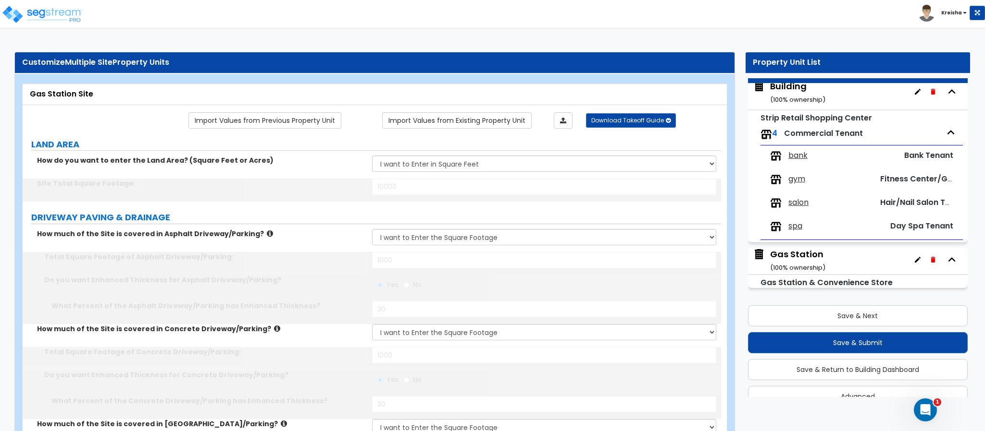
select select "1"
type input "1"
type input "150"
type input "6"
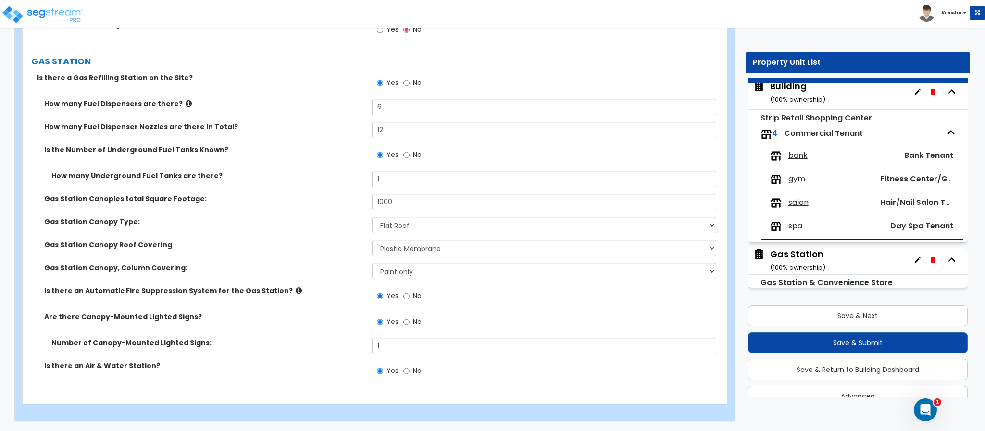
scroll to position [5048, 0]
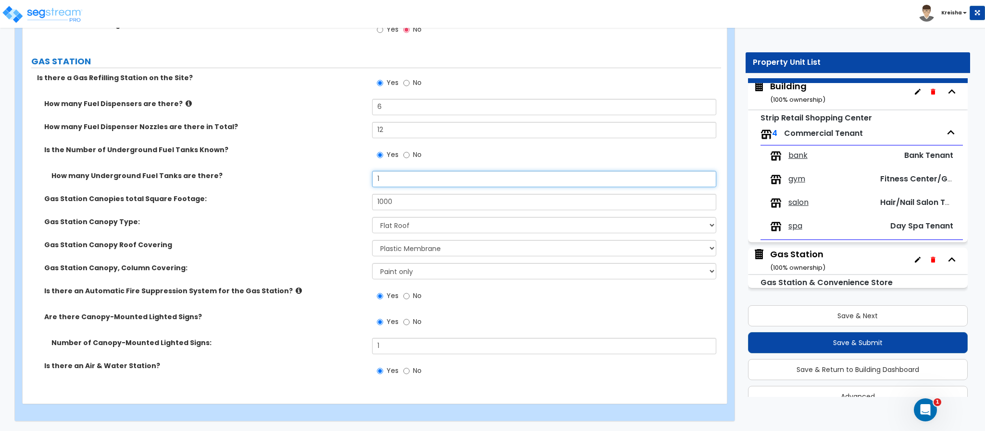
click at [345, 177] on div "How many Underground Fuel Tanks are there? 1" at bounding box center [372, 182] width 698 height 23
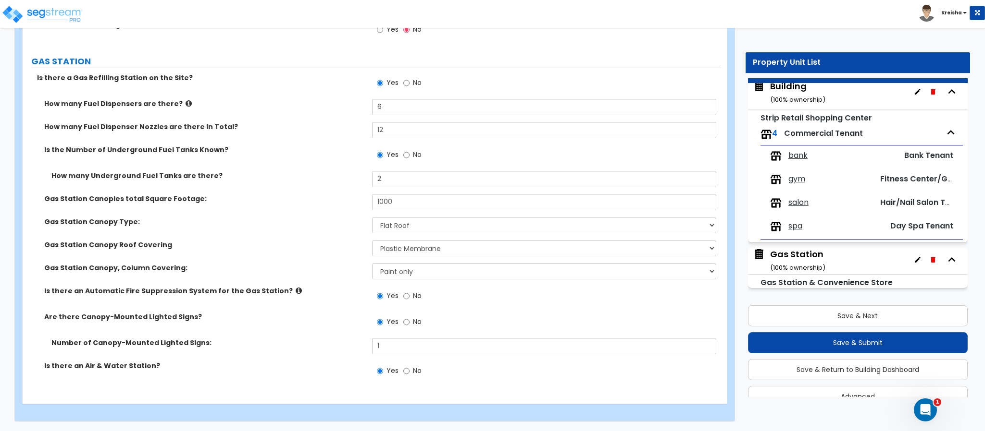
click at [355, 190] on div "How many Underground Fuel Tanks are there? 2" at bounding box center [372, 182] width 698 height 23
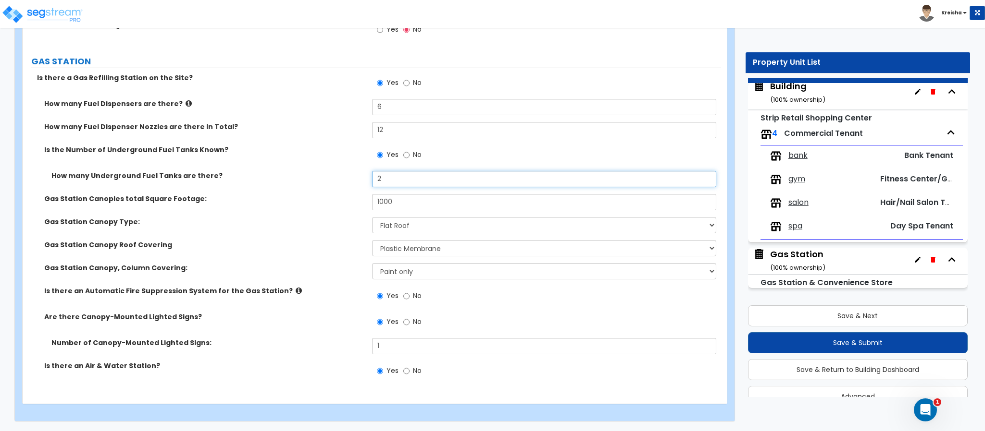
drag, startPoint x: 383, startPoint y: 181, endPoint x: 345, endPoint y: 182, distance: 38.5
click at [345, 180] on div "How many Underground Fuel Tanks are there? 2" at bounding box center [372, 182] width 698 height 23
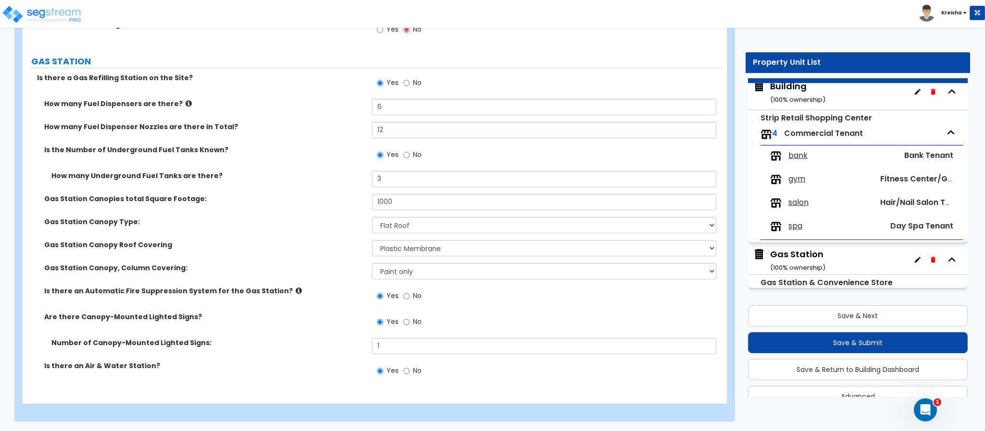
click at [329, 199] on label "Gas Station Canopies total Square Footage:" at bounding box center [204, 199] width 320 height 10
click at [407, 247] on select "Please Choose One Rolled Asphalt Plastic Membrane Asphalt Flood Coat Metal Roof…" at bounding box center [544, 248] width 345 height 16
drag, startPoint x: 407, startPoint y: 248, endPoint x: 407, endPoint y: 271, distance: 23.1
click at [407, 247] on select "Please Choose One Rolled Asphalt Plastic Membrane Asphalt Flood Coat Metal Roof…" at bounding box center [544, 248] width 345 height 16
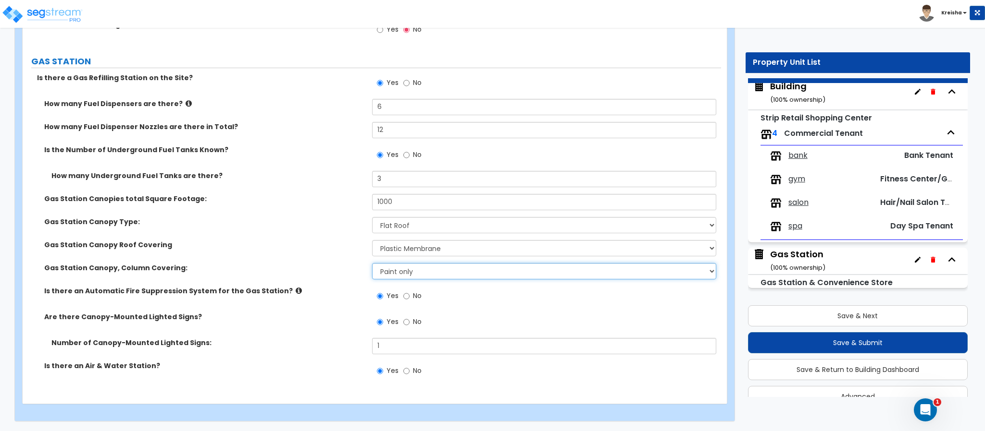
click at [407, 271] on select "None Paint only Brick Veneer Stone Veneer Metal Composite Siding Vinyl Composit…" at bounding box center [544, 271] width 345 height 16
click at [372, 263] on select "None Paint only Brick Veneer Stone Veneer Metal Composite Siding Vinyl Composit…" at bounding box center [544, 271] width 345 height 16
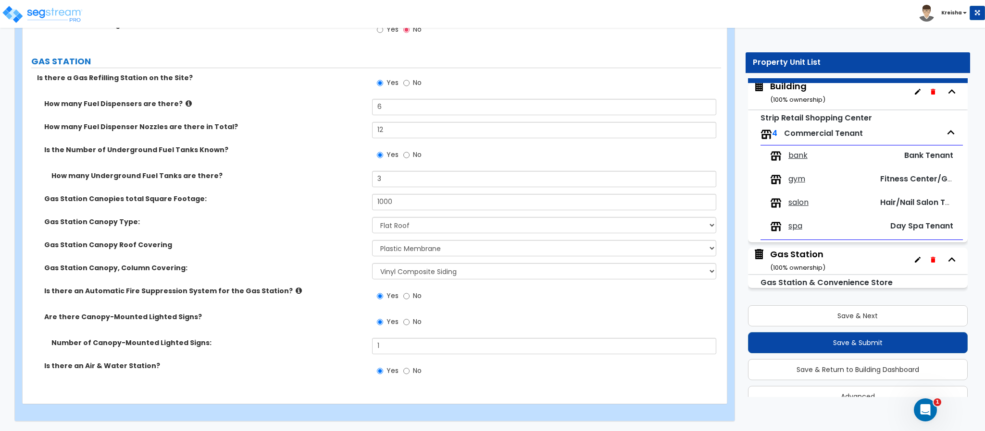
click at [369, 333] on div "Are there Canopy-Mounted Lighted Signs? Yes No" at bounding box center [372, 325] width 698 height 26
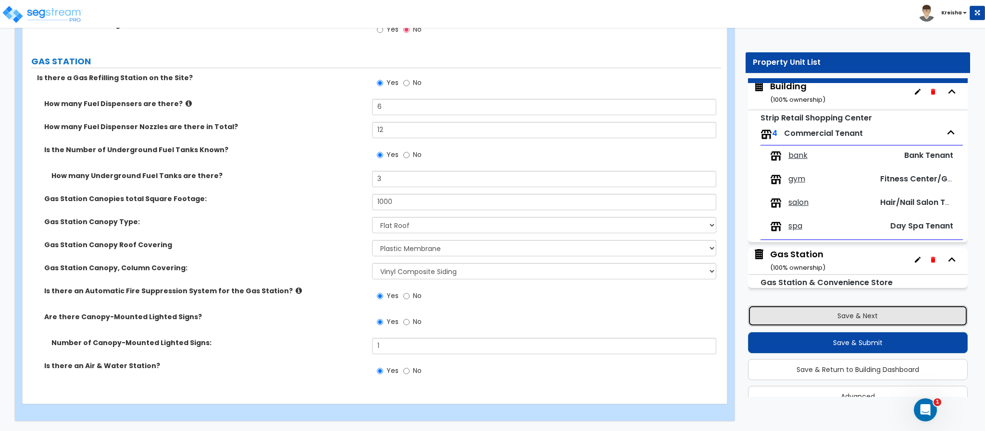
click at [830, 316] on button "Save & Next" at bounding box center [858, 316] width 220 height 21
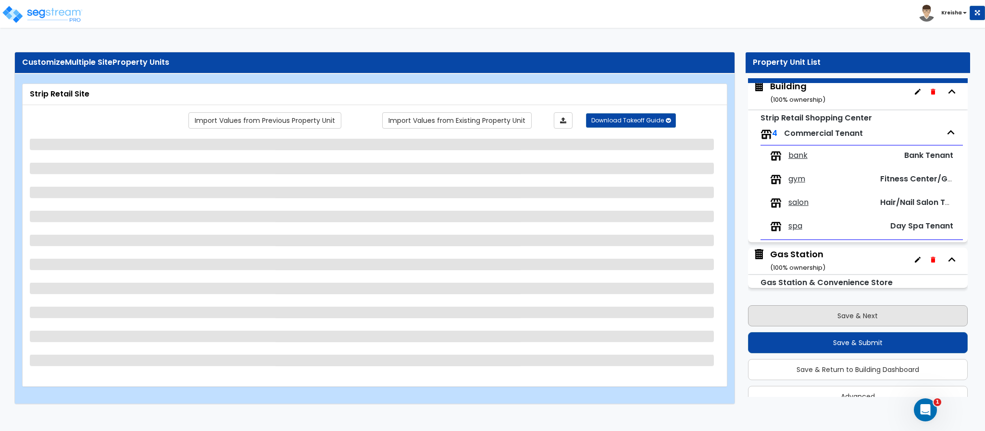
scroll to position [0, 0]
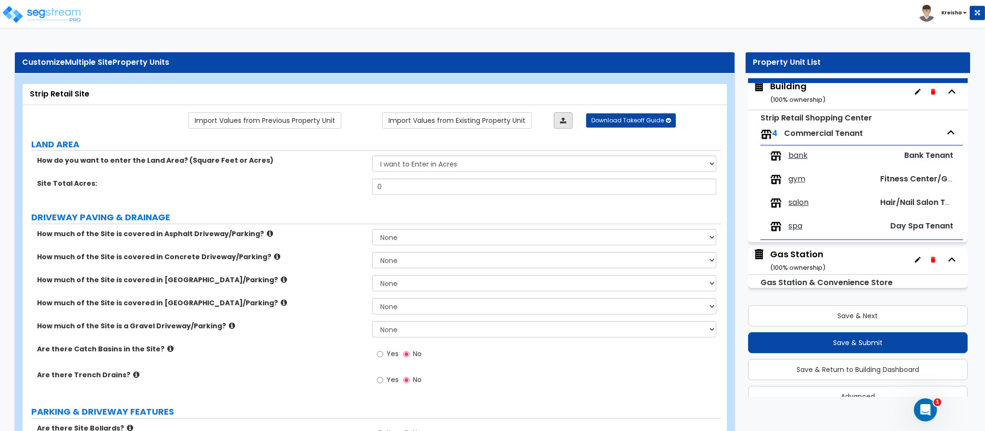
click at [561, 121] on icon at bounding box center [563, 120] width 6 height 7
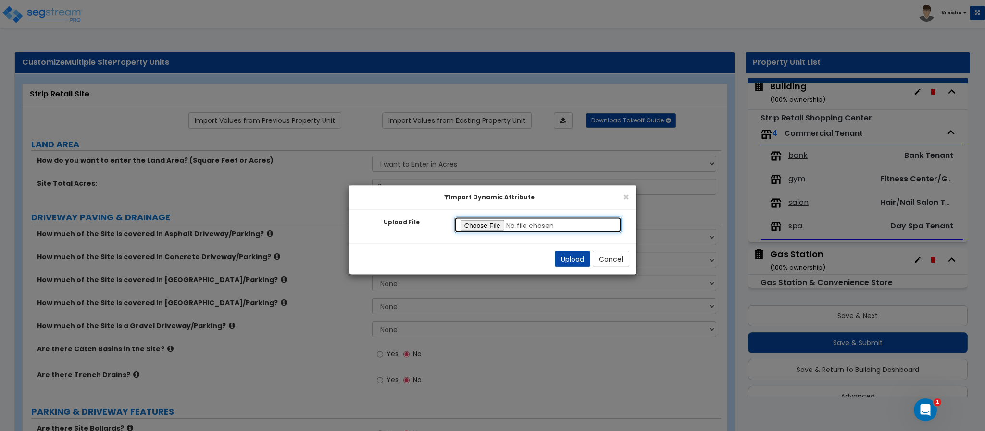
click at [468, 221] on input "Upload File" at bounding box center [538, 225] width 168 height 16
click at [570, 257] on button "Upload" at bounding box center [572, 259] width 36 height 16
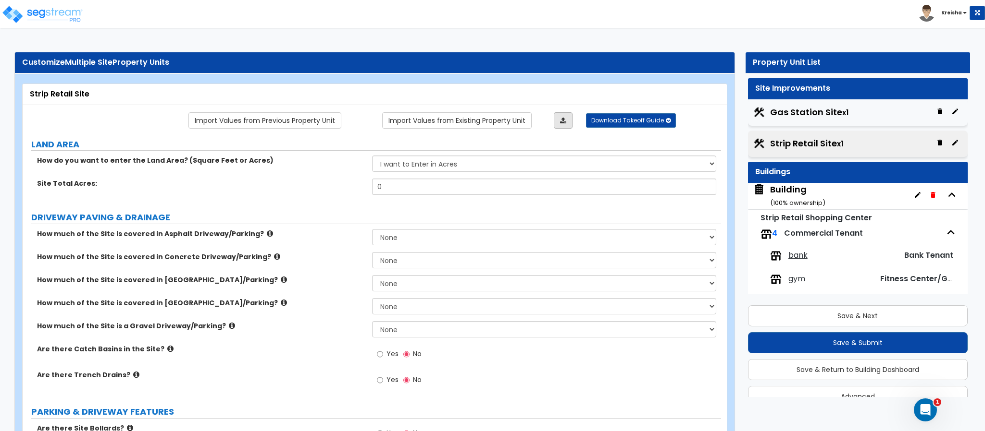
click at [561, 124] on link at bounding box center [563, 120] width 19 height 16
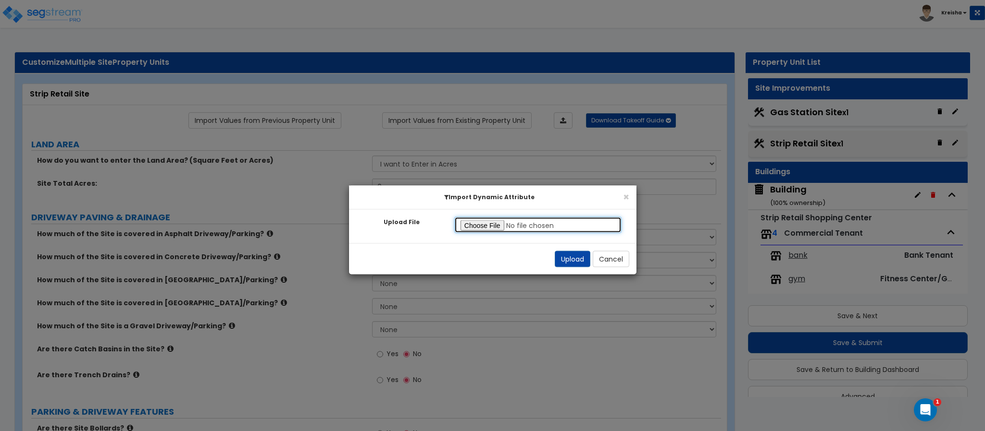
click at [490, 222] on input "Upload File" at bounding box center [538, 225] width 168 height 16
click at [581, 257] on button "Upload" at bounding box center [572, 259] width 36 height 16
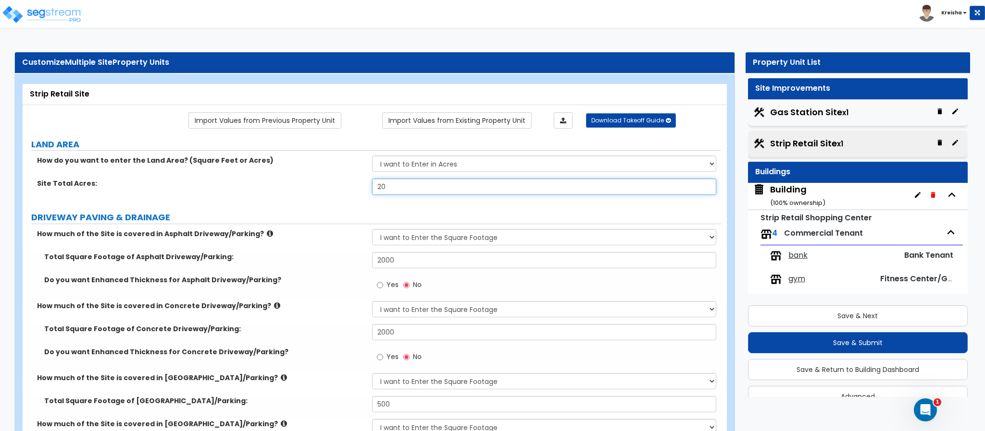
click at [379, 191] on input "20" at bounding box center [544, 187] width 345 height 16
click at [380, 189] on input "20" at bounding box center [544, 187] width 345 height 16
click at [521, 220] on label "DRIVEWAY PAVING & DRAINAGE" at bounding box center [375, 217] width 689 height 12
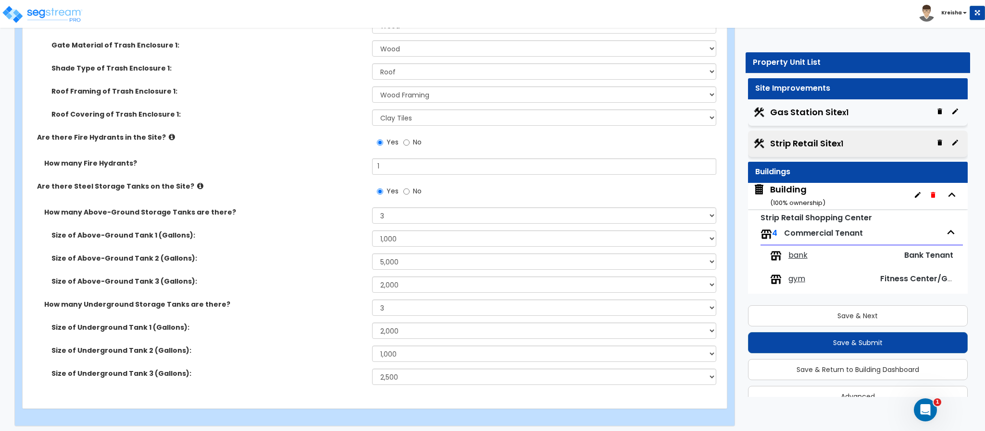
scroll to position [6106, 0]
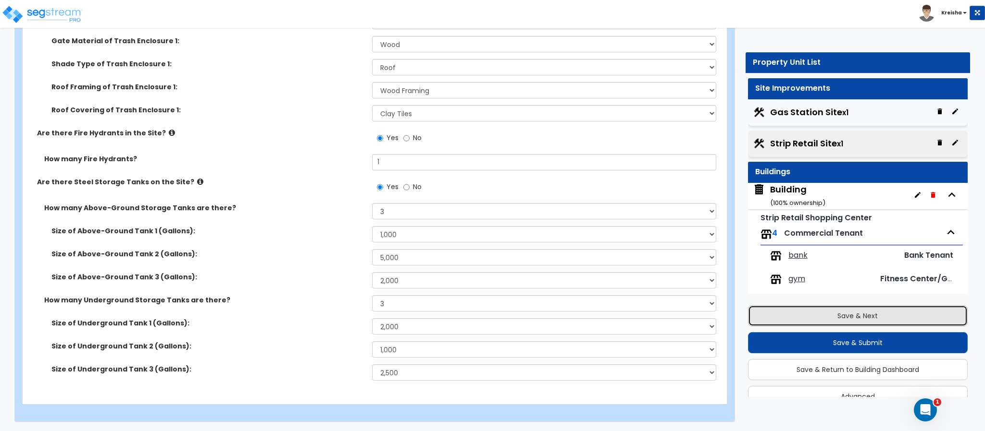
click at [799, 315] on button "Save & Next" at bounding box center [858, 316] width 220 height 21
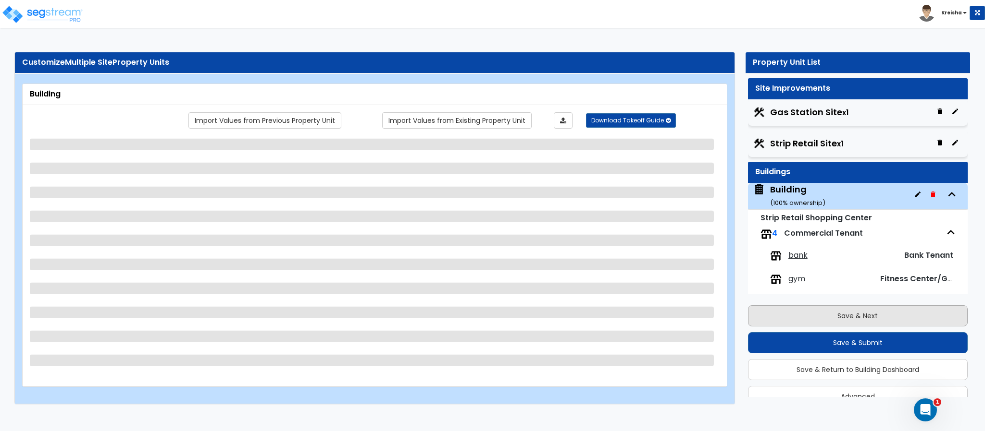
scroll to position [101, 0]
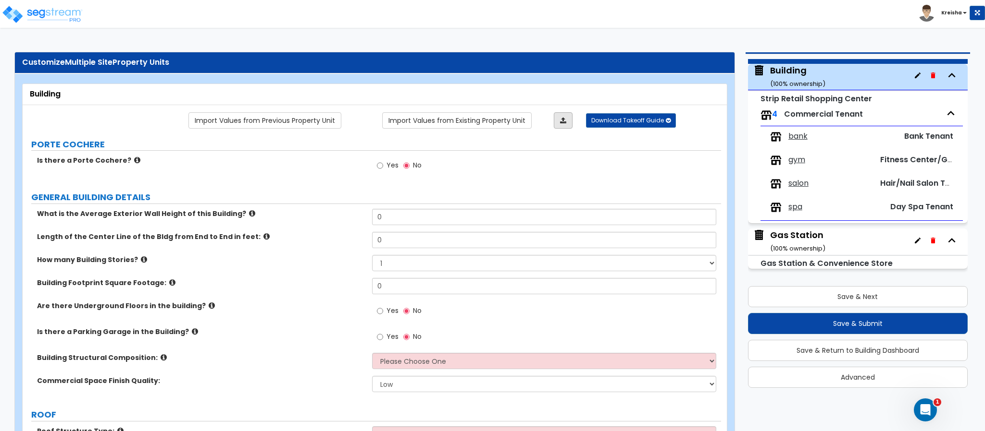
click at [566, 123] on link at bounding box center [563, 120] width 19 height 16
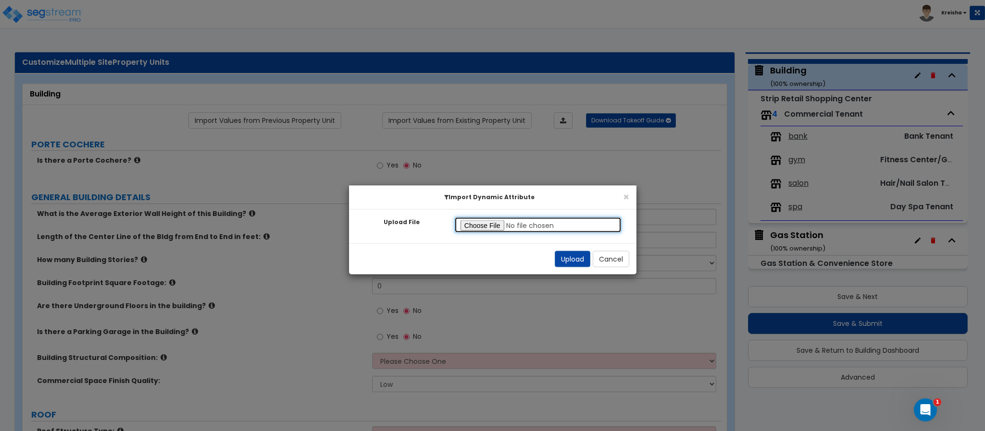
click at [485, 225] on input "Upload File" at bounding box center [538, 225] width 168 height 16
click at [566, 258] on button "Upload" at bounding box center [572, 259] width 36 height 16
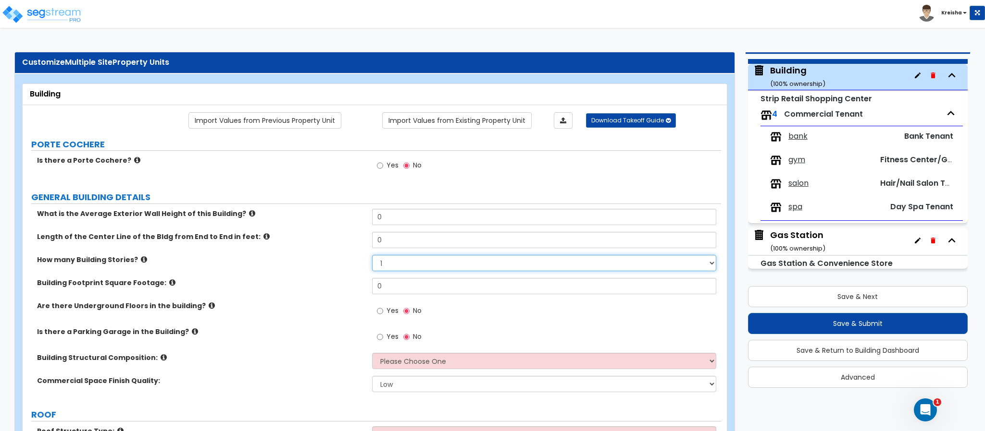
click at [566, 257] on select "1 2 3 4 5" at bounding box center [544, 263] width 345 height 16
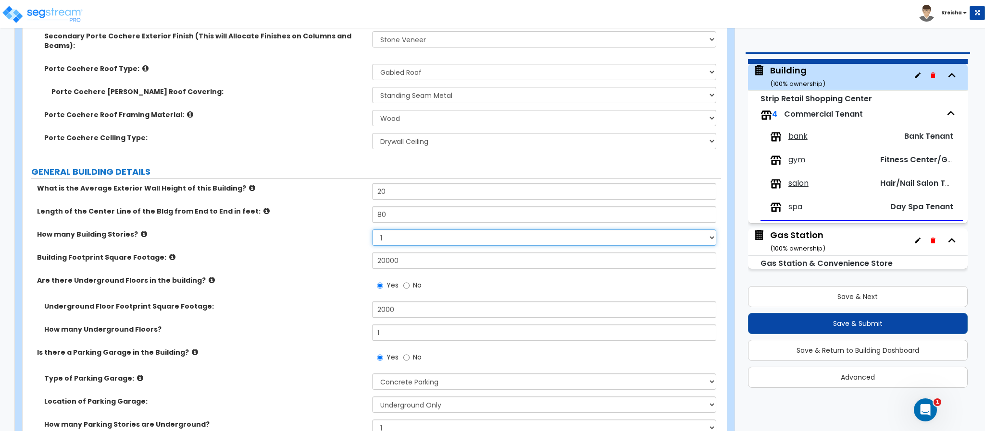
scroll to position [432, 0]
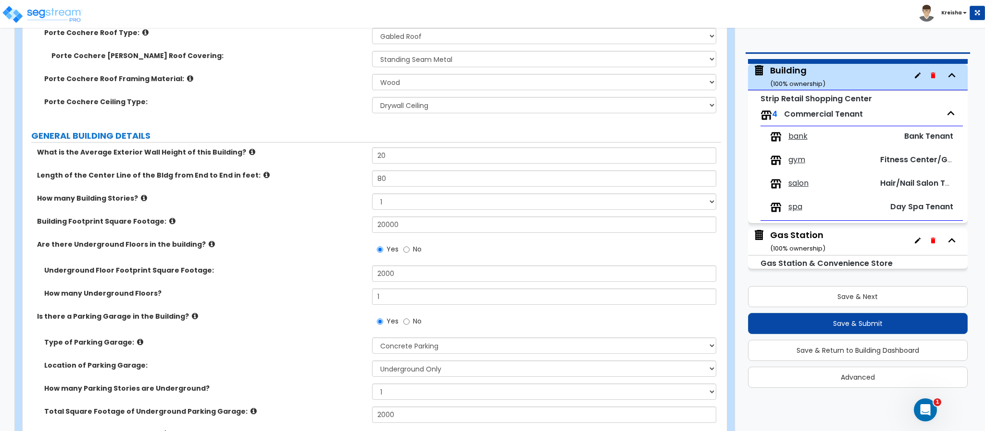
click at [557, 240] on div "Yes No" at bounding box center [546, 253] width 349 height 26
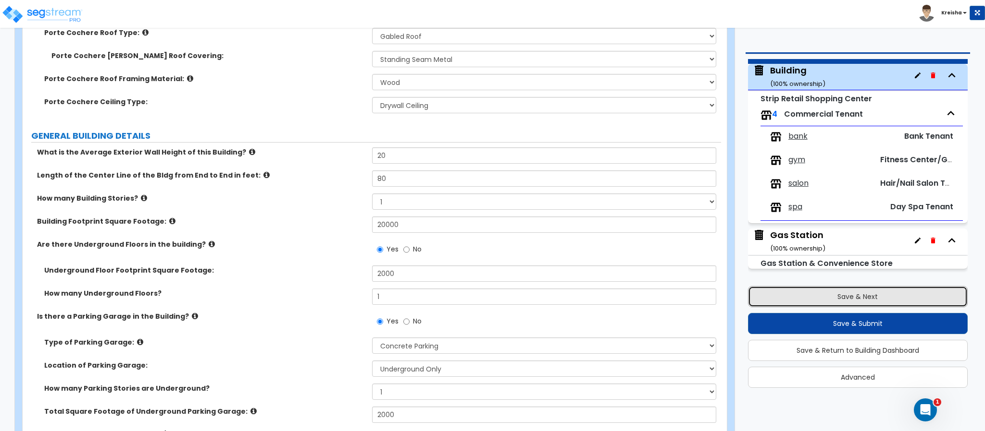
drag, startPoint x: 757, startPoint y: 295, endPoint x: 716, endPoint y: 291, distance: 41.1
click at [757, 294] on button "Save & Next" at bounding box center [858, 296] width 220 height 21
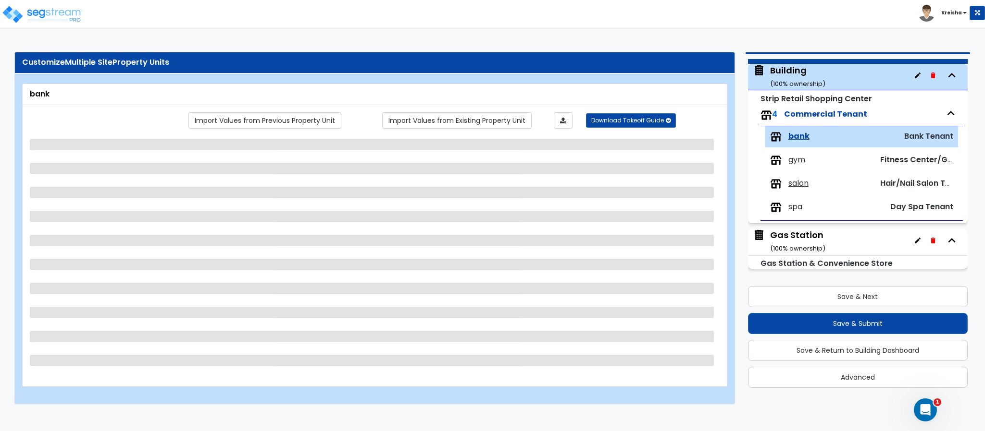
scroll to position [0, 0]
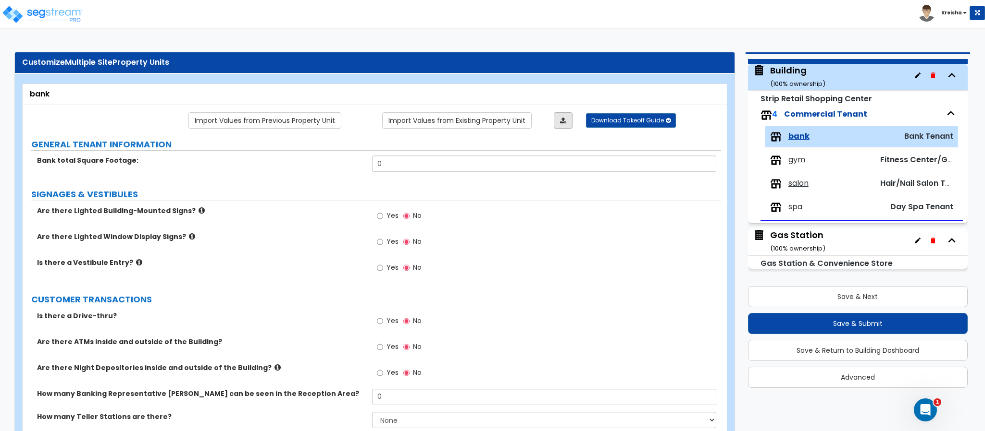
click at [560, 121] on icon at bounding box center [563, 120] width 6 height 7
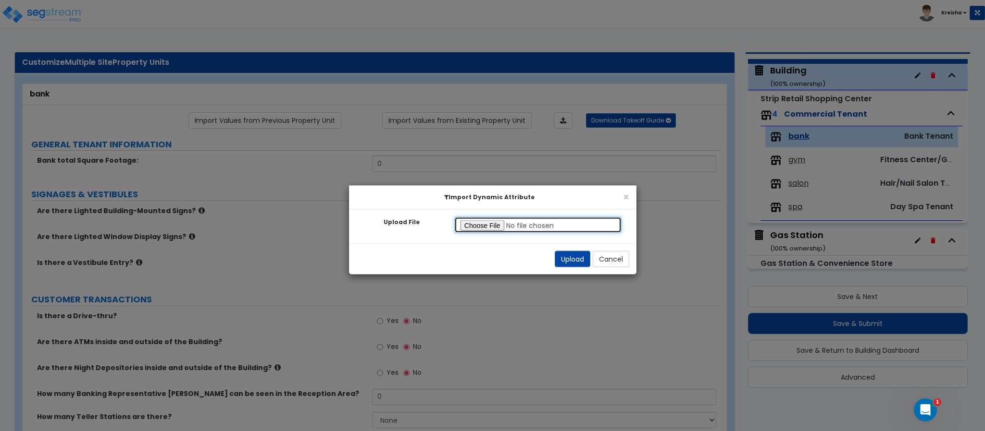
click at [484, 225] on input "Upload File" at bounding box center [538, 225] width 168 height 16
click at [564, 256] on button "Upload" at bounding box center [572, 259] width 36 height 16
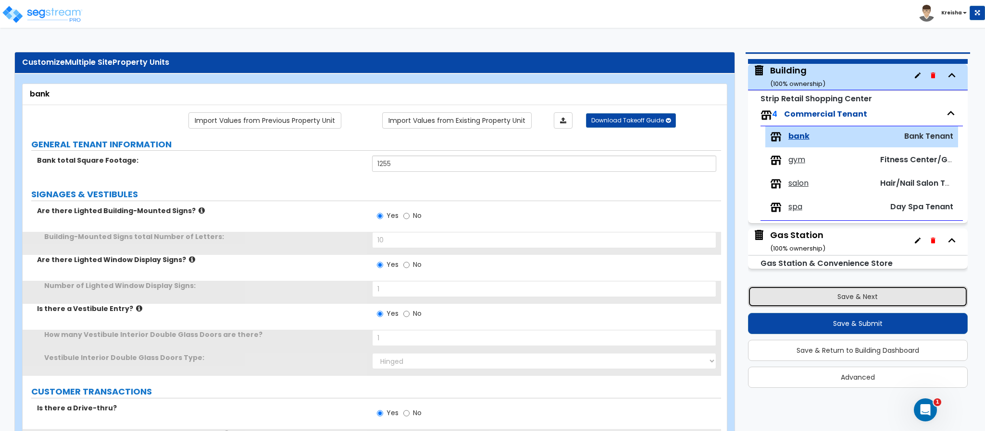
click at [767, 297] on button "Save & Next" at bounding box center [858, 296] width 220 height 21
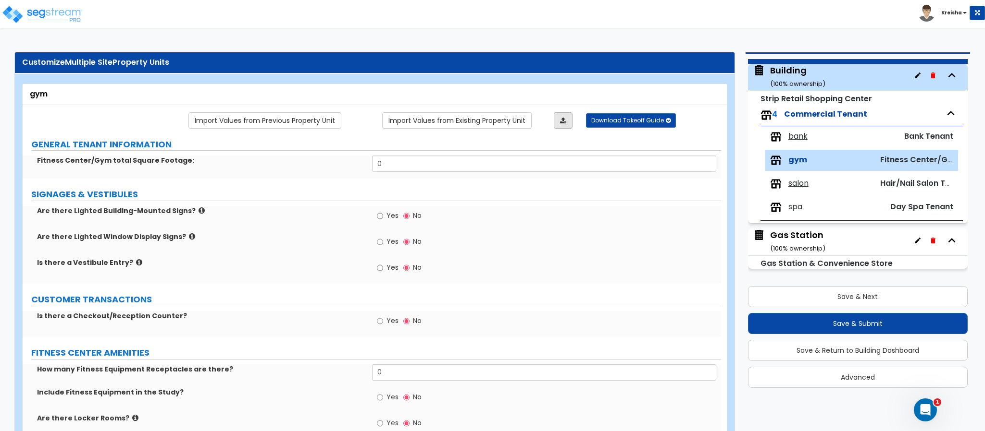
click at [561, 120] on icon at bounding box center [563, 120] width 6 height 7
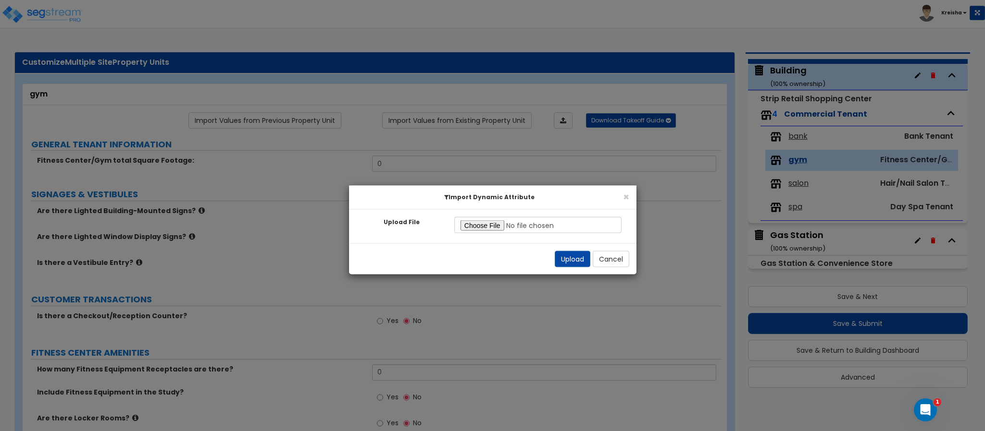
drag, startPoint x: 493, startPoint y: 234, endPoint x: 496, endPoint y: 228, distance: 6.9
click at [493, 233] on div "Upload File Invalid file type! Please upload an excel file. Please select a fil…" at bounding box center [492, 227] width 287 height 34
click at [498, 219] on input "Upload File" at bounding box center [538, 225] width 168 height 16
click at [574, 257] on button "Upload" at bounding box center [572, 259] width 36 height 16
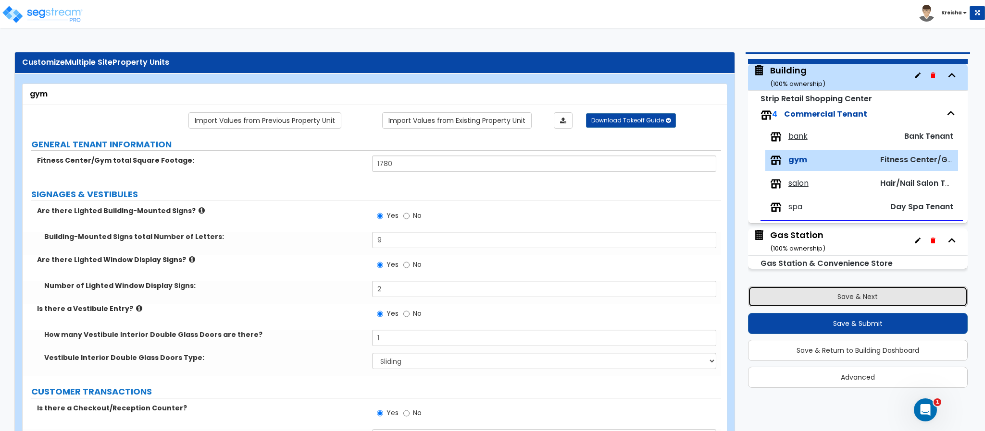
click at [793, 299] on button "Save & Next" at bounding box center [858, 296] width 220 height 21
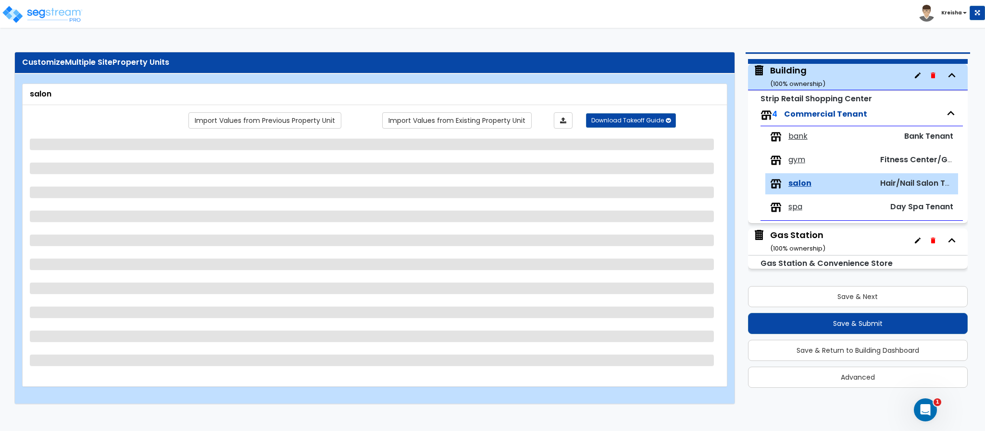
click at [559, 96] on div "salon" at bounding box center [374, 94] width 689 height 11
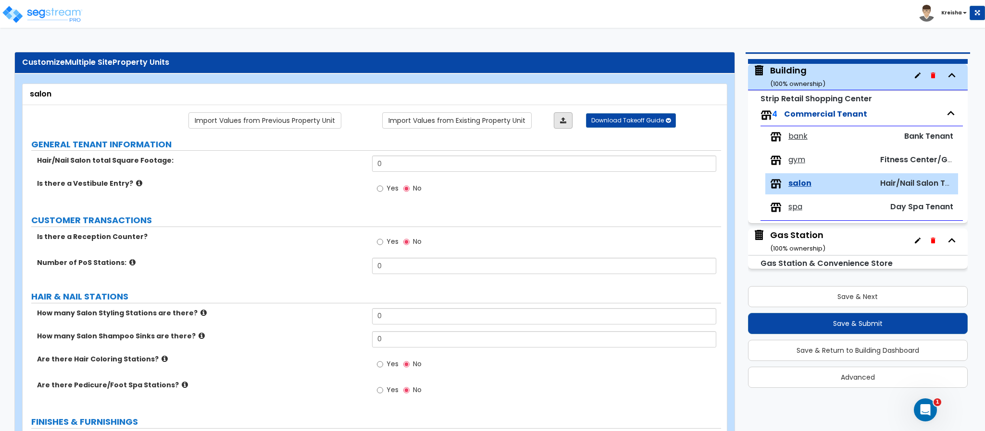
click at [559, 116] on link at bounding box center [563, 120] width 19 height 16
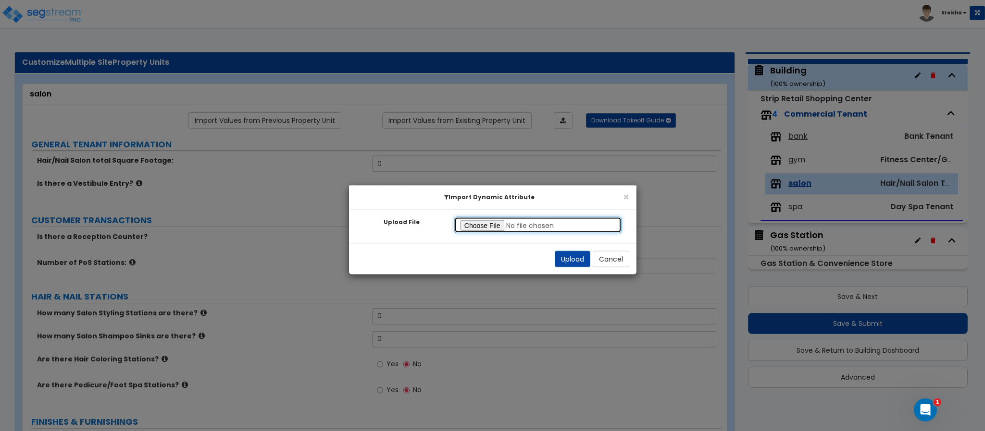
click at [489, 221] on input "Upload File" at bounding box center [538, 225] width 168 height 16
drag, startPoint x: 563, startPoint y: 256, endPoint x: 807, endPoint y: 272, distance: 245.1
click at [564, 256] on button "Upload" at bounding box center [572, 259] width 36 height 16
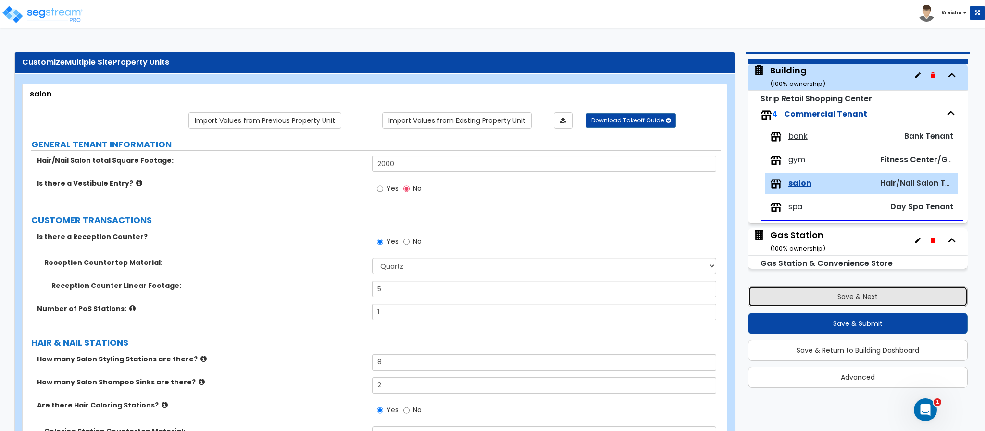
click at [875, 291] on button "Save & Next" at bounding box center [858, 296] width 220 height 21
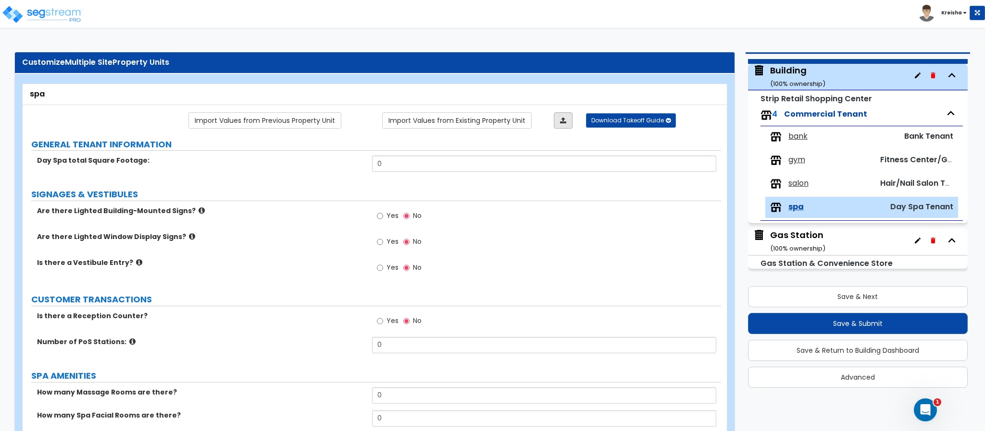
click at [560, 118] on icon at bounding box center [563, 120] width 6 height 7
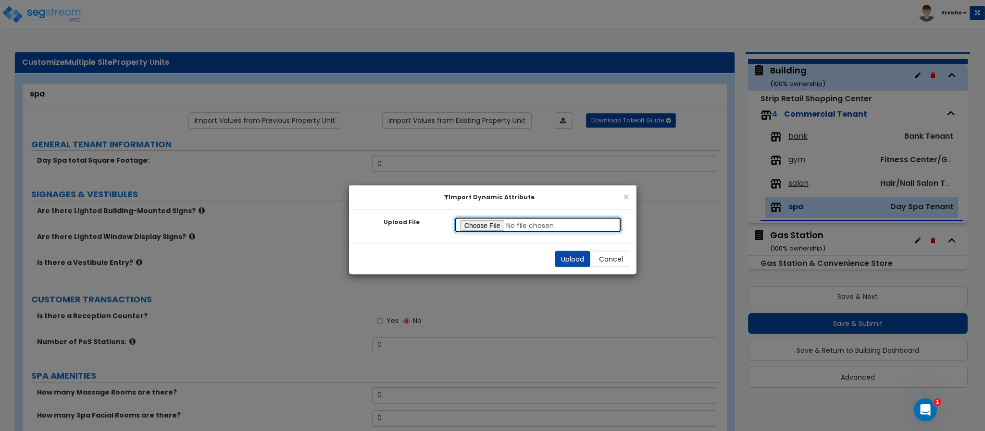
click at [468, 219] on input "Upload File" at bounding box center [538, 225] width 168 height 16
click at [571, 268] on div "Upload Cancel" at bounding box center [492, 259] width 287 height 31
click at [571, 265] on button "Upload" at bounding box center [572, 259] width 36 height 16
drag, startPoint x: 574, startPoint y: 261, endPoint x: 571, endPoint y: 311, distance: 50.5
click at [574, 260] on button "Upload" at bounding box center [572, 259] width 36 height 16
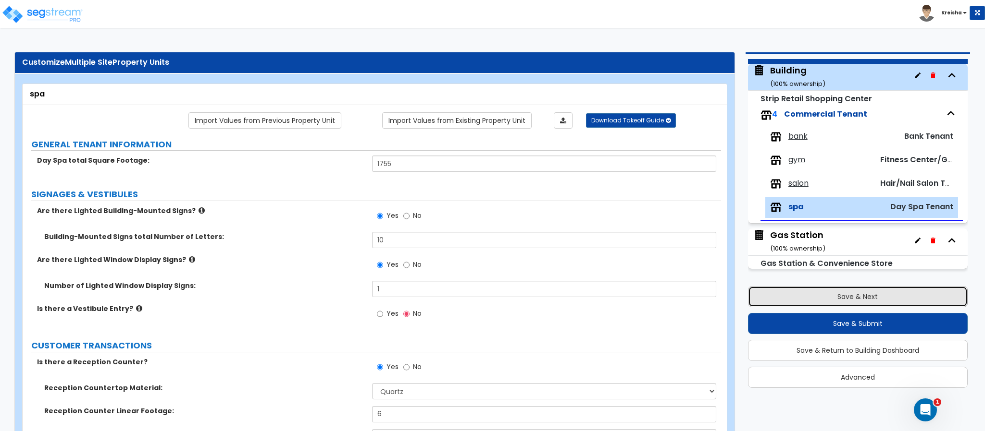
click at [878, 292] on button "Save & Next" at bounding box center [858, 296] width 220 height 21
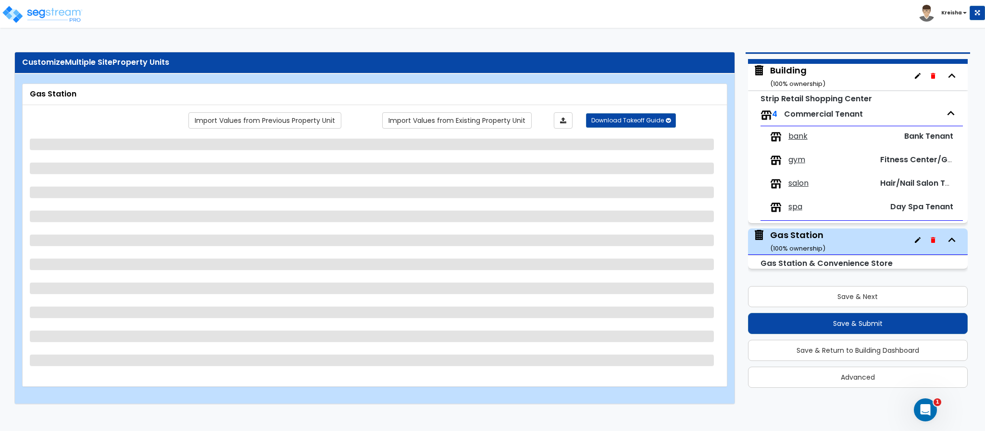
click at [591, 78] on div "Gas Station Import Values from Previous Property Unit Import Values from Existi…" at bounding box center [374, 239] width 719 height 330
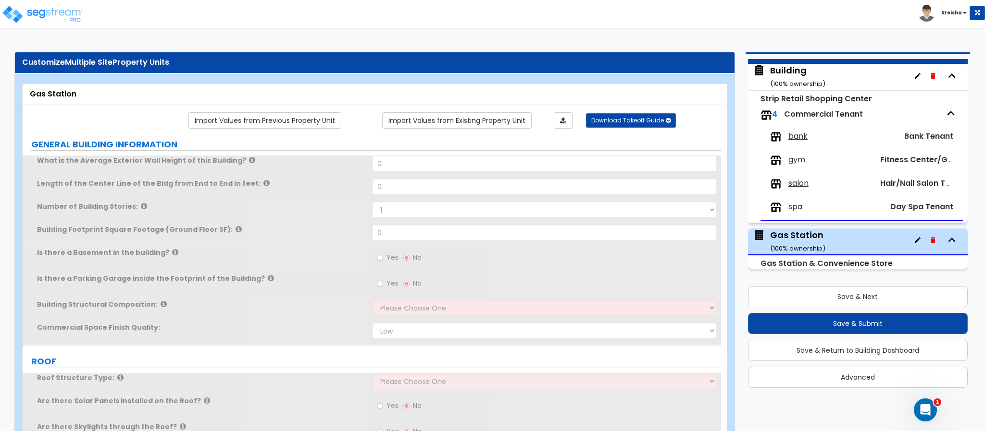
click at [610, 54] on div "Customize Multiple Site Property Units" at bounding box center [374, 62] width 719 height 21
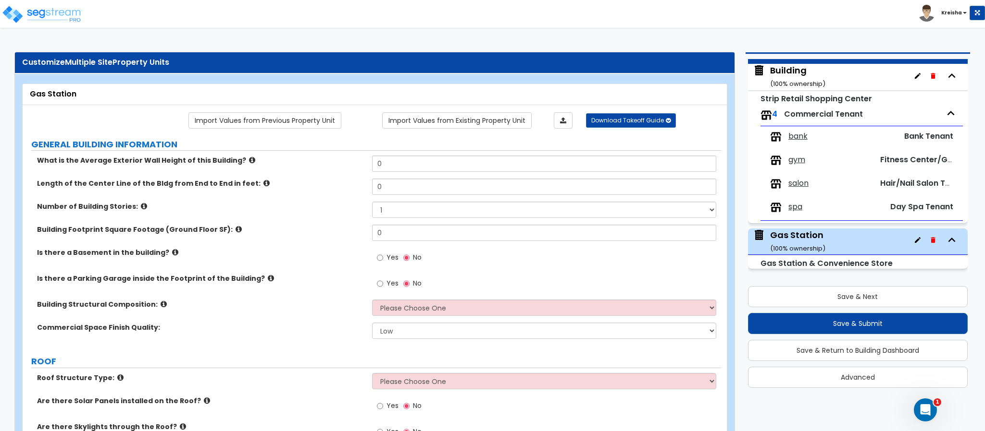
click at [413, 120] on link "Import Values from Existing Property Unit" at bounding box center [456, 120] width 149 height 16
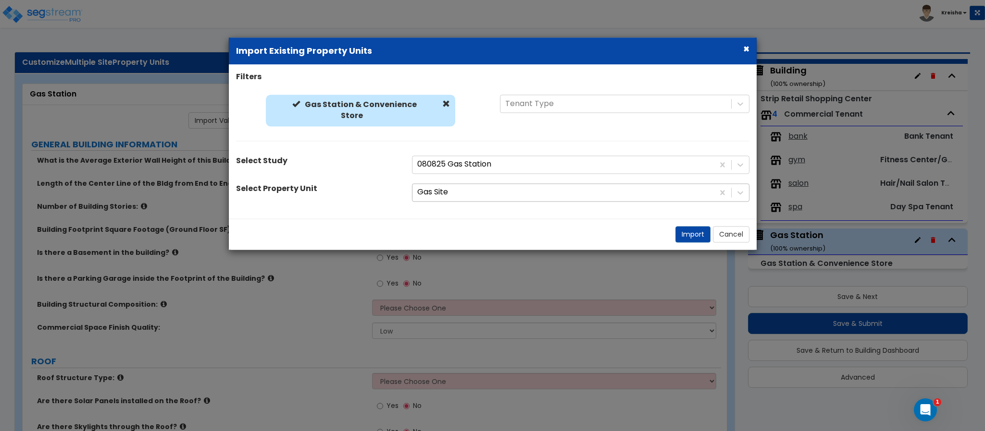
click at [453, 186] on div at bounding box center [563, 192] width 292 height 13
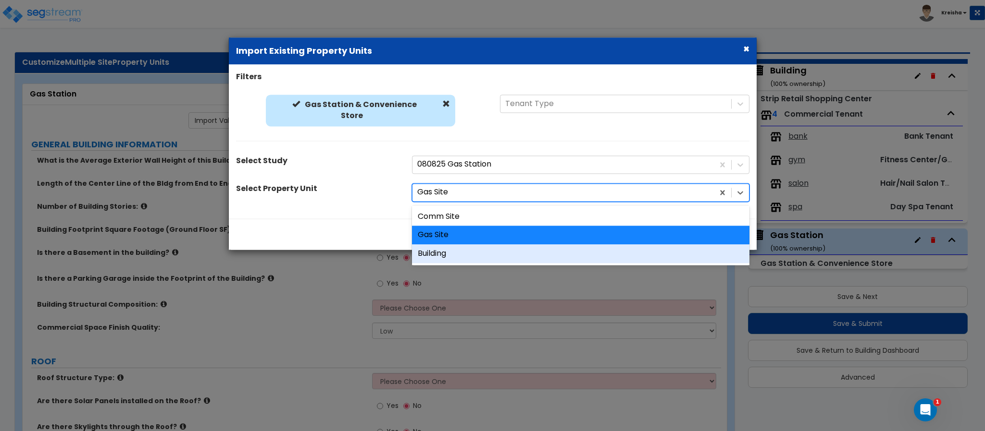
click at [447, 251] on div "Building" at bounding box center [580, 254] width 337 height 19
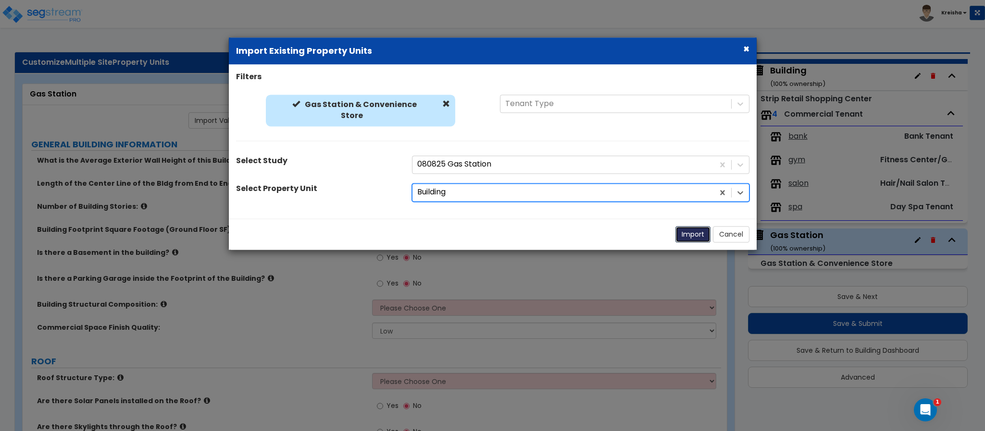
drag, startPoint x: 687, startPoint y: 234, endPoint x: 691, endPoint y: 244, distance: 11.4
click at [688, 233] on button "Import" at bounding box center [692, 234] width 35 height 16
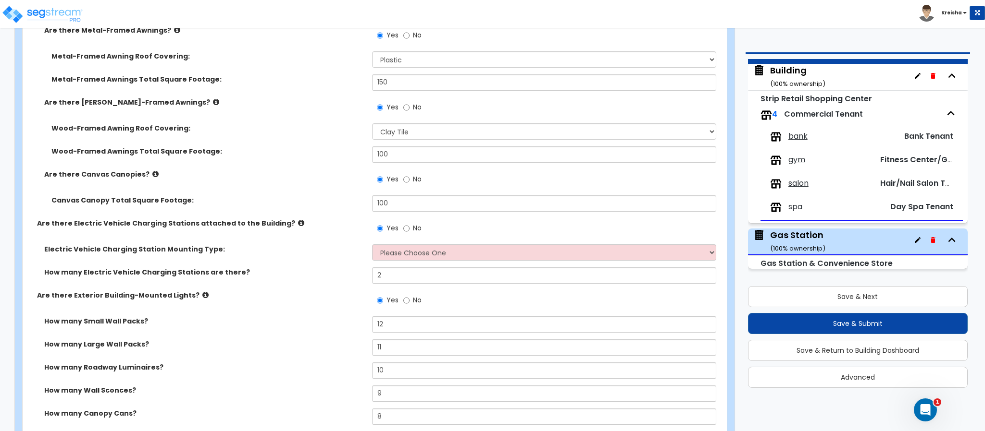
scroll to position [865, 0]
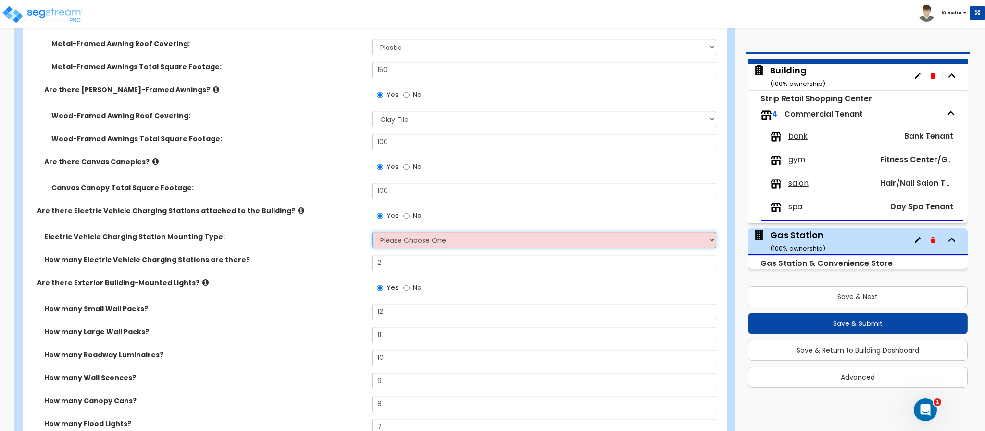
click at [390, 241] on select "Please Choose One Freestanding Wall-mounted" at bounding box center [544, 240] width 345 height 16
click at [372, 233] on select "Please Choose One Freestanding Wall-mounted" at bounding box center [544, 240] width 345 height 16
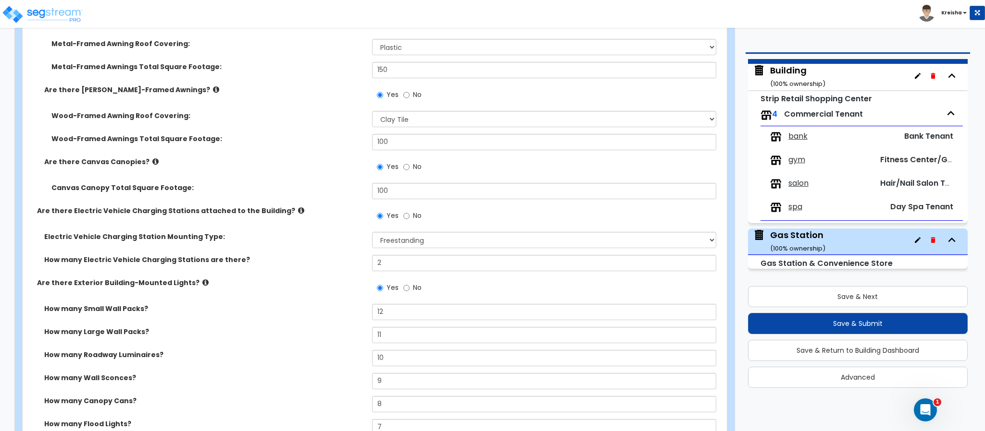
click at [357, 252] on div "Electric Vehicle Charging Station Mounting Type: Please Choose One Freestanding…" at bounding box center [372, 243] width 698 height 23
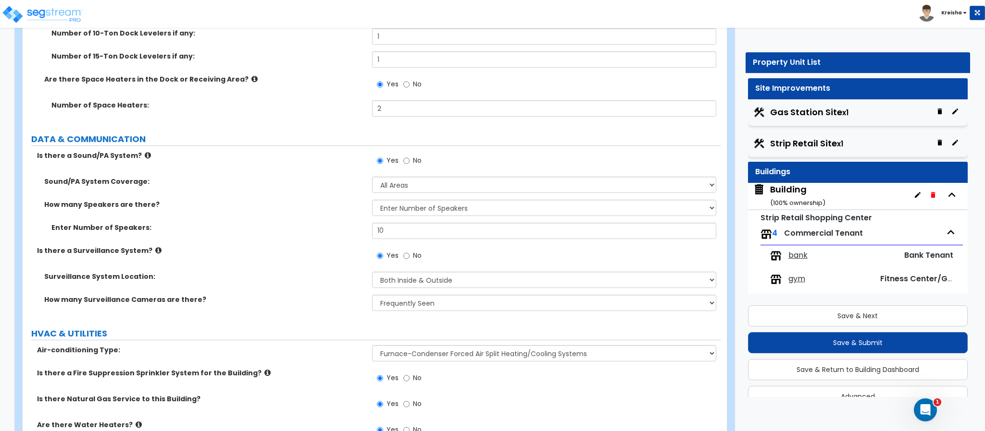
scroll to position [6010, 0]
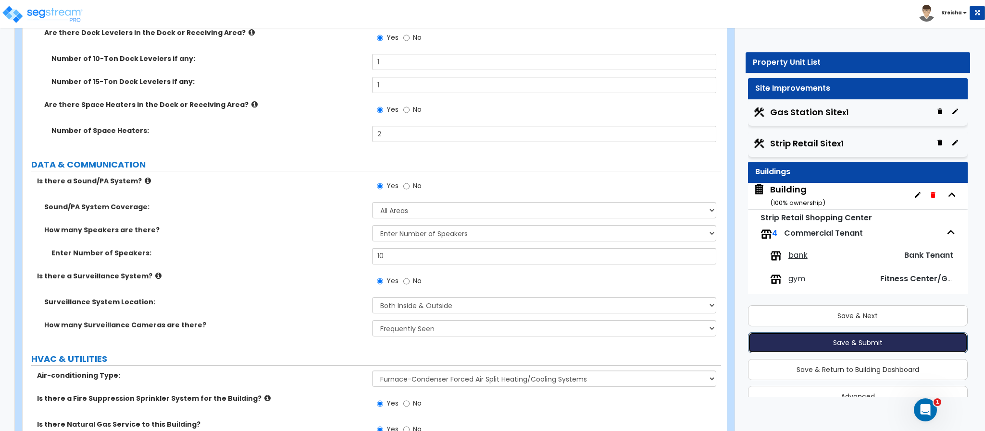
click at [832, 339] on button "Save & Submit" at bounding box center [858, 342] width 220 height 21
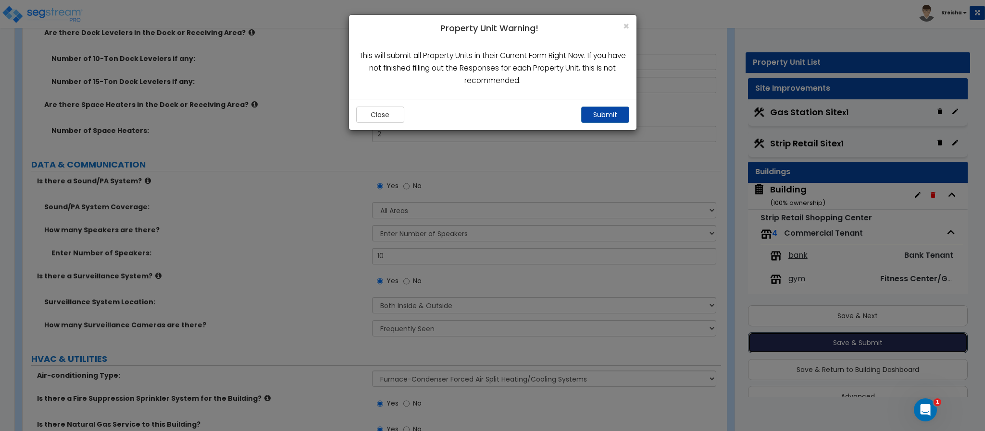
scroll to position [101, 0]
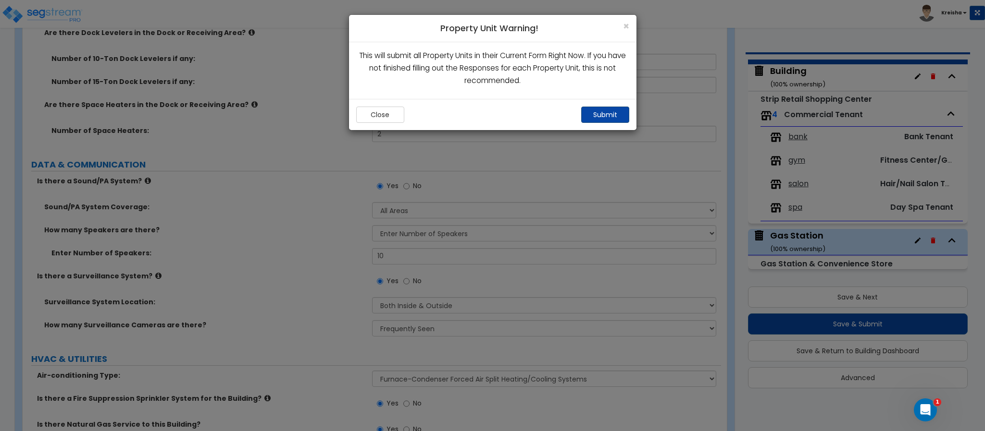
click at [604, 101] on div "Close Submit" at bounding box center [492, 114] width 287 height 31
click at [597, 116] on button "Submit" at bounding box center [605, 115] width 48 height 16
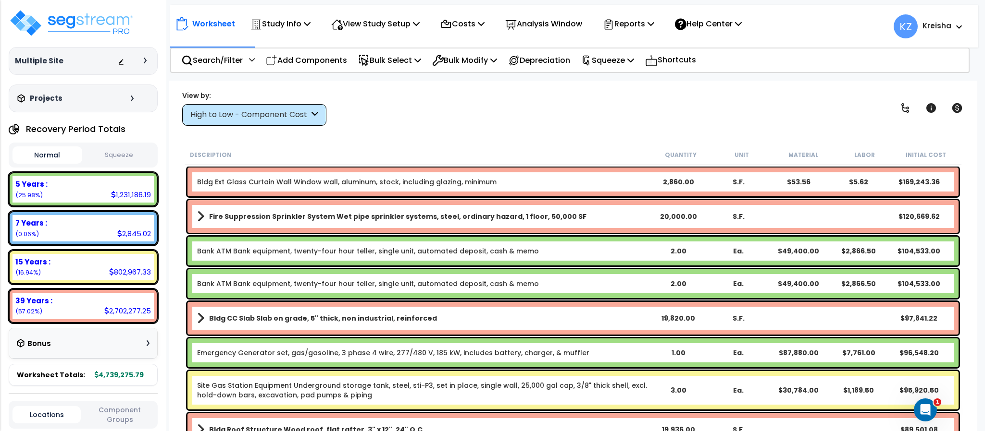
click at [293, 110] on div "High to Low - Component Cost" at bounding box center [249, 115] width 119 height 11
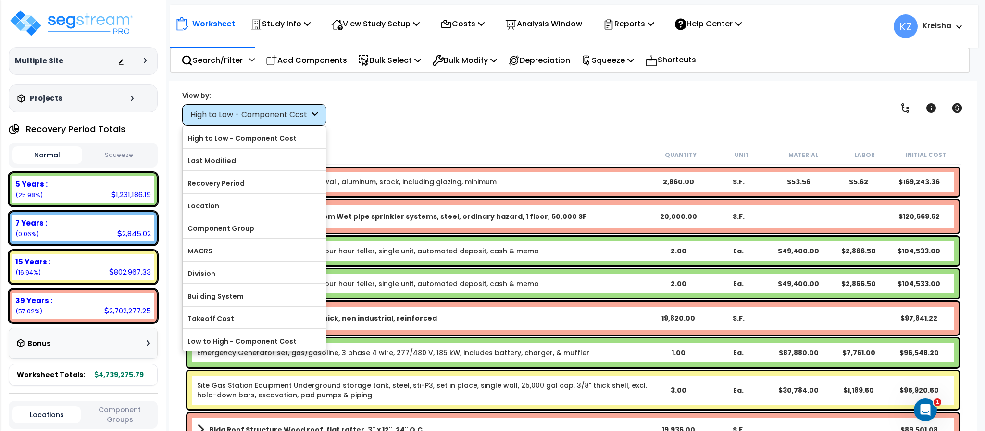
click at [221, 232] on label "Component Group" at bounding box center [254, 229] width 143 height 14
click at [0, 0] on input "Component Group" at bounding box center [0, 0] width 0 height 0
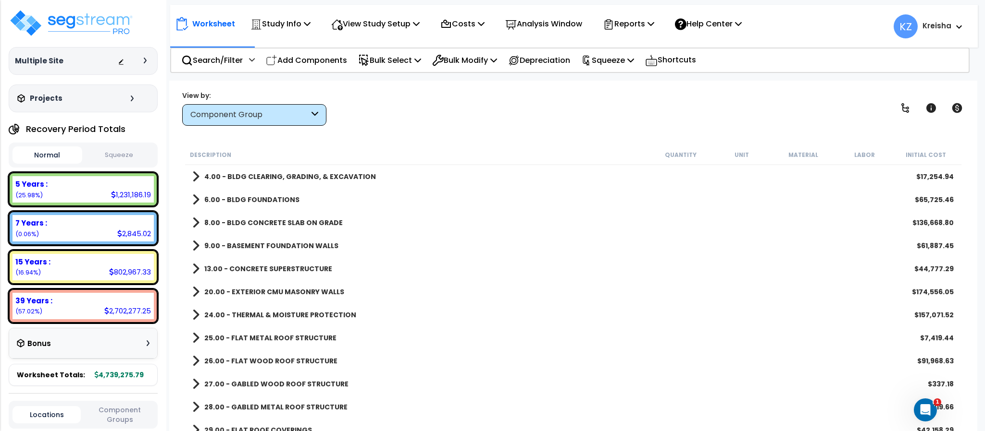
click at [424, 101] on div "View by: Component Group High to Low - Component Cost" at bounding box center [573, 108] width 788 height 36
click at [228, 106] on div "Component Group" at bounding box center [254, 115] width 144 height 22
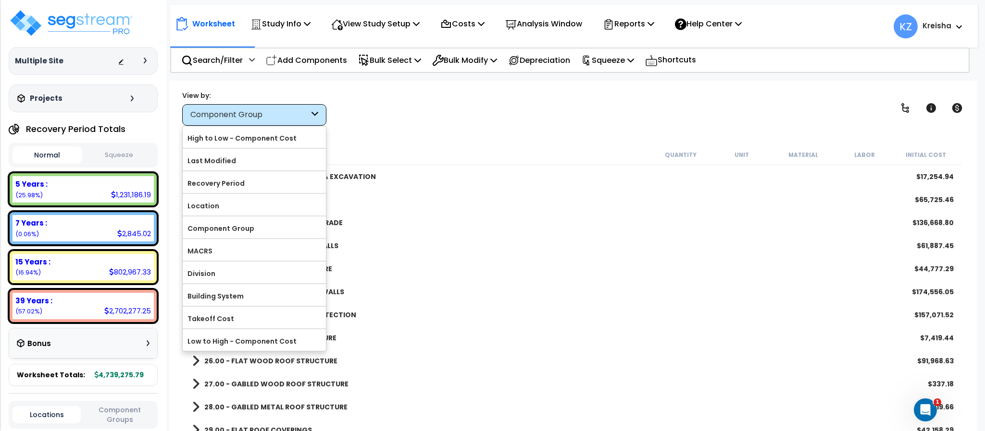
drag, startPoint x: 265, startPoint y: 182, endPoint x: 271, endPoint y: 194, distance: 12.9
click at [265, 181] on label "Recovery Period" at bounding box center [254, 183] width 143 height 14
click at [0, 0] on input "Recovery Period" at bounding box center [0, 0] width 0 height 0
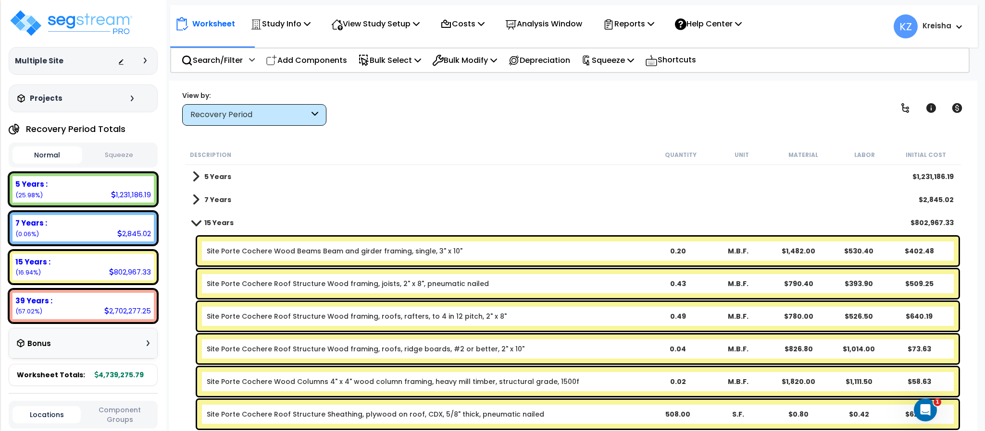
click at [251, 101] on div "View by: Recovery Period High to Low - Component Cost" at bounding box center [254, 108] width 144 height 35
click at [247, 120] on div "Recovery Period" at bounding box center [249, 115] width 119 height 11
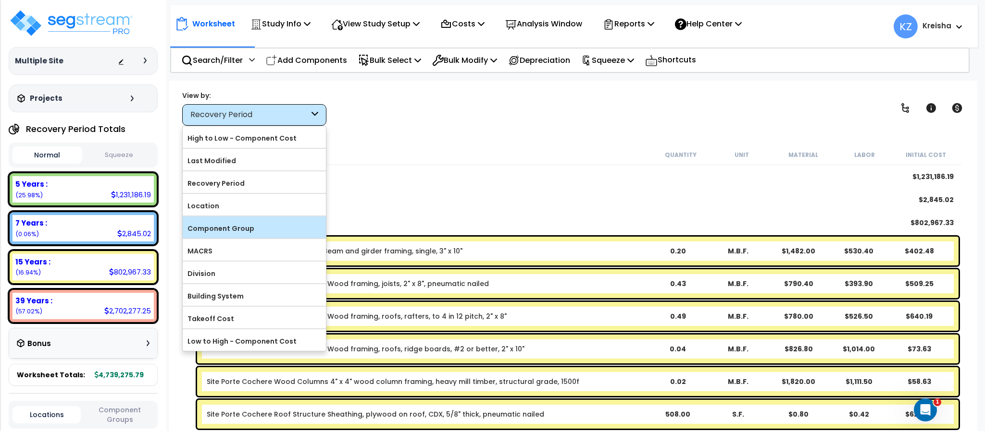
click at [234, 232] on label "Component Group" at bounding box center [254, 229] width 143 height 14
click at [0, 0] on input "Component Group" at bounding box center [0, 0] width 0 height 0
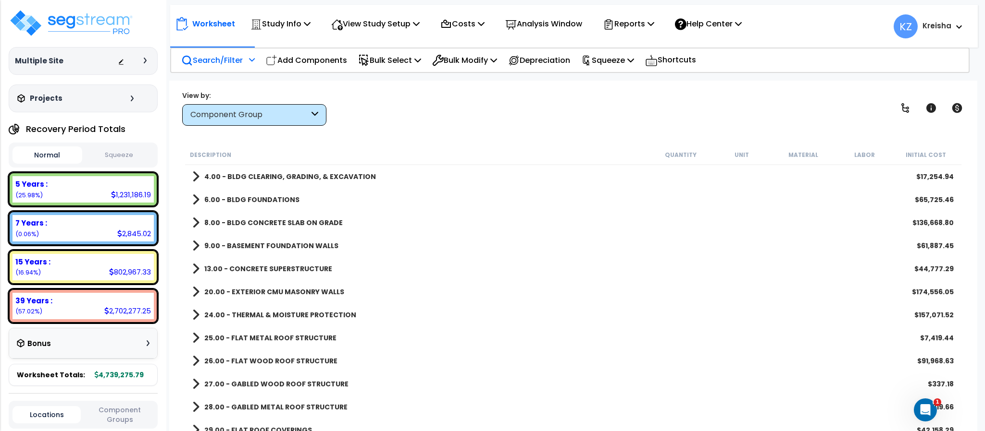
click at [226, 60] on p "Search/Filter" at bounding box center [212, 60] width 62 height 13
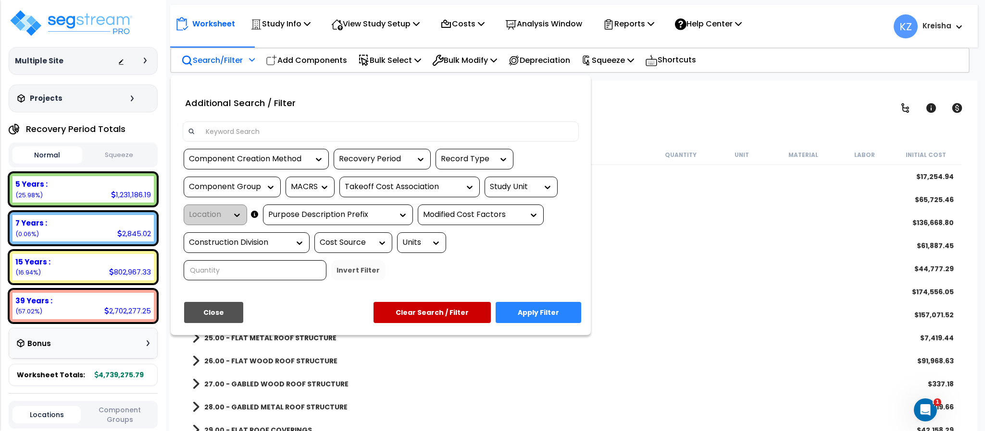
click at [512, 187] on div "Study Unit" at bounding box center [514, 187] width 48 height 11
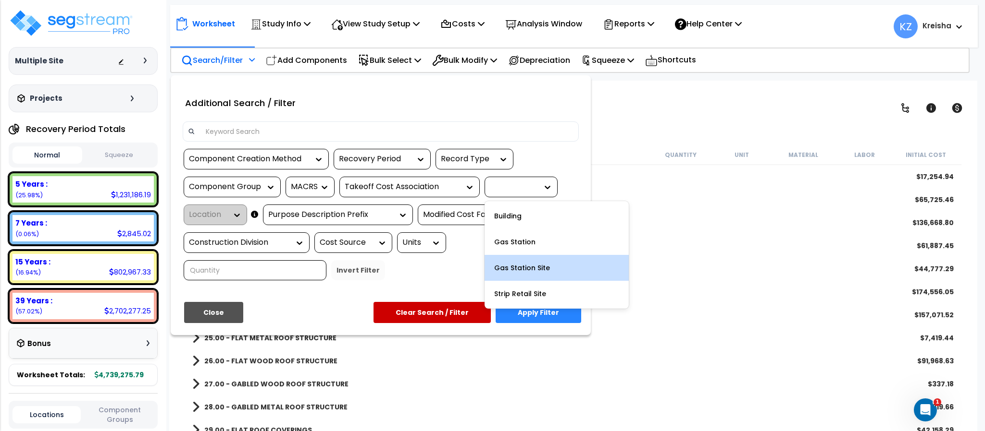
click at [513, 261] on div "Gas Station Site" at bounding box center [556, 268] width 144 height 26
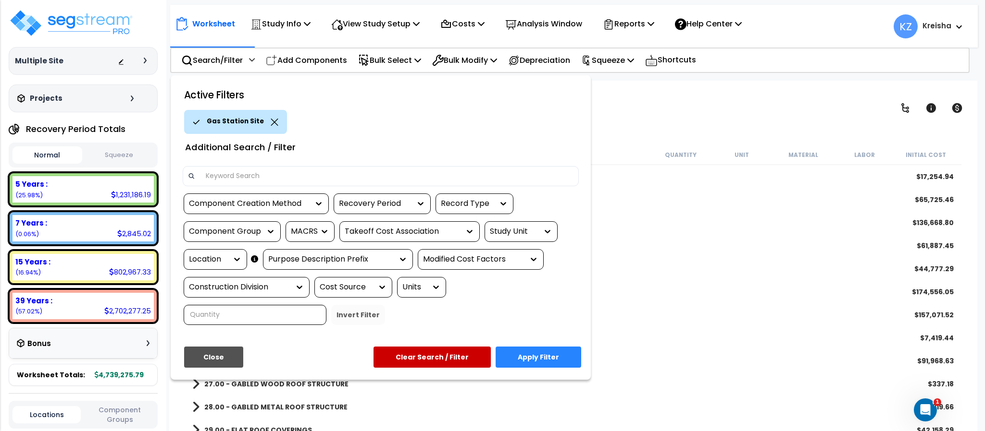
click at [522, 353] on button "Apply Filter" at bounding box center [538, 357] width 86 height 21
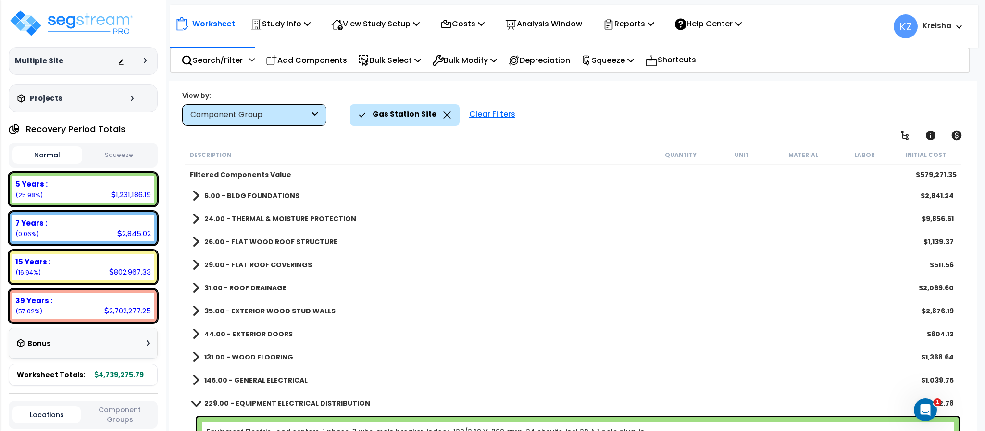
click at [660, 101] on div "View by: Component Group High to Low - Component Cost" at bounding box center [573, 108] width 788 height 36
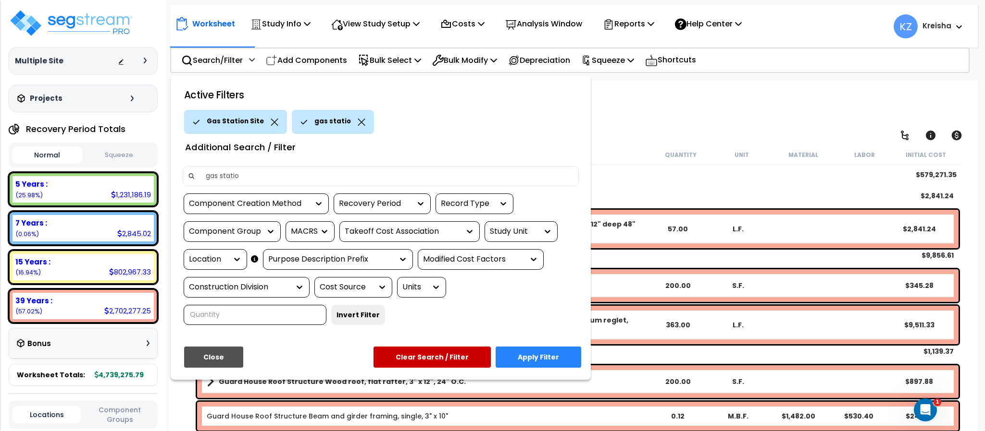
type input "gas station"
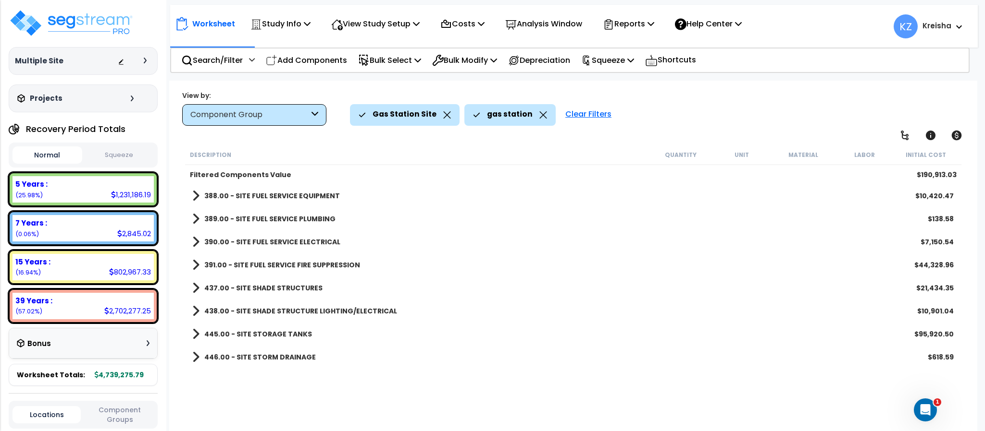
click at [760, 93] on div "View by: Component Group High to Low - Component Cost" at bounding box center [573, 108] width 788 height 36
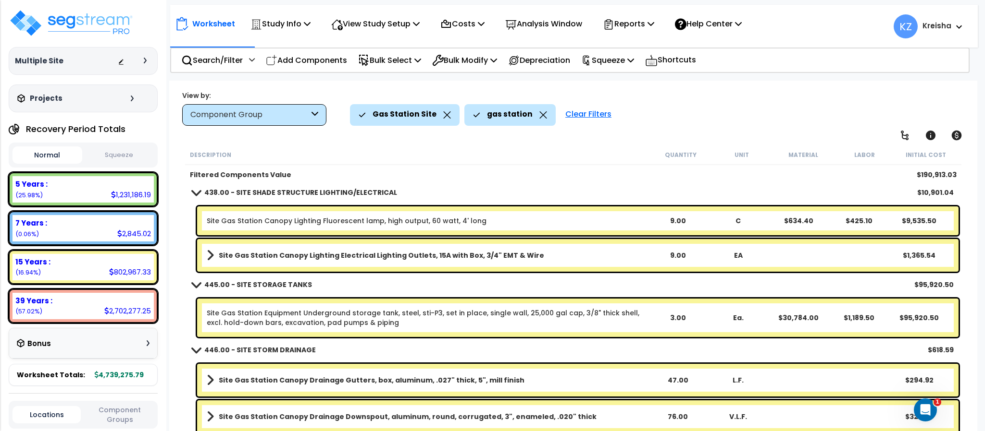
scroll to position [42, 0]
click at [676, 112] on div "Gas Station Site gas station Clear Filters" at bounding box center [658, 114] width 617 height 21
click at [539, 114] on icon at bounding box center [543, 114] width 8 height 7
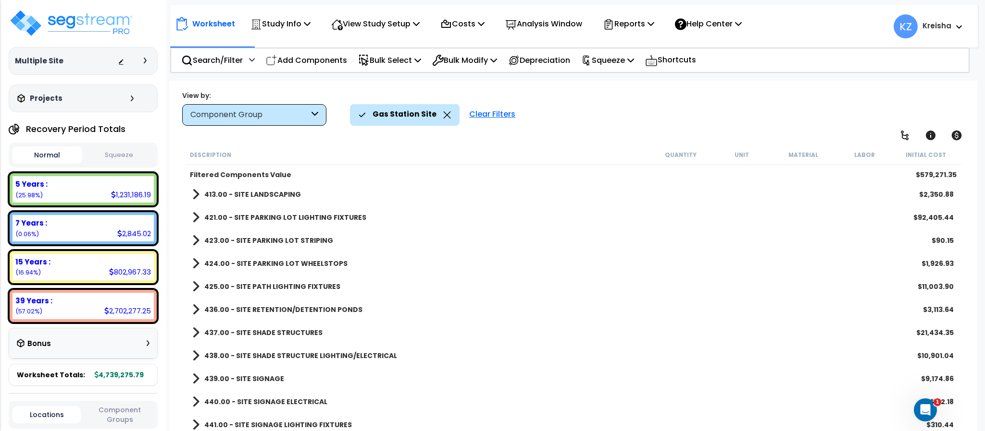
click at [604, 117] on div "Gas Station Site Clear Filters" at bounding box center [658, 114] width 617 height 21
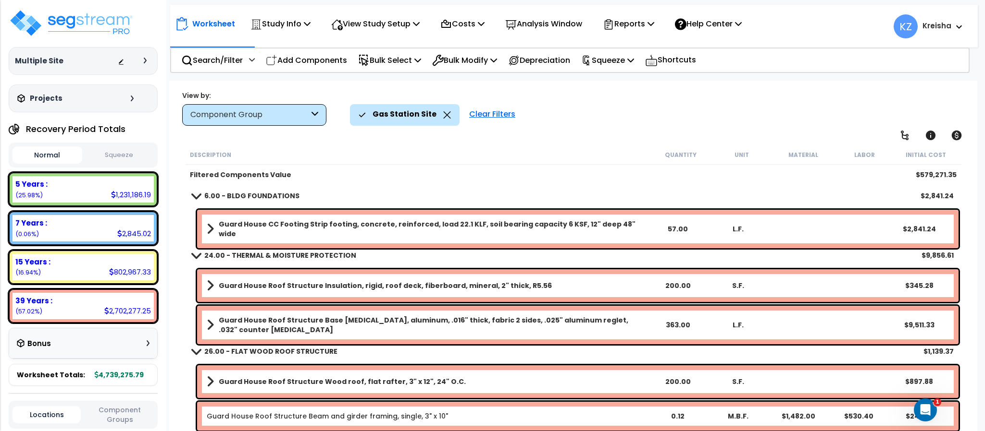
scroll to position [0, 0]
click at [207, 224] on span at bounding box center [210, 228] width 7 height 13
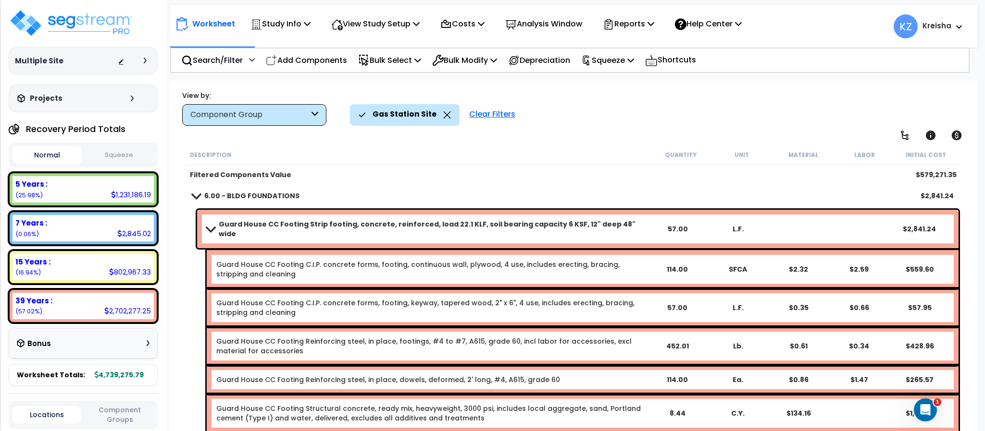
click at [208, 225] on span at bounding box center [210, 228] width 13 height 7
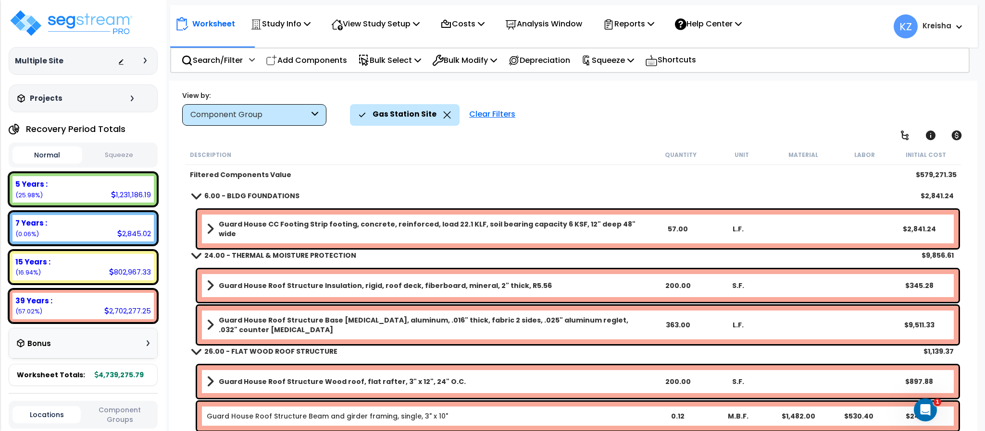
drag, startPoint x: 354, startPoint y: 153, endPoint x: 353, endPoint y: 163, distance: 9.6
click at [354, 153] on div "Description" at bounding box center [420, 155] width 460 height 10
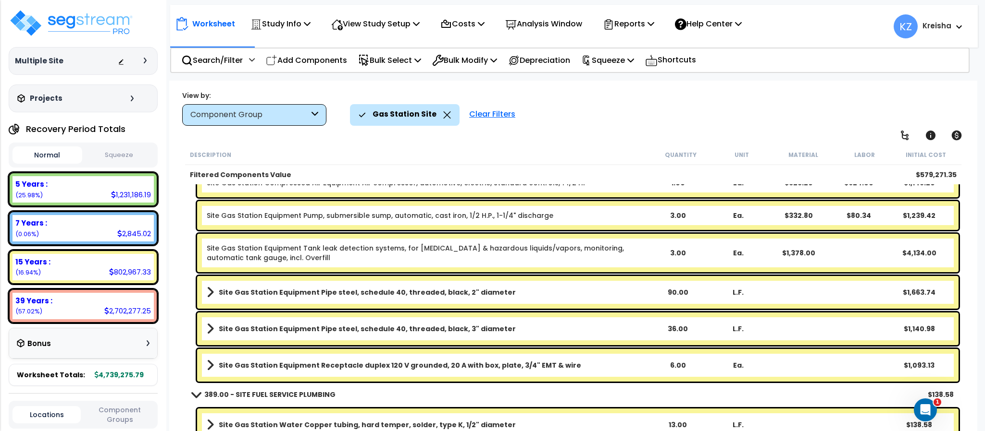
scroll to position [3123, 0]
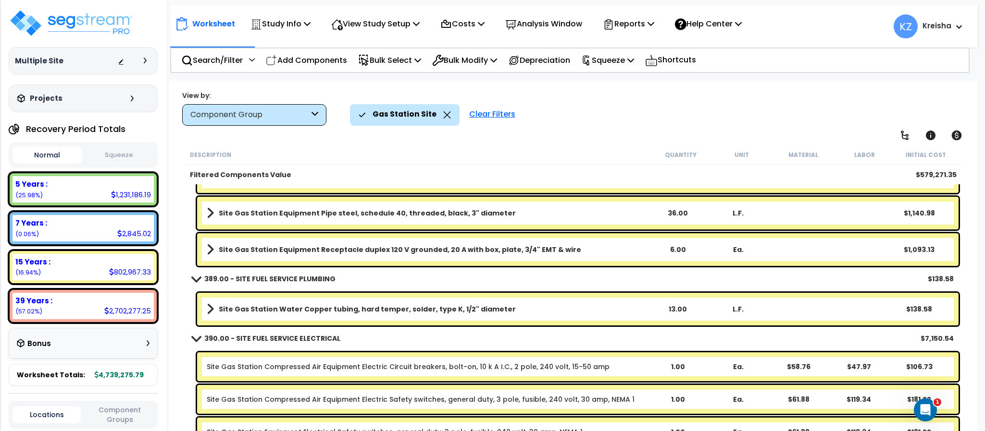
click at [572, 114] on div "Gas Station Site Clear Filters" at bounding box center [658, 114] width 617 height 21
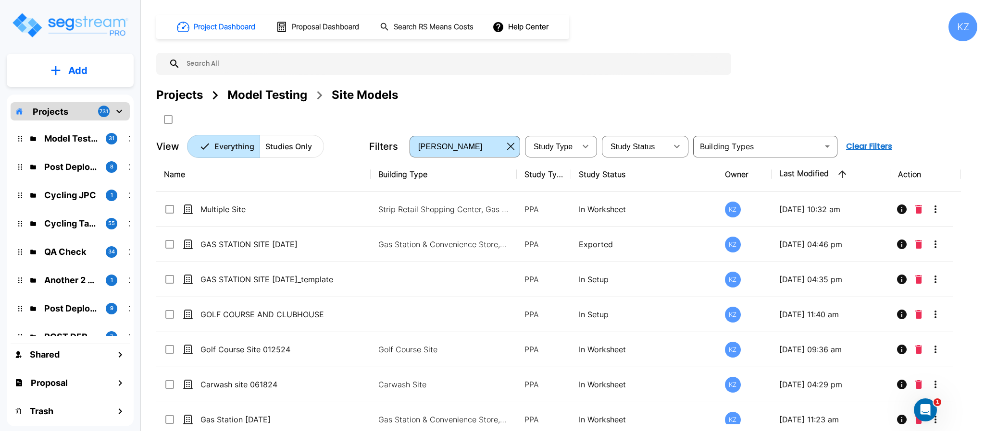
click at [90, 72] on button "Add" at bounding box center [70, 71] width 127 height 28
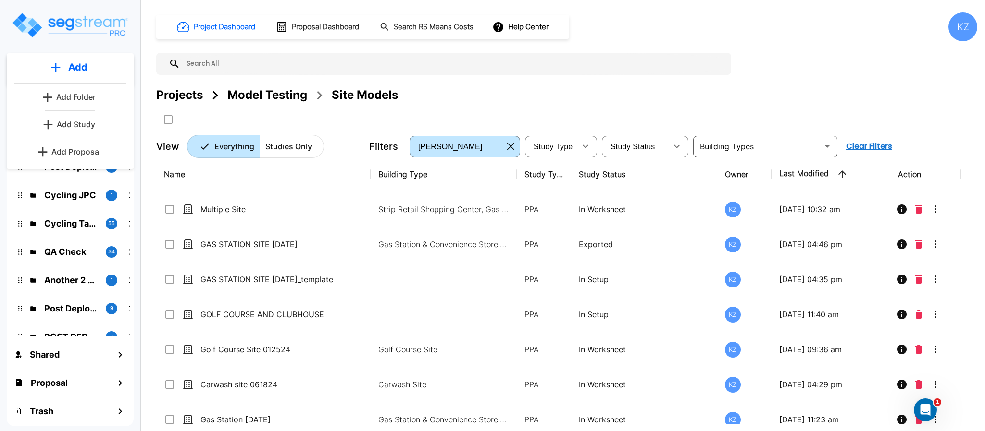
click at [67, 121] on p "Add Study" at bounding box center [76, 125] width 38 height 12
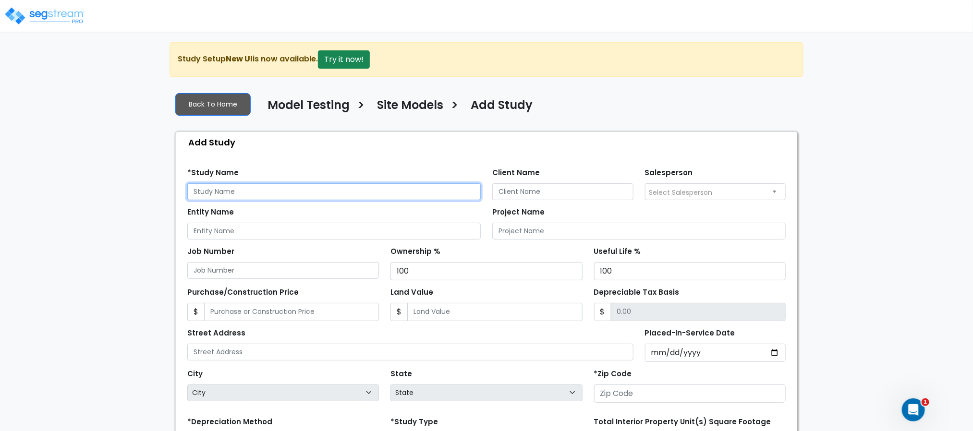
click at [209, 186] on input "text" at bounding box center [334, 192] width 294 height 17
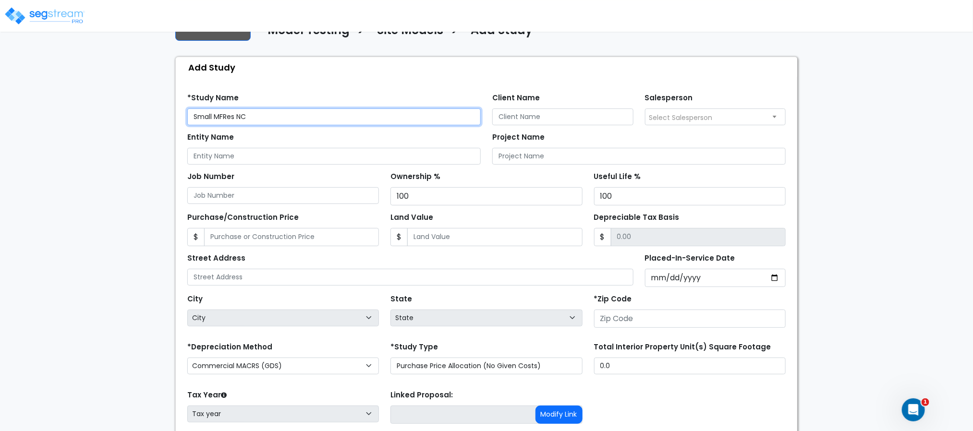
scroll to position [96, 0]
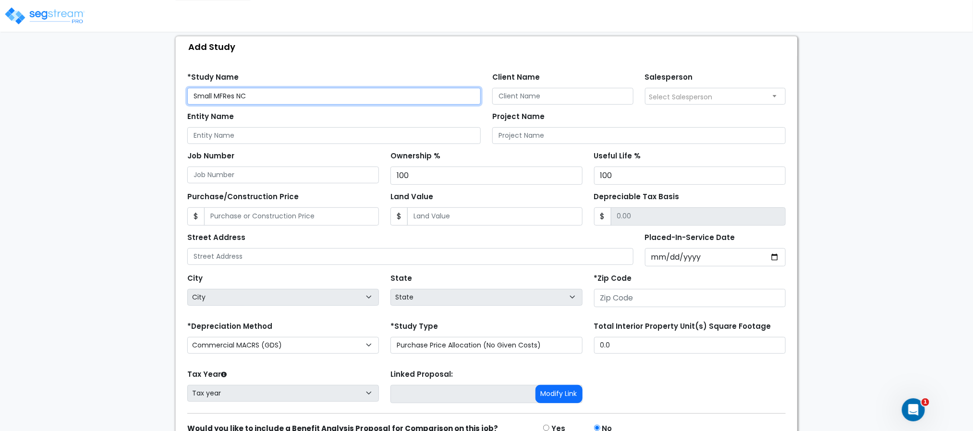
type input "Small MFRes NC"
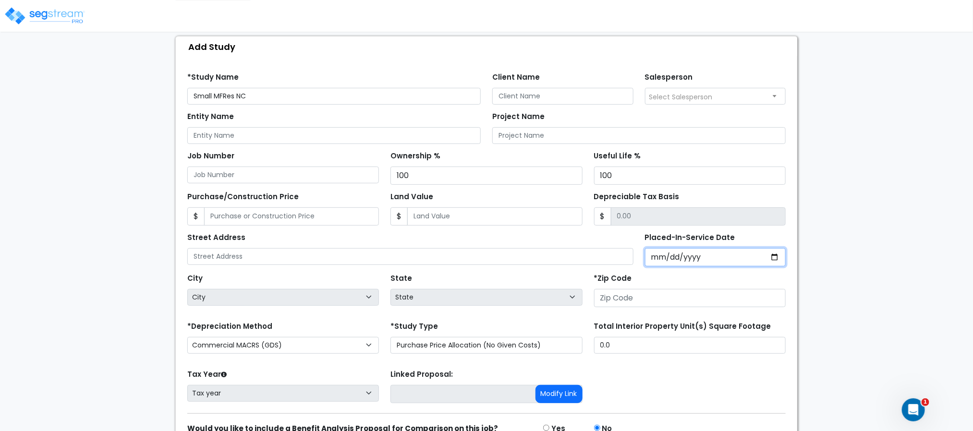
click at [664, 258] on input "Placed-In-Service Date" at bounding box center [715, 257] width 141 height 18
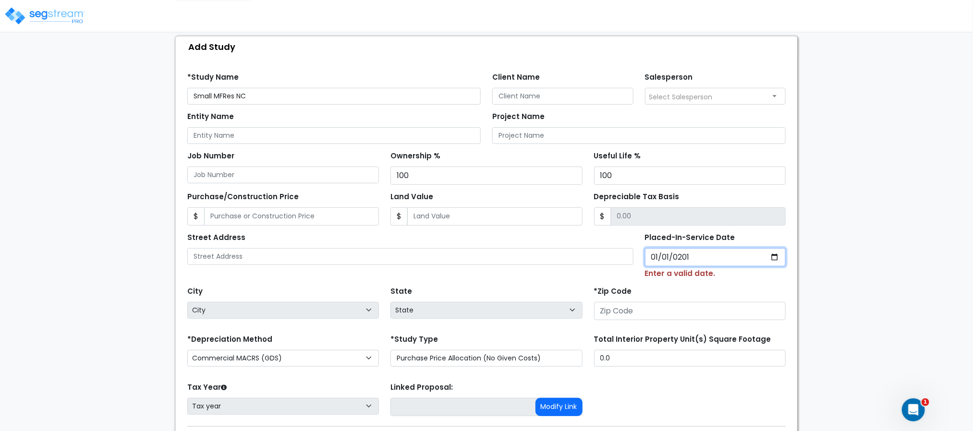
type input "2019-01-01"
select select "2019"
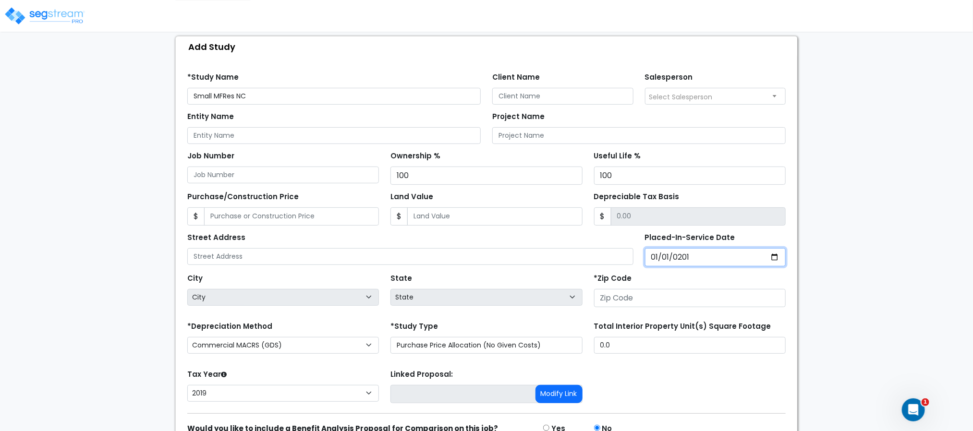
click at [655, 258] on input "2019-01-01" at bounding box center [715, 257] width 141 height 18
click at [677, 258] on input "2019-01-01" at bounding box center [715, 257] width 141 height 18
click at [656, 258] on input "2019-01-01" at bounding box center [715, 257] width 141 height 18
click at [687, 267] on input "2019-01-01" at bounding box center [715, 257] width 141 height 18
click at [686, 258] on input "2019-01-01" at bounding box center [715, 257] width 141 height 18
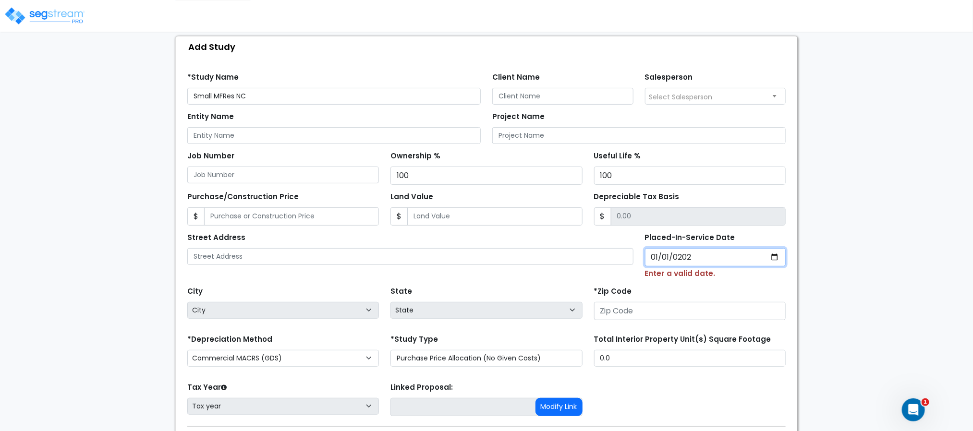
type input "2025-01-01"
select select "2025"
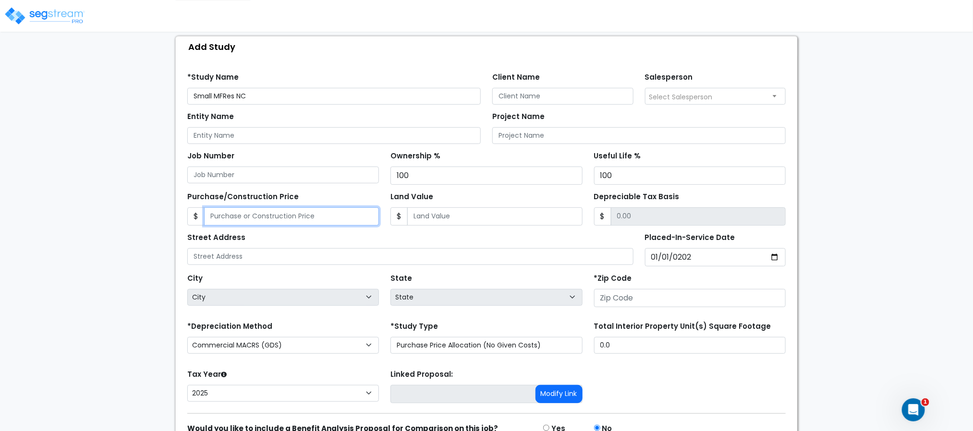
click at [335, 225] on input "Purchase/Construction Price" at bounding box center [291, 217] width 175 height 18
type input "1"
type input "1.00"
type input "156,782"
type input "156,782.00"
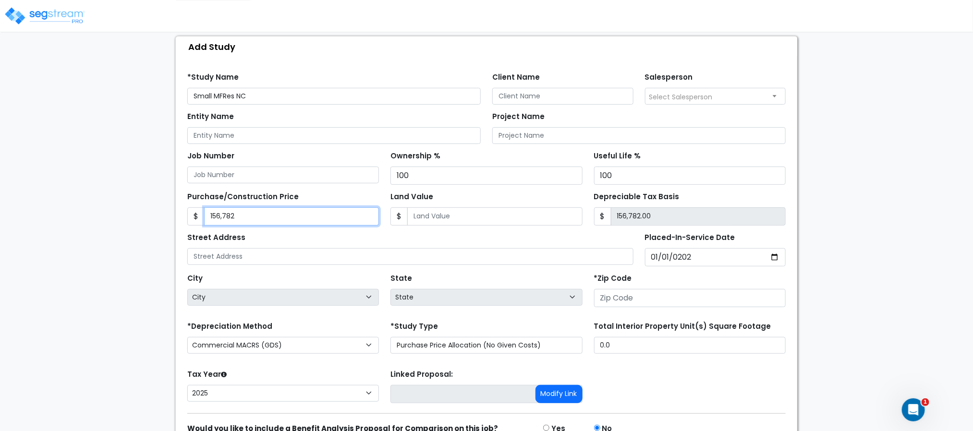
type input "156,7821"
type input "1,567,821.00"
type input "1,567,821"
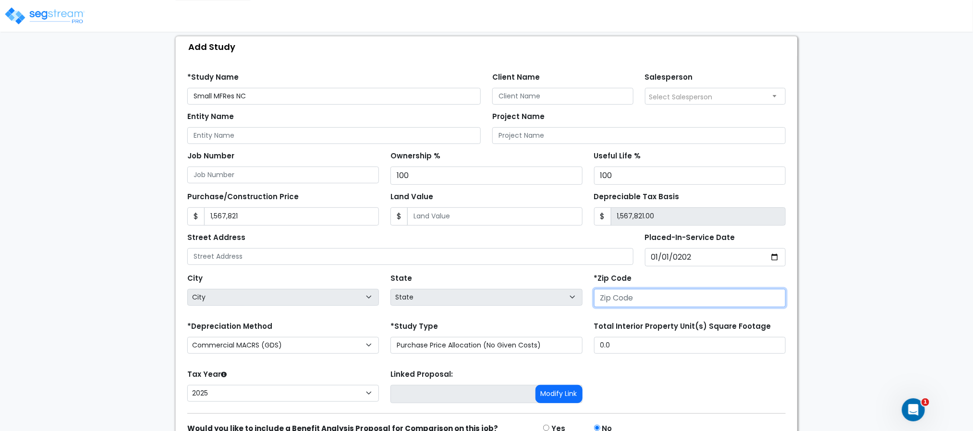
drag, startPoint x: 603, startPoint y: 301, endPoint x: 607, endPoint y: 305, distance: 5.1
click at [604, 303] on input "number" at bounding box center [690, 298] width 192 height 18
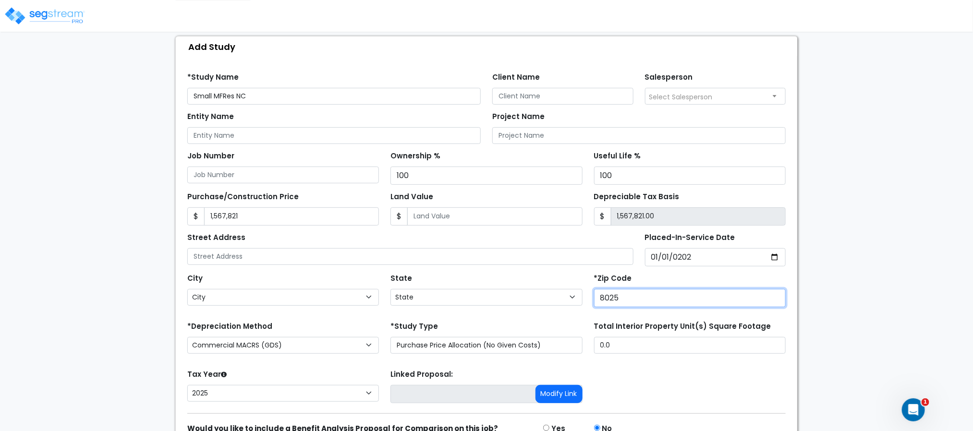
type input "80257"
select select "CO"
click at [631, 369] on form "*Study Name Small MFRes NC Client Name Salesperson 100" at bounding box center [486, 269] width 599 height 408
click at [620, 301] on input "80257" at bounding box center [690, 298] width 192 height 18
drag, startPoint x: 641, startPoint y: 299, endPoint x: 521, endPoint y: 297, distance: 120.6
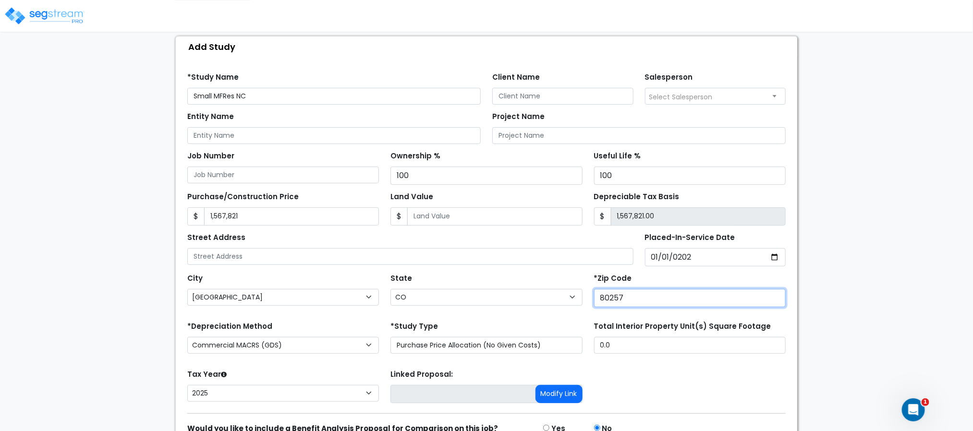
click at [522, 297] on div "City City Agate Aguilar Akron Alamosa Allenspark Alma Almont Amherst Anton Anto…" at bounding box center [487, 288] width 610 height 43
type input "60384"
select select
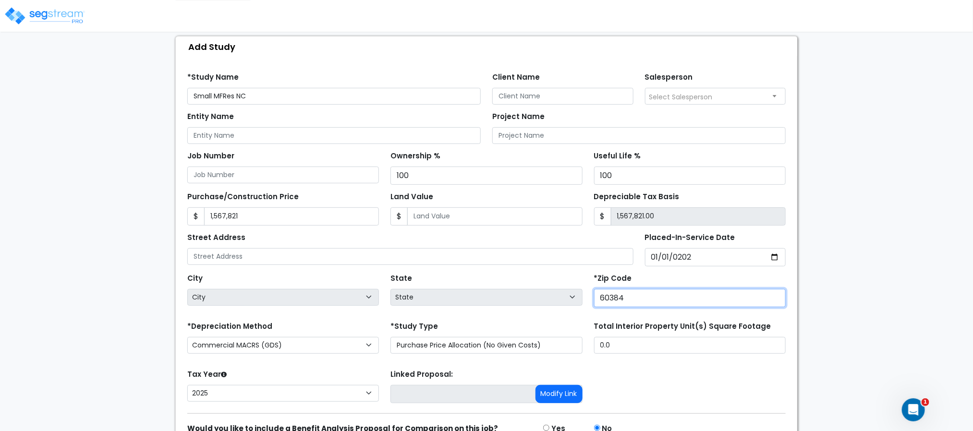
click at [613, 295] on input "60384" at bounding box center [690, 298] width 192 height 18
click at [613, 294] on input "60384" at bounding box center [690, 298] width 192 height 18
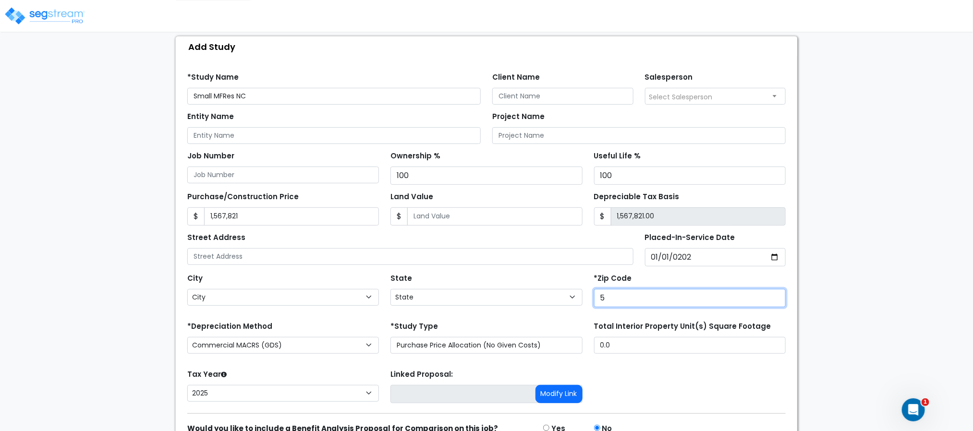
type input "50"
select select "IA"
type input "50204"
select select
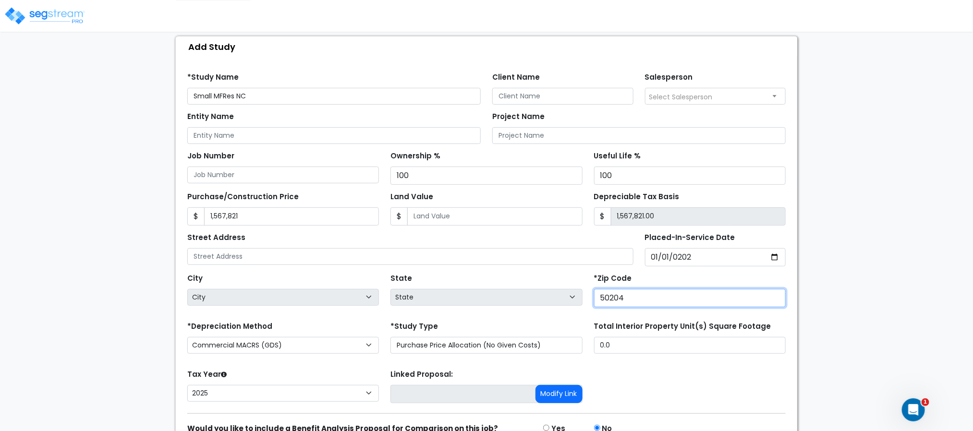
type input "5020"
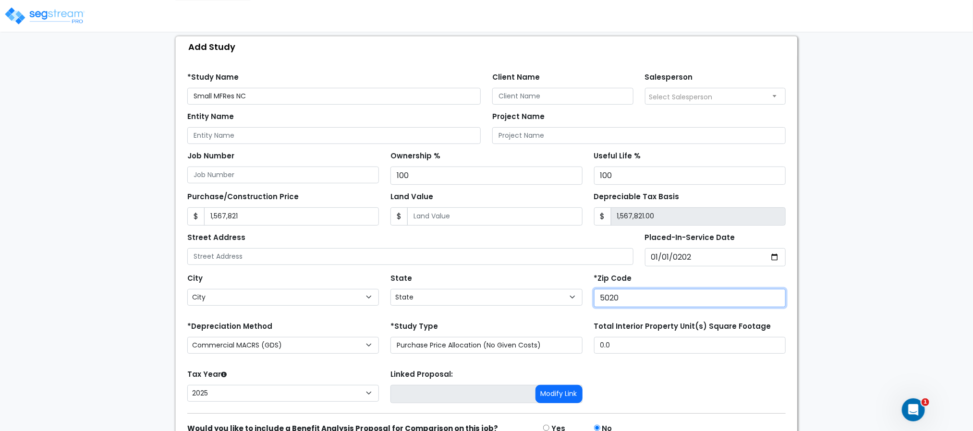
select select "IA"
type input "5020"
click at [639, 376] on div "Tax Year Please Enter The Placed In Service Date First. 2026 2025 Prior Years D…" at bounding box center [487, 387] width 610 height 38
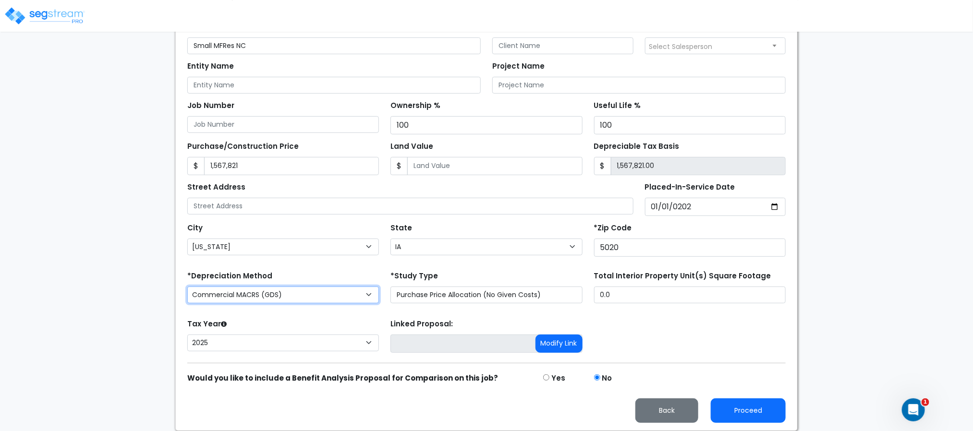
click at [235, 295] on select "Commercial MACRS (GDS) Residential Rental MACRS (GDS) Commercial MACRS (ADS) Co…" at bounding box center [283, 295] width 192 height 17
select select "CRM(_5"
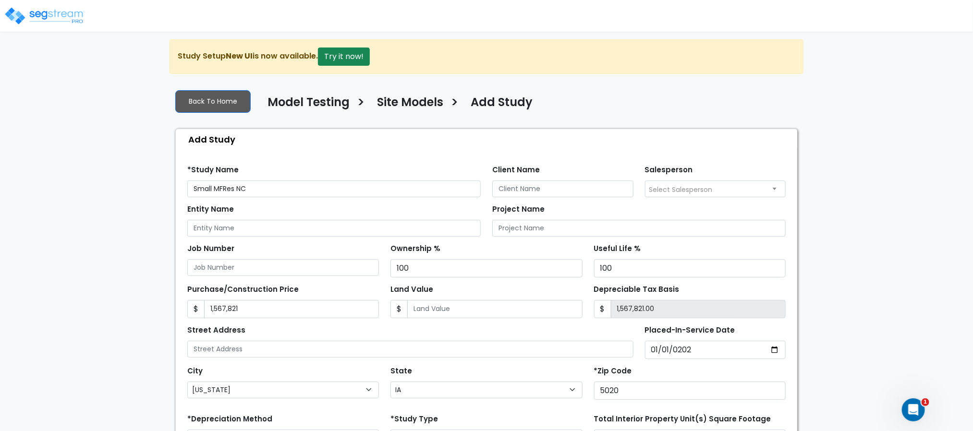
scroll to position [0, 0]
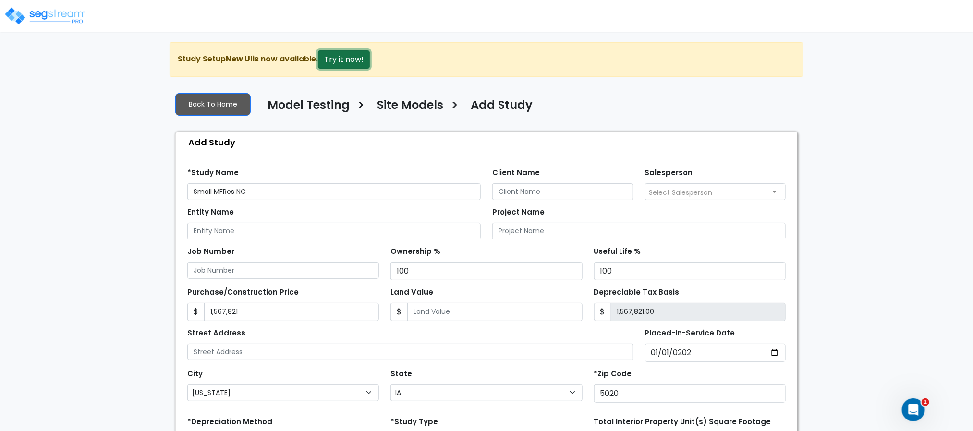
click at [346, 59] on button "Try it now!" at bounding box center [344, 59] width 52 height 18
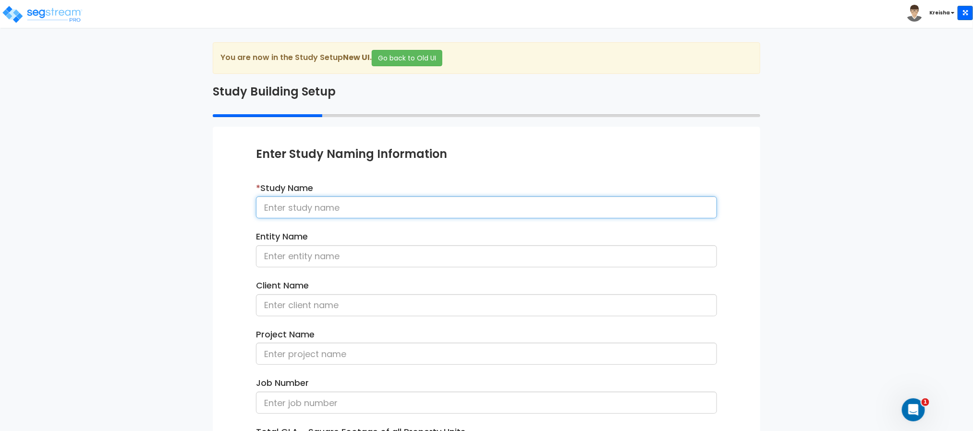
drag, startPoint x: 361, startPoint y: 205, endPoint x: 352, endPoint y: 205, distance: 8.6
click at [361, 202] on input at bounding box center [486, 208] width 461 height 22
click at [352, 205] on input at bounding box center [486, 208] width 461 height 22
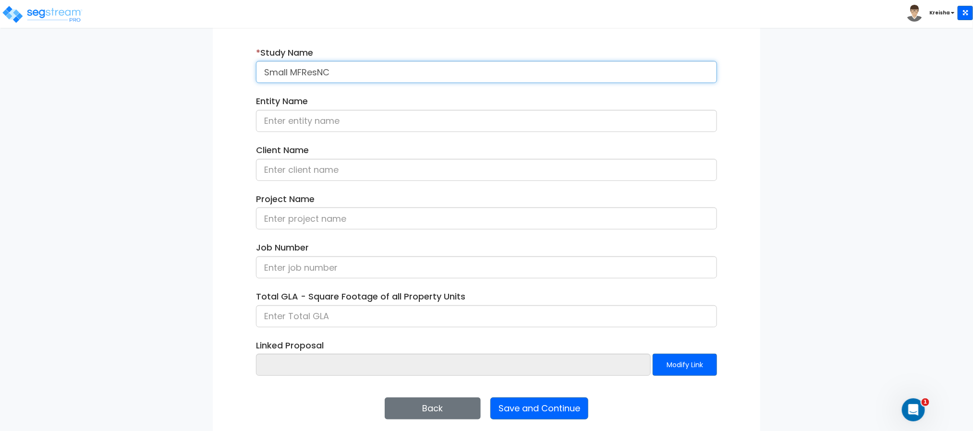
scroll to position [144, 0]
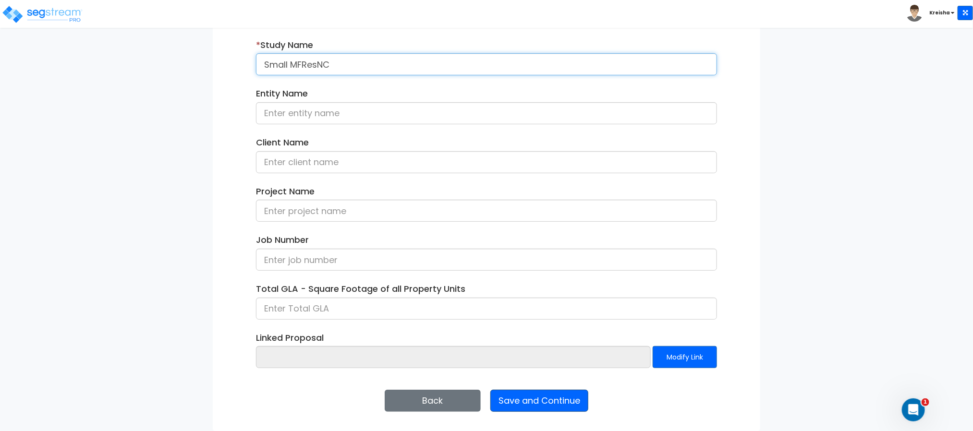
type input "Small MFResNC"
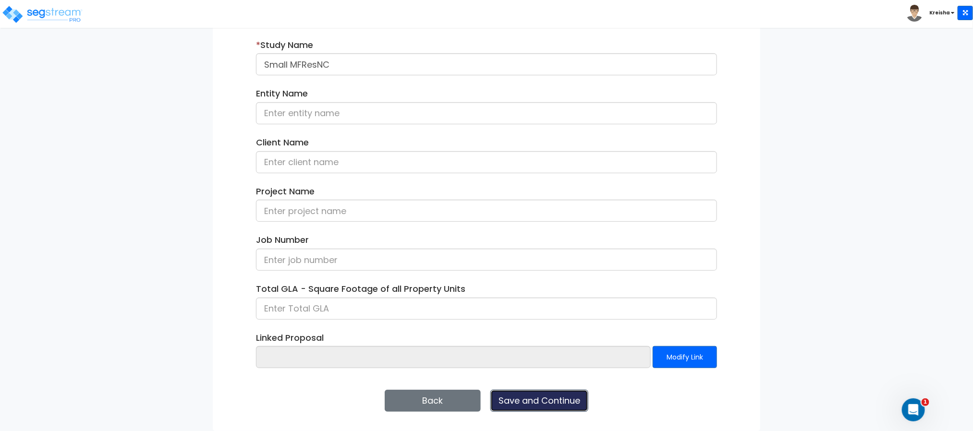
click at [527, 398] on button "Save and Continue" at bounding box center [540, 401] width 98 height 22
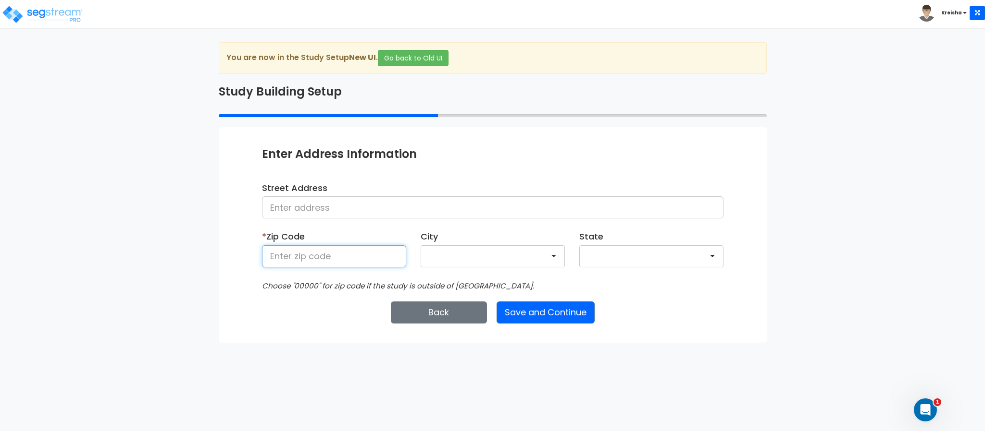
click at [336, 254] on input at bounding box center [334, 257] width 144 height 22
click at [303, 305] on div "Enter Study Naming Information * Study Name Small MFResNC Entity Name Client Na…" at bounding box center [493, 235] width 548 height 216
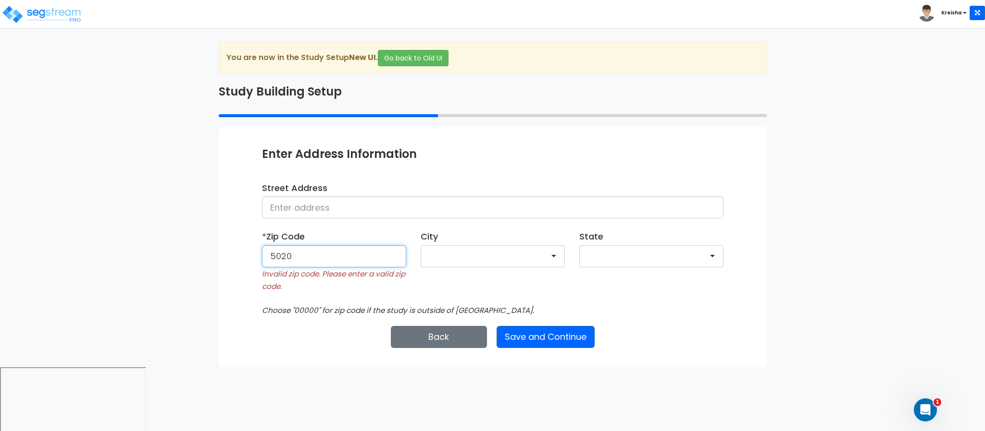
click at [317, 248] on input "5020" at bounding box center [334, 257] width 144 height 22
click at [317, 246] on input "5020" at bounding box center [334, 257] width 144 height 22
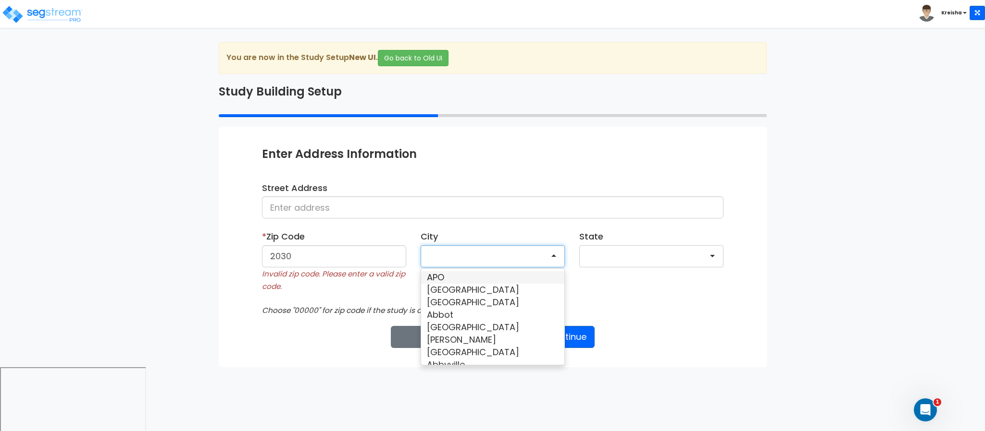
click at [321, 234] on div "* Zip Code 2030 Invalid zip code. Please enter a valid zip code." at bounding box center [334, 262] width 144 height 62
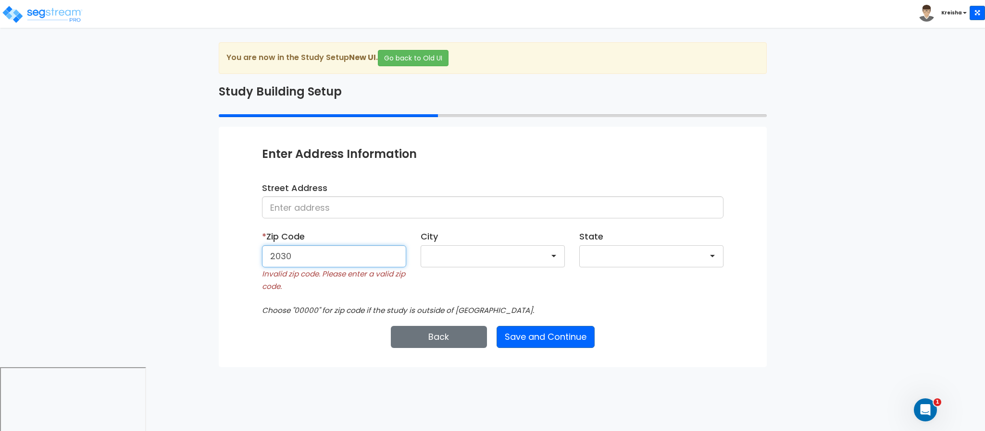
click at [313, 257] on input "2030" at bounding box center [334, 257] width 144 height 22
click at [313, 256] on input "2030" at bounding box center [334, 257] width 144 height 22
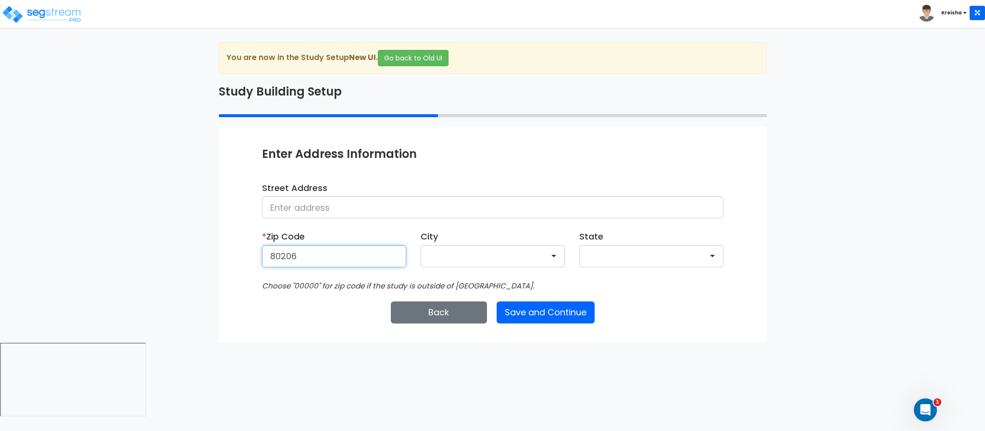
type input "80206"
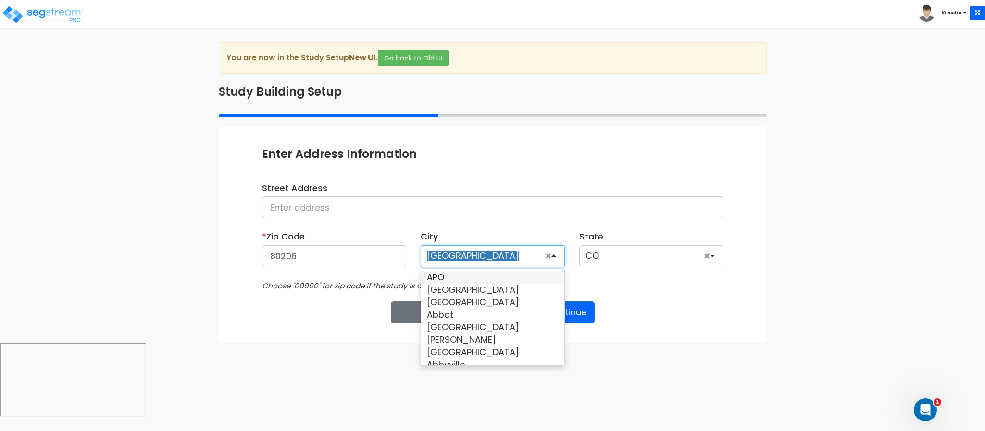
click at [307, 346] on html "Toggle navigation Kreisha" at bounding box center [492, 209] width 985 height 419
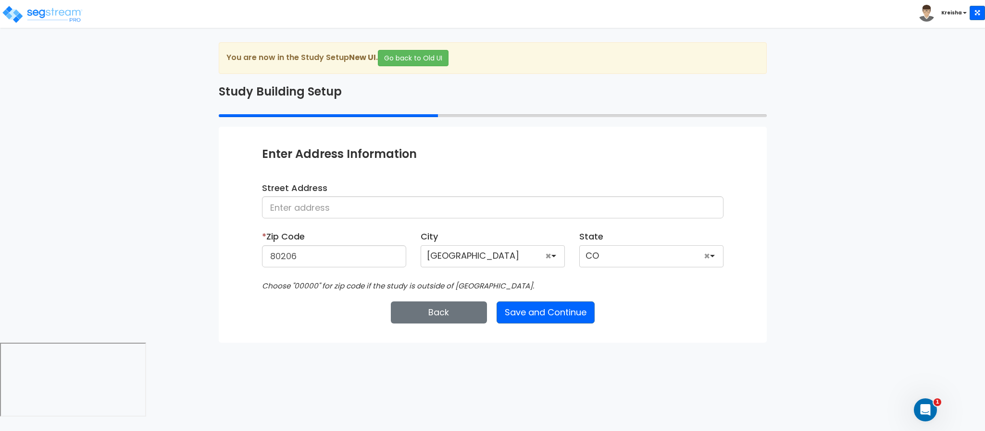
click at [555, 255] on div "[GEOGRAPHIC_DATA]" at bounding box center [492, 257] width 144 height 22
click at [646, 328] on div "Enter Study Naming Information * Study Name Small MFResNC Entity Name Client Na…" at bounding box center [493, 235] width 548 height 216
click at [649, 303] on div "Back Save and Continue Next Submit Save & Go to Dashboard Save & Continue" at bounding box center [492, 313] width 461 height 22
click at [643, 290] on div "Choose "00000" for zip code if the study is outside of [GEOGRAPHIC_DATA]." at bounding box center [493, 286] width 476 height 12
click at [319, 305] on div "Back Save and Continue Next Submit Save & Go to Dashboard Save & Continue" at bounding box center [492, 313] width 461 height 22
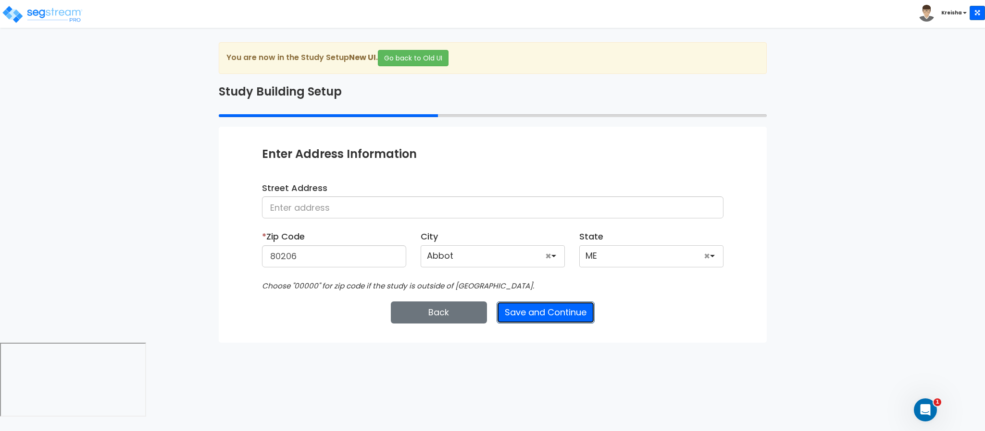
click at [523, 313] on button "Save and Continue" at bounding box center [545, 313] width 98 height 22
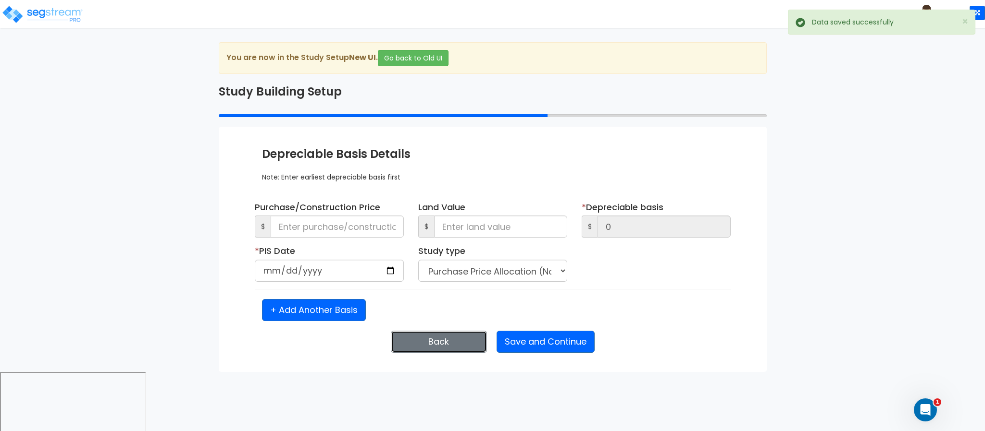
click at [454, 341] on button "Back" at bounding box center [439, 342] width 96 height 22
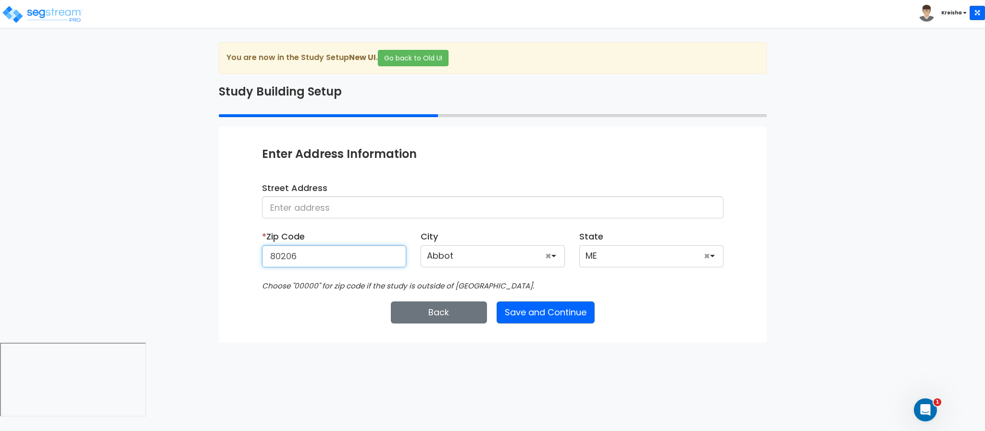
click at [368, 251] on input "80206" at bounding box center [334, 257] width 144 height 22
click at [367, 251] on input "80206" at bounding box center [334, 257] width 144 height 22
click at [361, 352] on html "Toggle navigation Kreisha" at bounding box center [492, 209] width 985 height 419
